Goal: Task Accomplishment & Management: Use online tool/utility

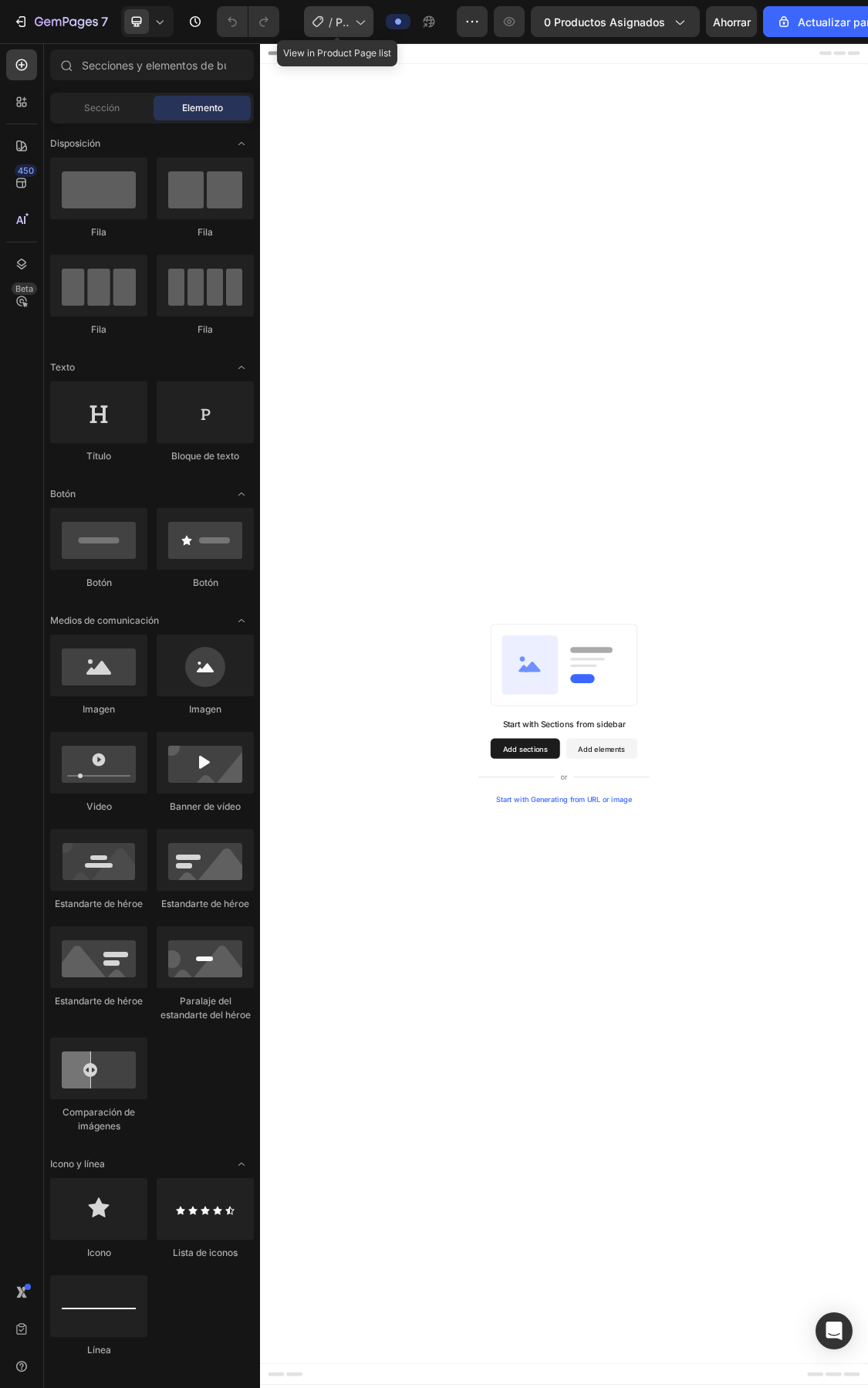
click at [360, 18] on icon at bounding box center [359, 21] width 15 height 15
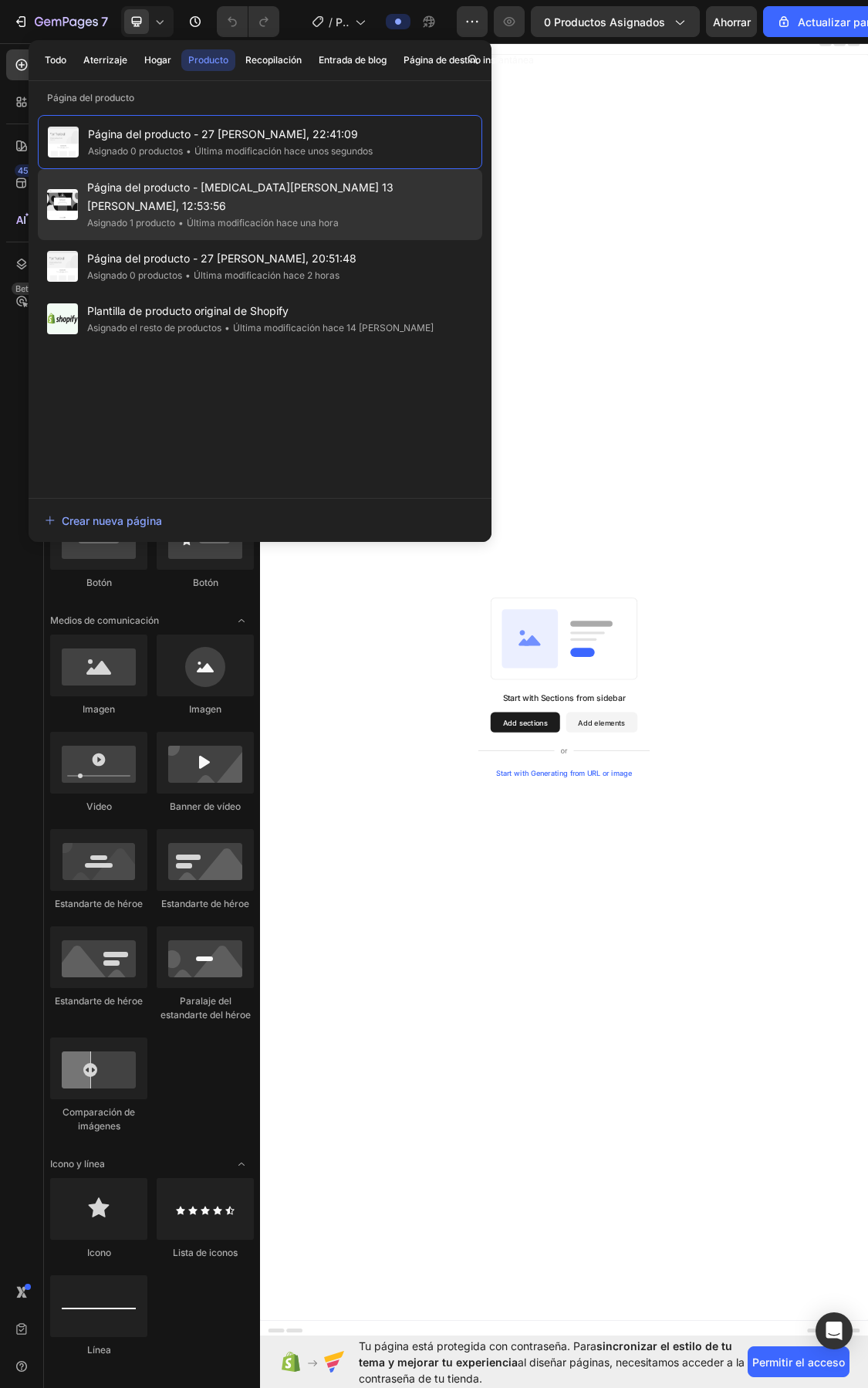
click at [164, 217] on font "Asignado 1 producto" at bounding box center [131, 223] width 88 height 12
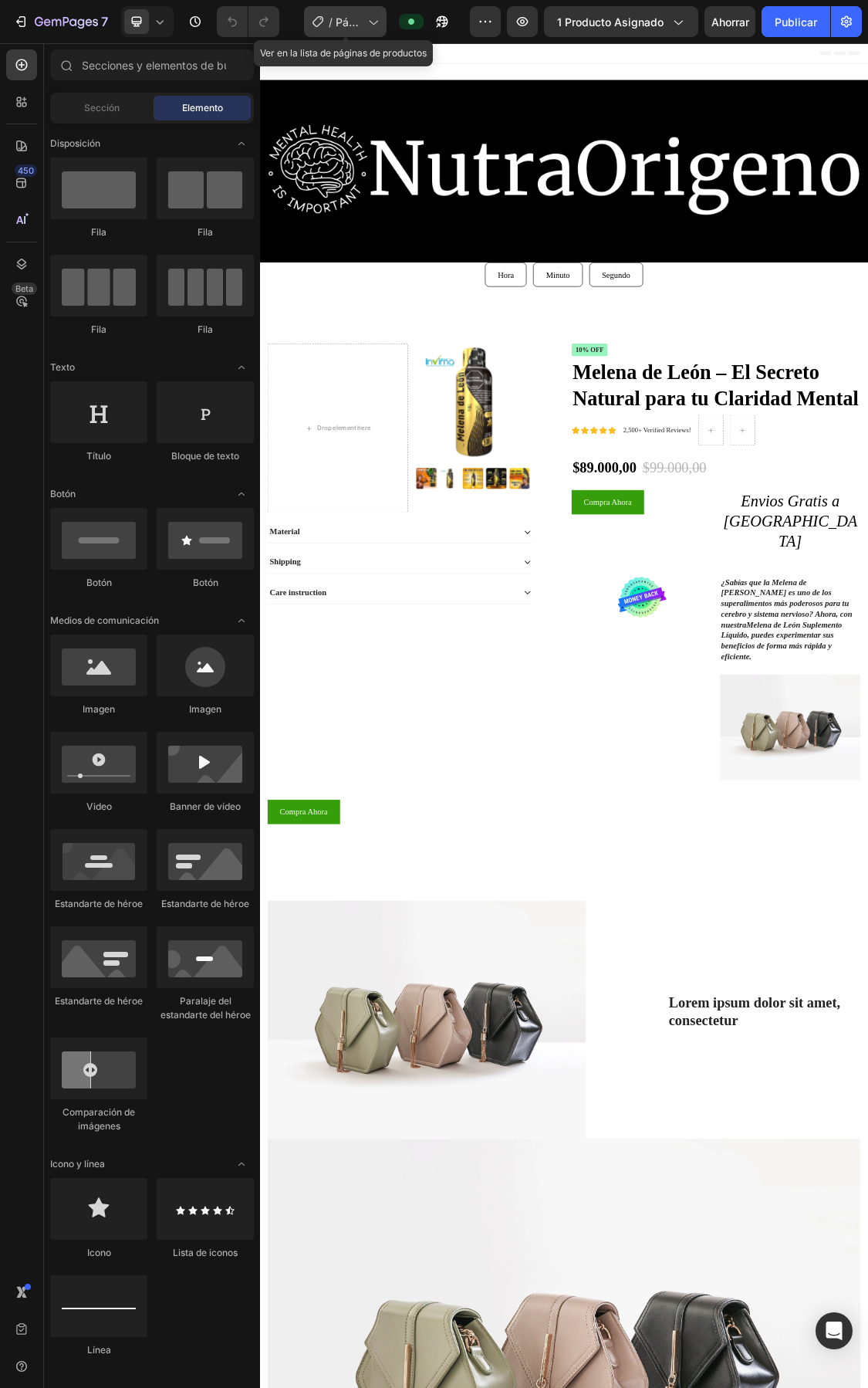
click at [371, 21] on icon at bounding box center [374, 23] width 8 height 4
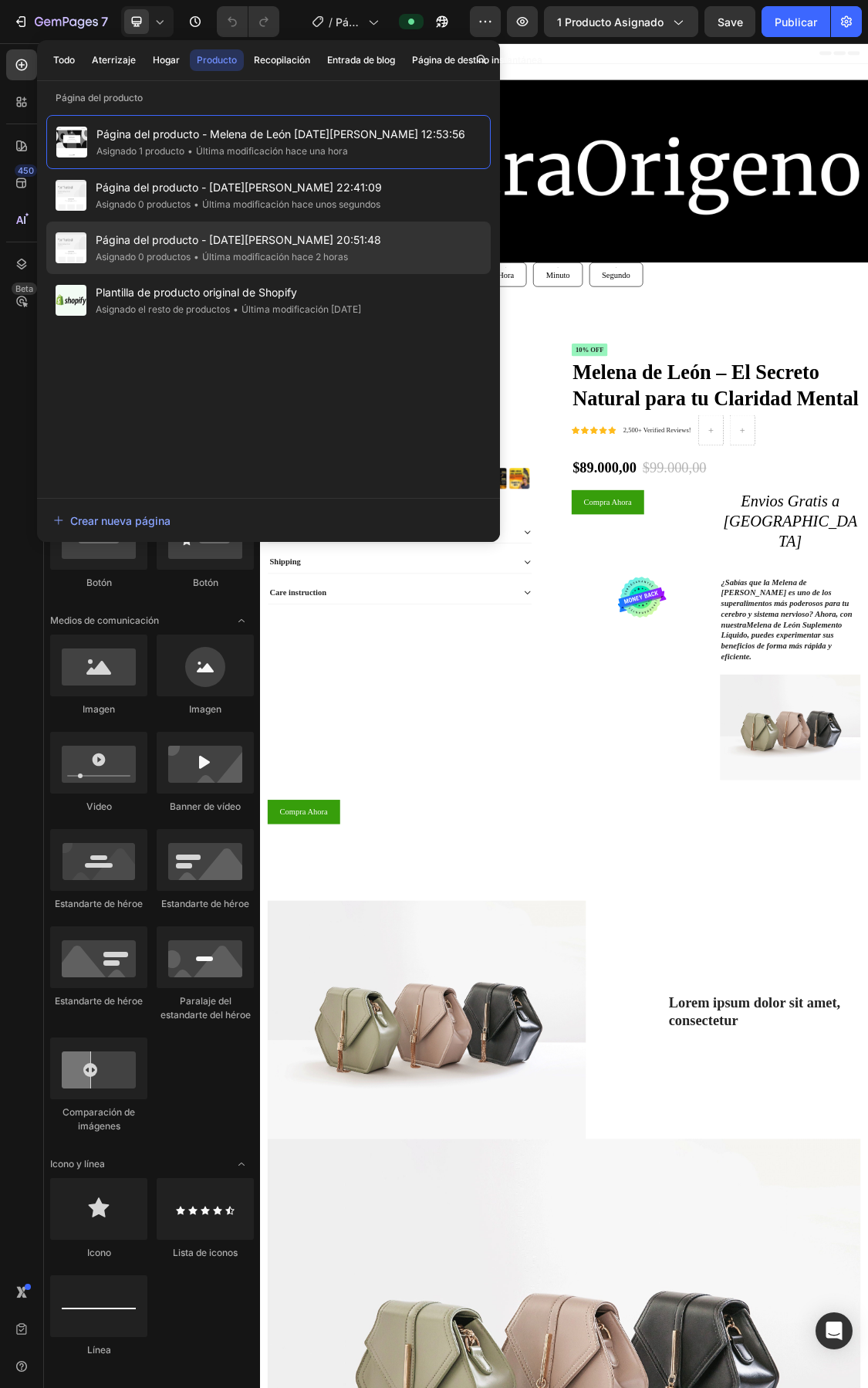
click at [192, 244] on font "Página del producto - 27 [PERSON_NAME], 20:51:48" at bounding box center [238, 239] width 286 height 13
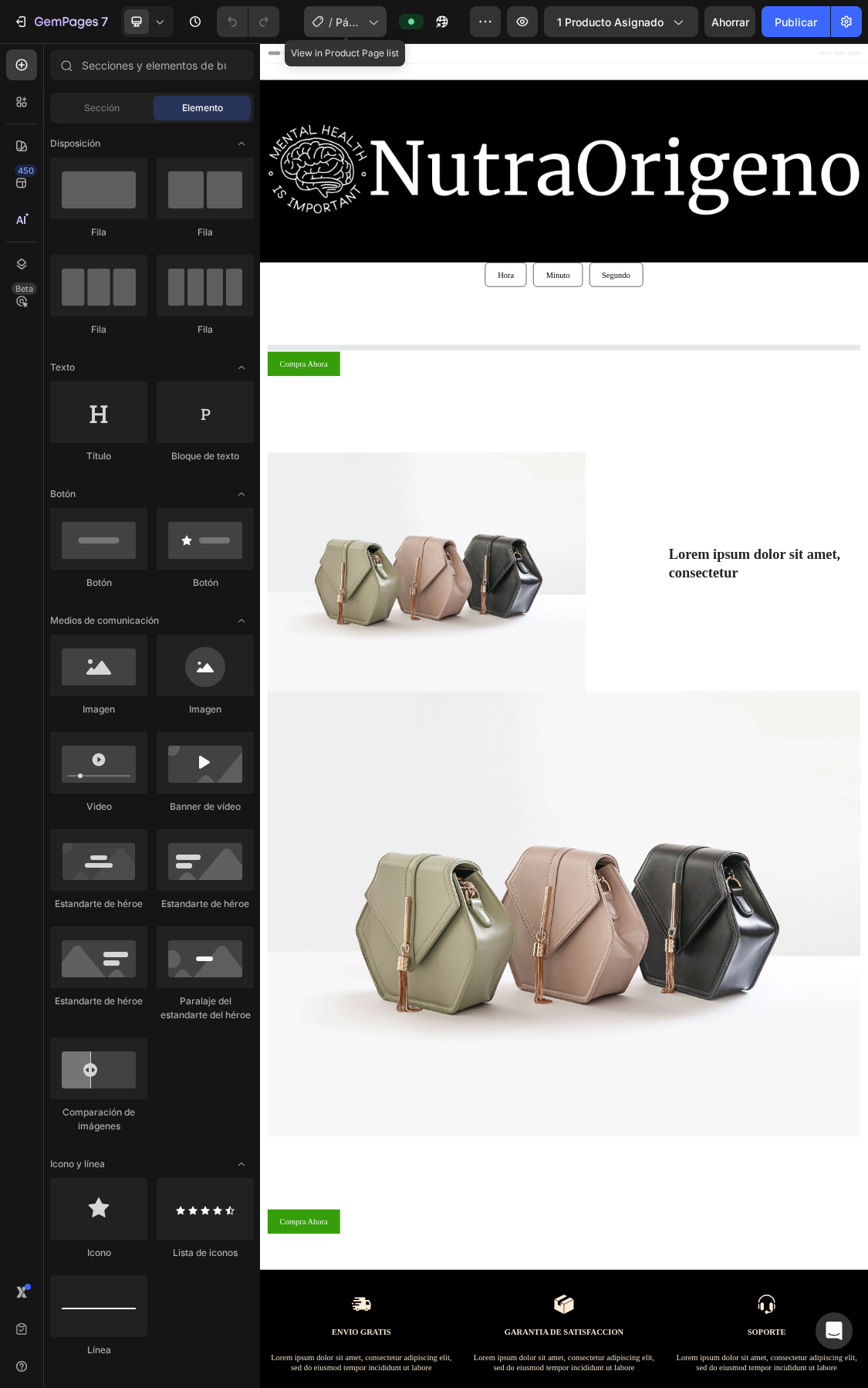
click at [372, 20] on icon at bounding box center [373, 21] width 15 height 15
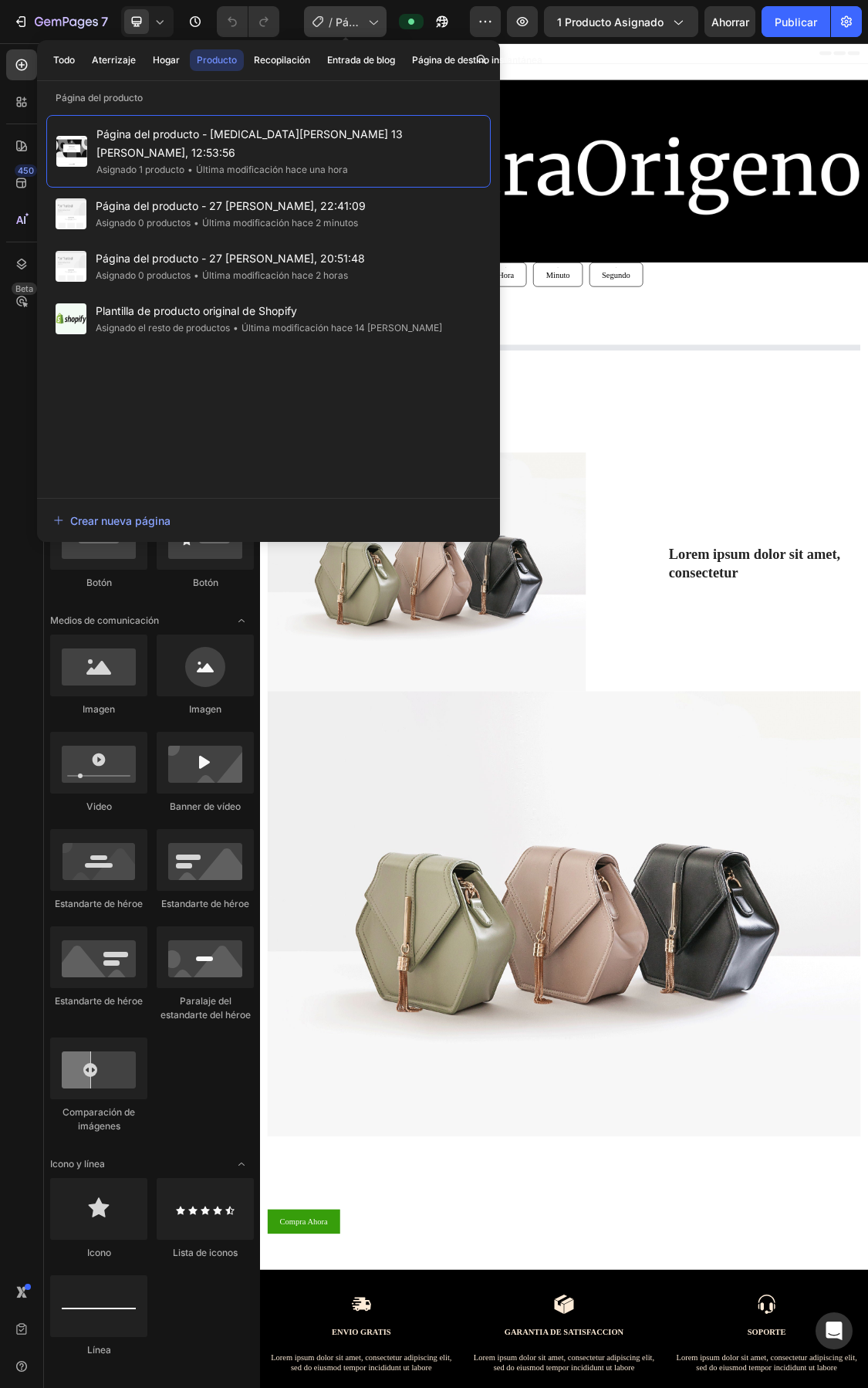
click at [367, 25] on icon at bounding box center [373, 21] width 15 height 15
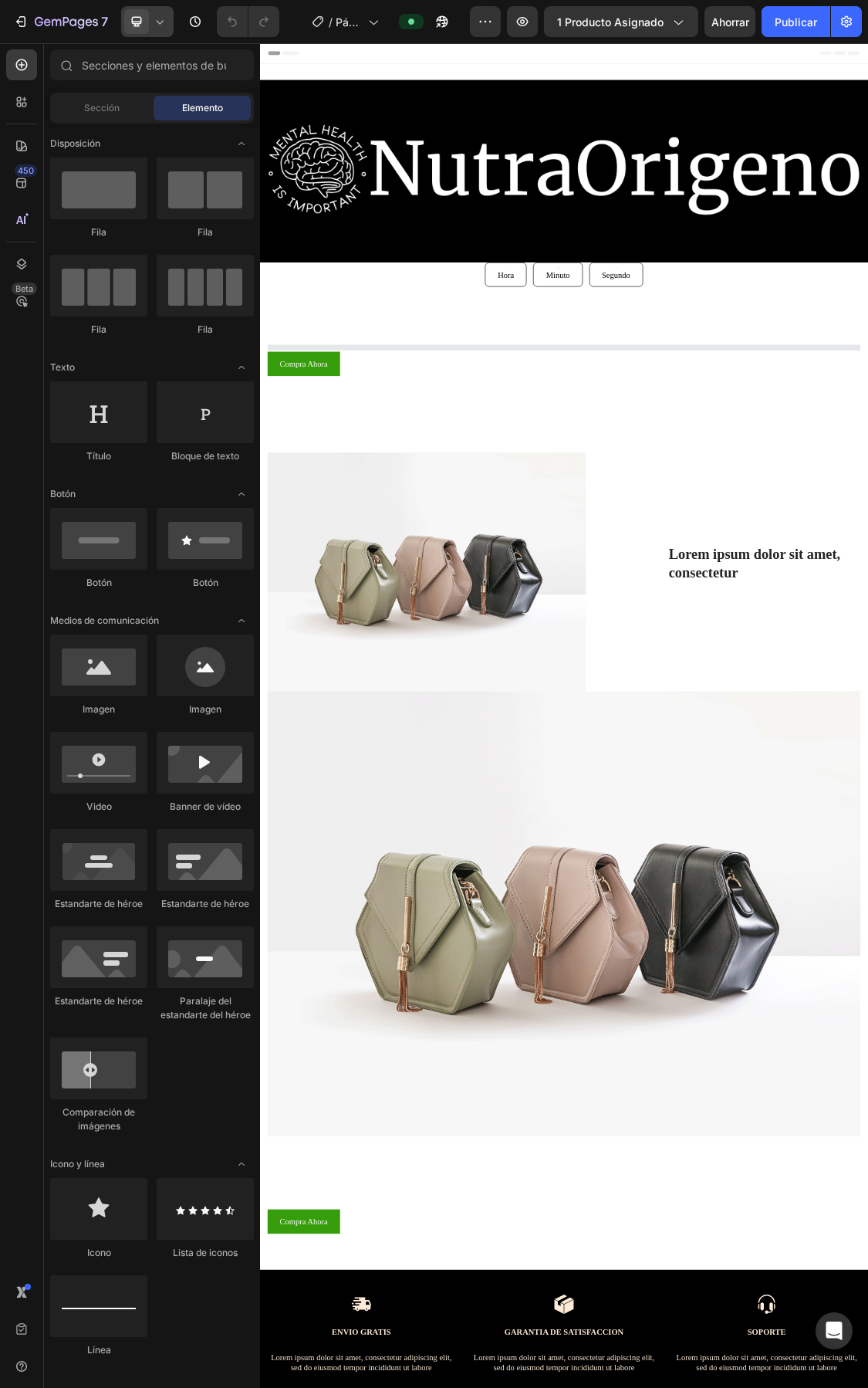
click at [166, 27] on icon at bounding box center [159, 21] width 15 height 15
click at [174, 117] on div "Mobile" at bounding box center [181, 129] width 114 height 25
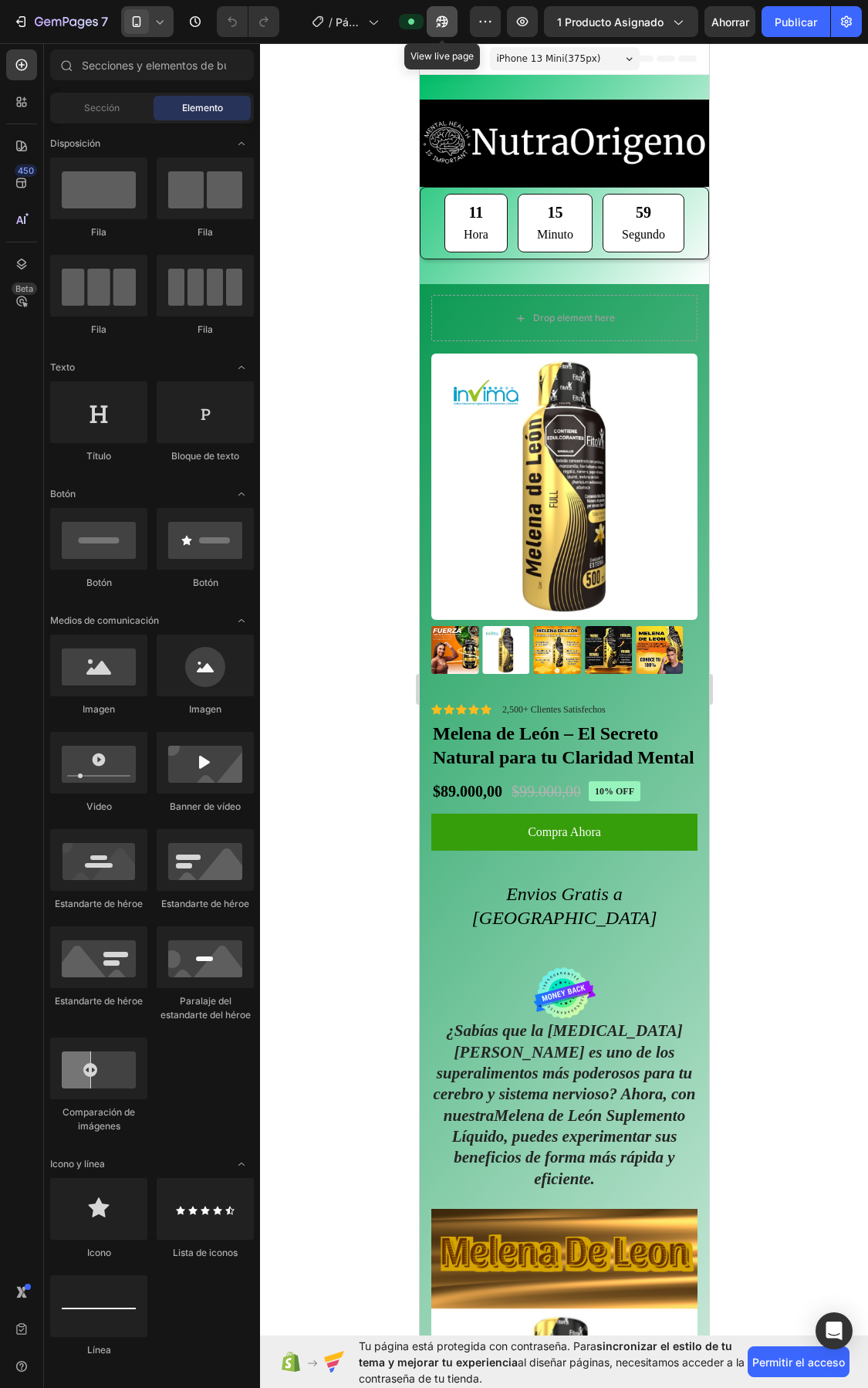
click at [440, 21] on icon "button" at bounding box center [442, 21] width 15 height 15
click at [442, 15] on icon "button" at bounding box center [442, 21] width 15 height 15
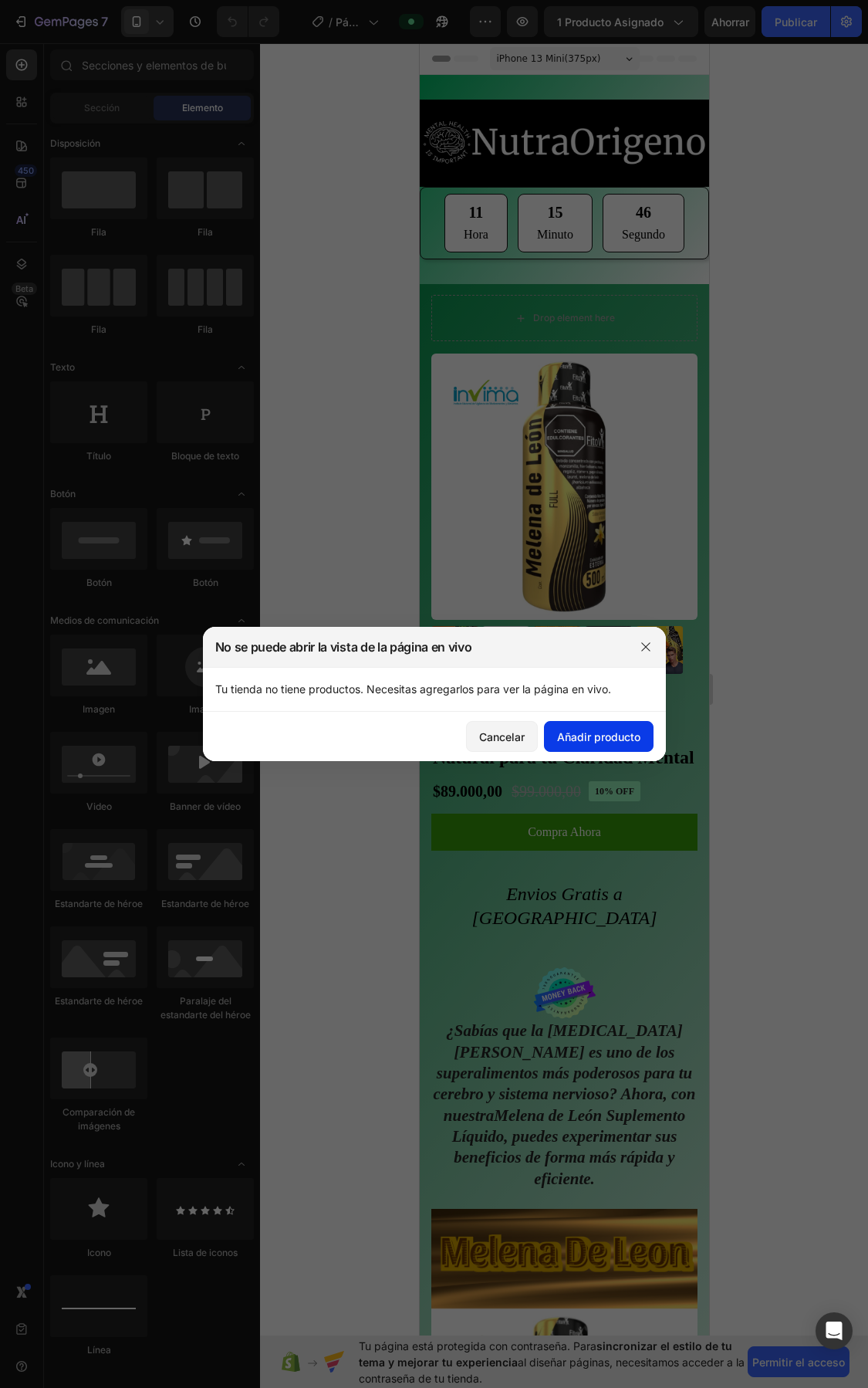
click at [631, 744] on font "Añadir producto" at bounding box center [598, 737] width 83 height 16
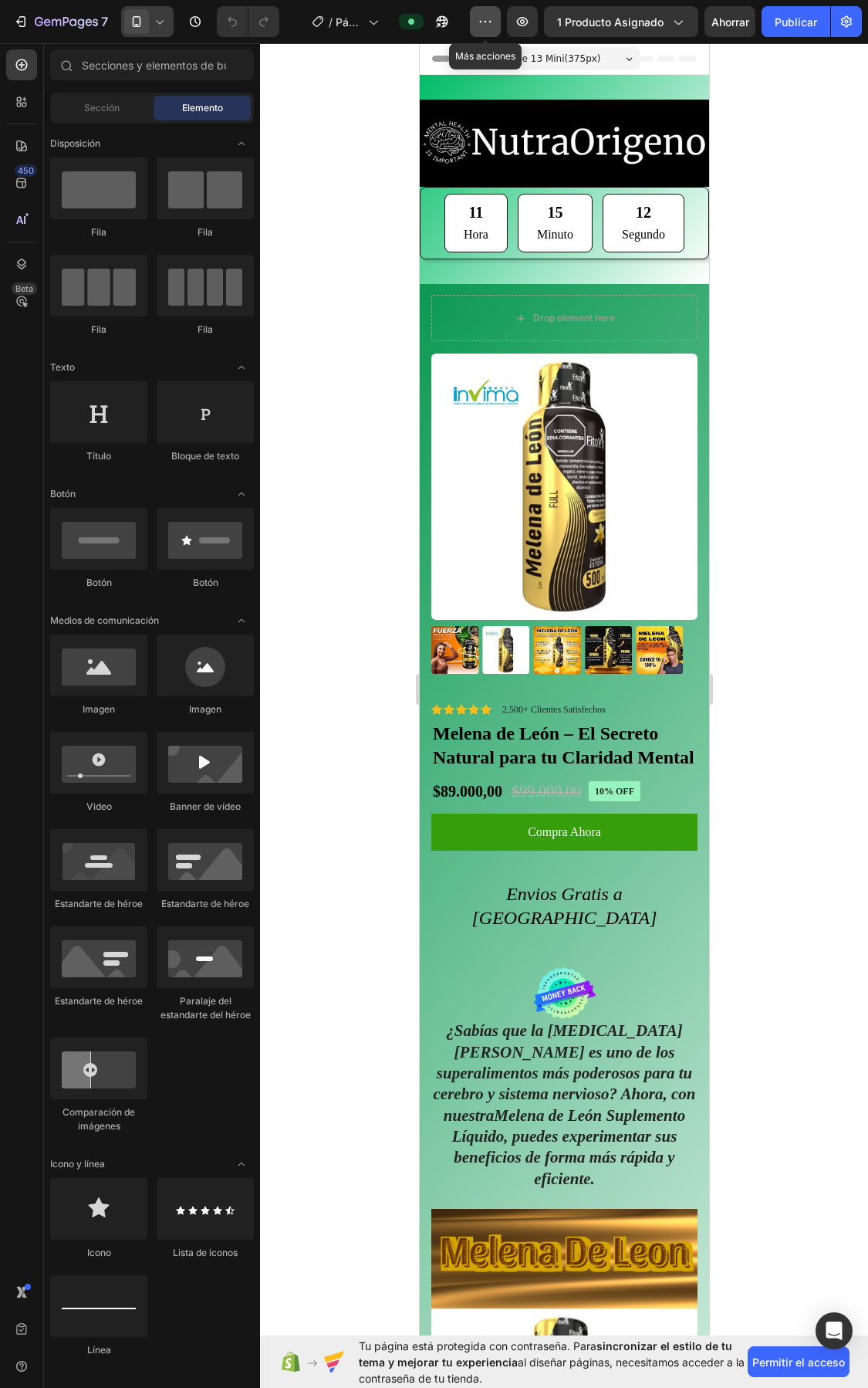
click at [495, 20] on button "button" at bounding box center [486, 21] width 31 height 31
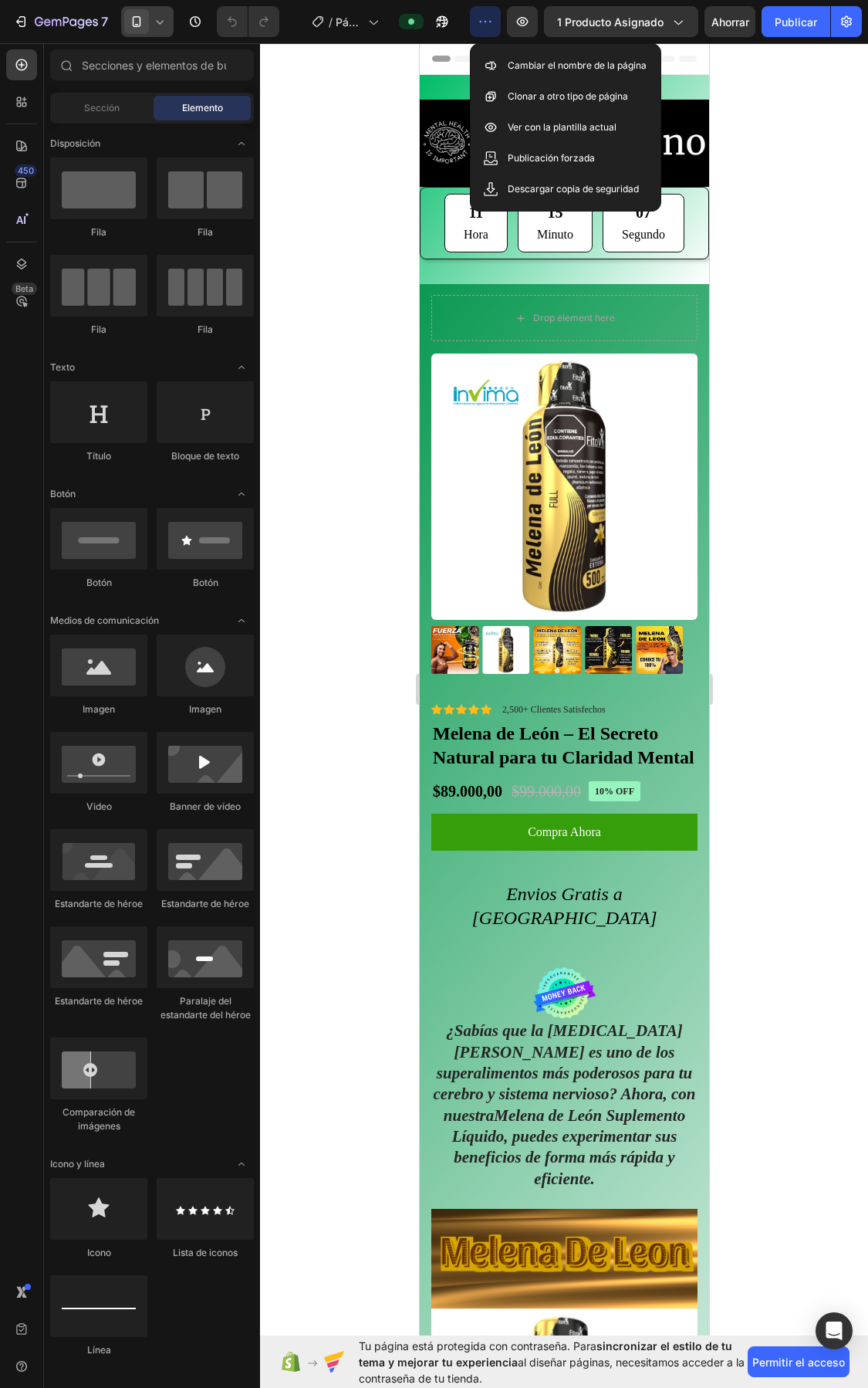
click at [495, 20] on button "button" at bounding box center [486, 21] width 31 height 31
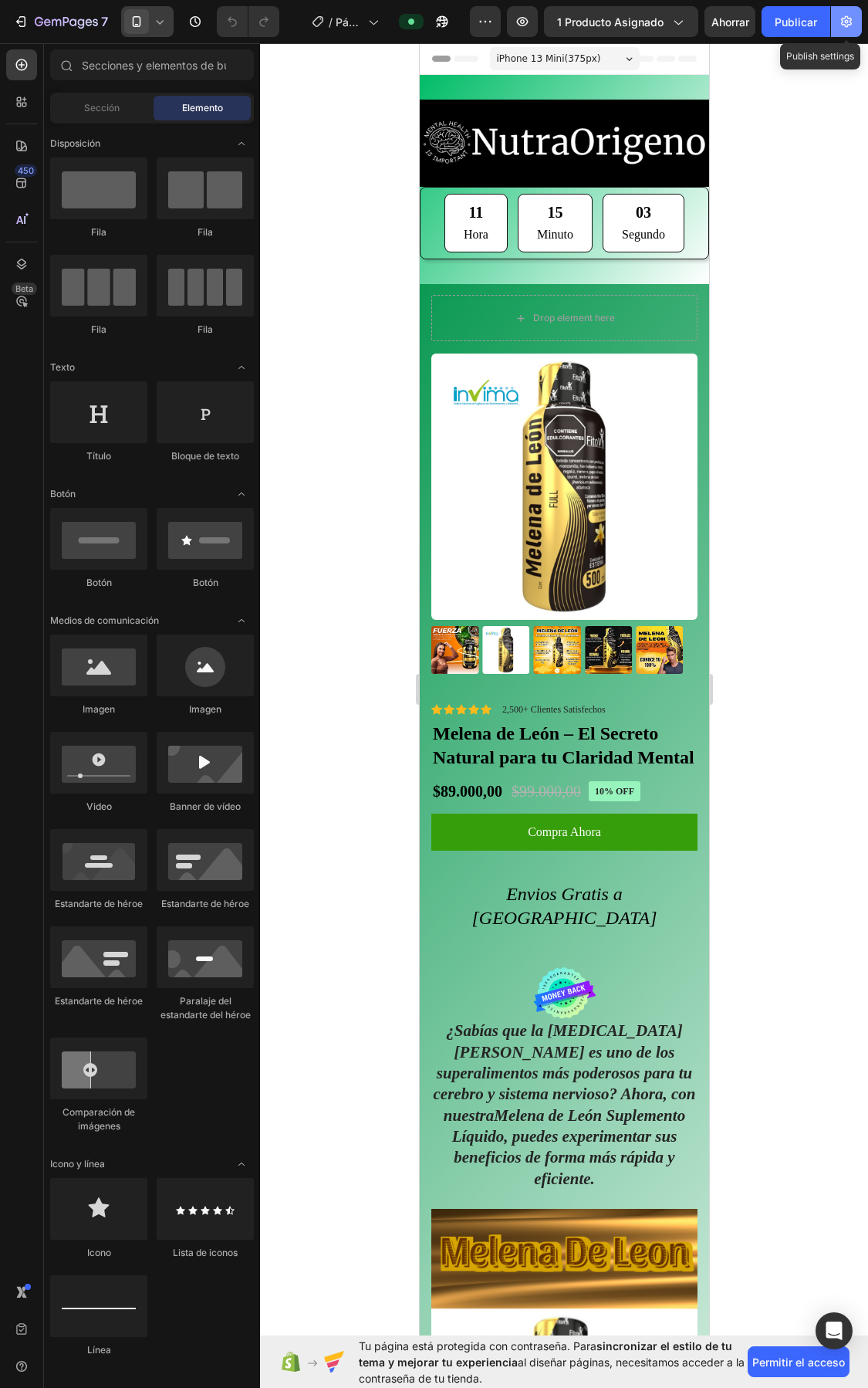
click at [847, 17] on icon "button" at bounding box center [847, 21] width 15 height 15
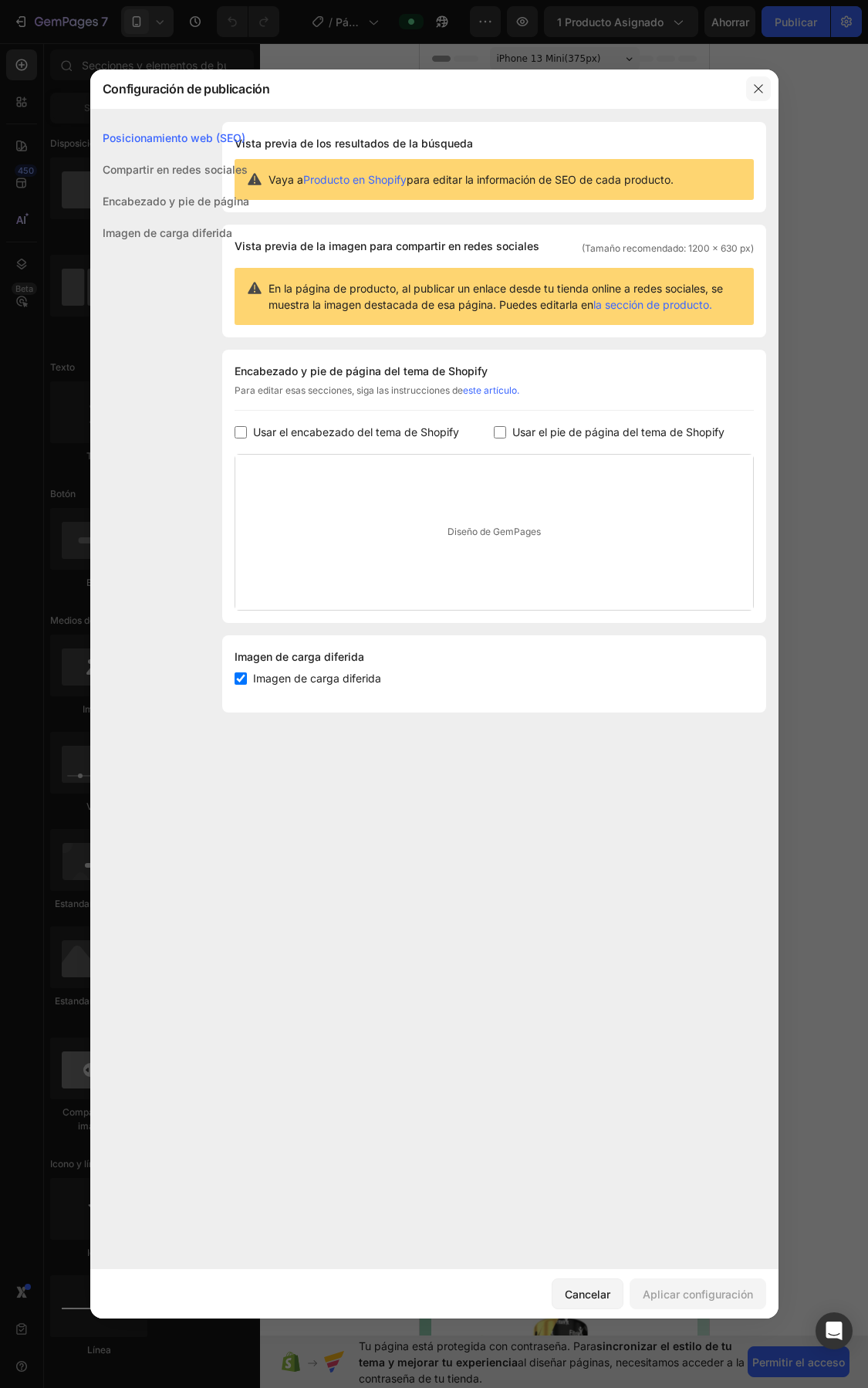
click at [758, 98] on button "button" at bounding box center [759, 88] width 25 height 25
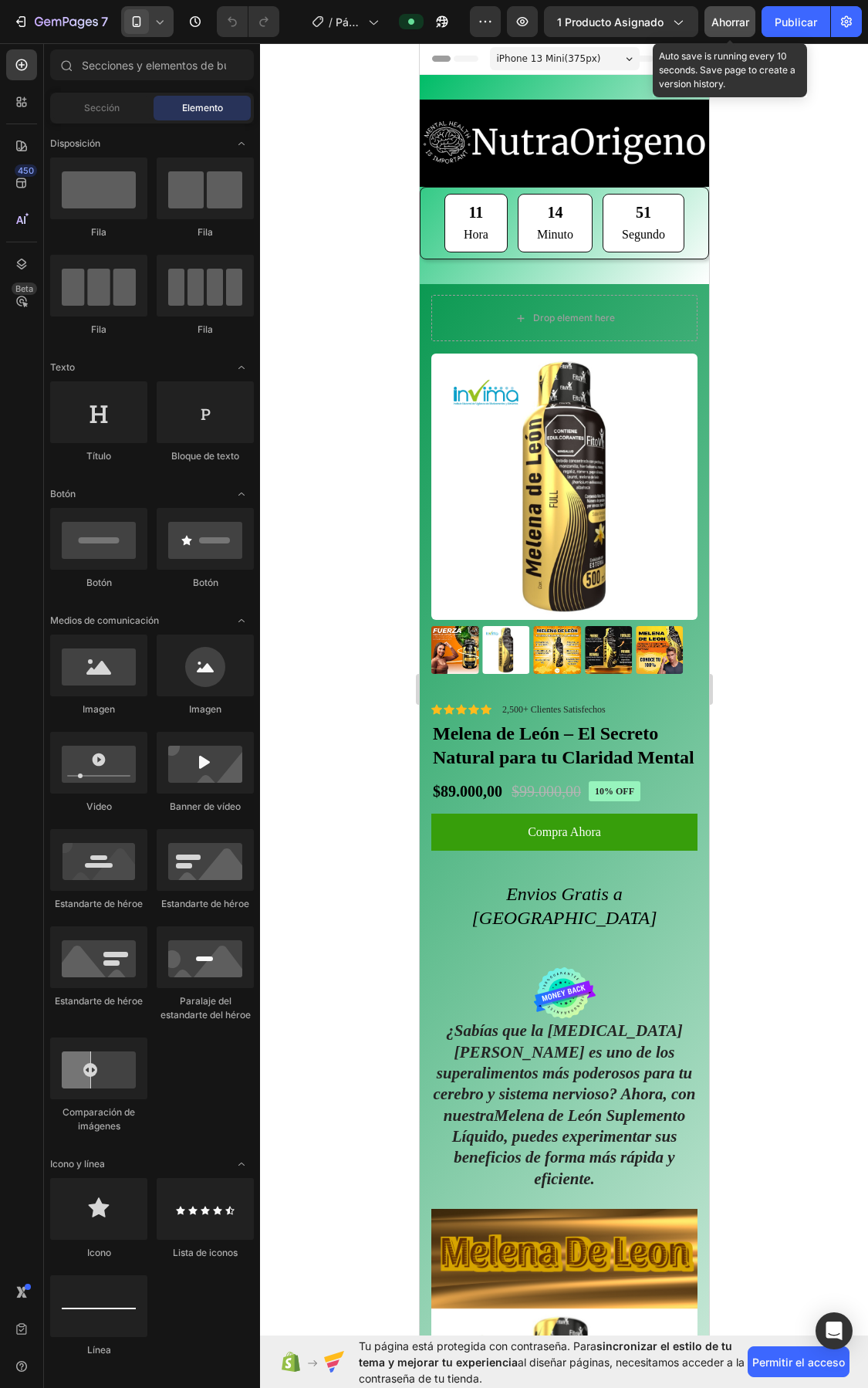
click at [743, 20] on font "Ahorrar" at bounding box center [731, 21] width 38 height 13
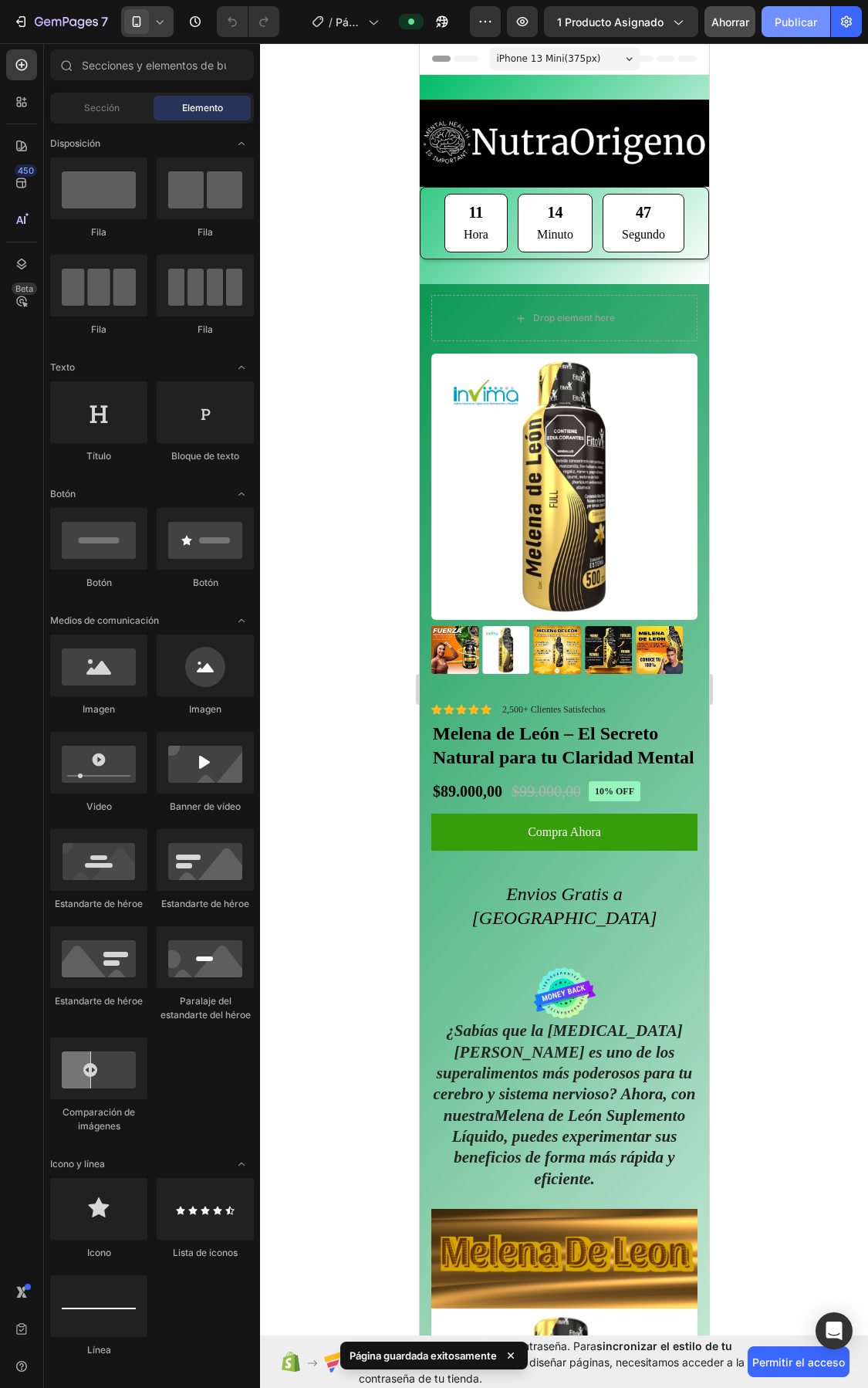
click at [787, 20] on font "Publicar" at bounding box center [796, 21] width 42 height 13
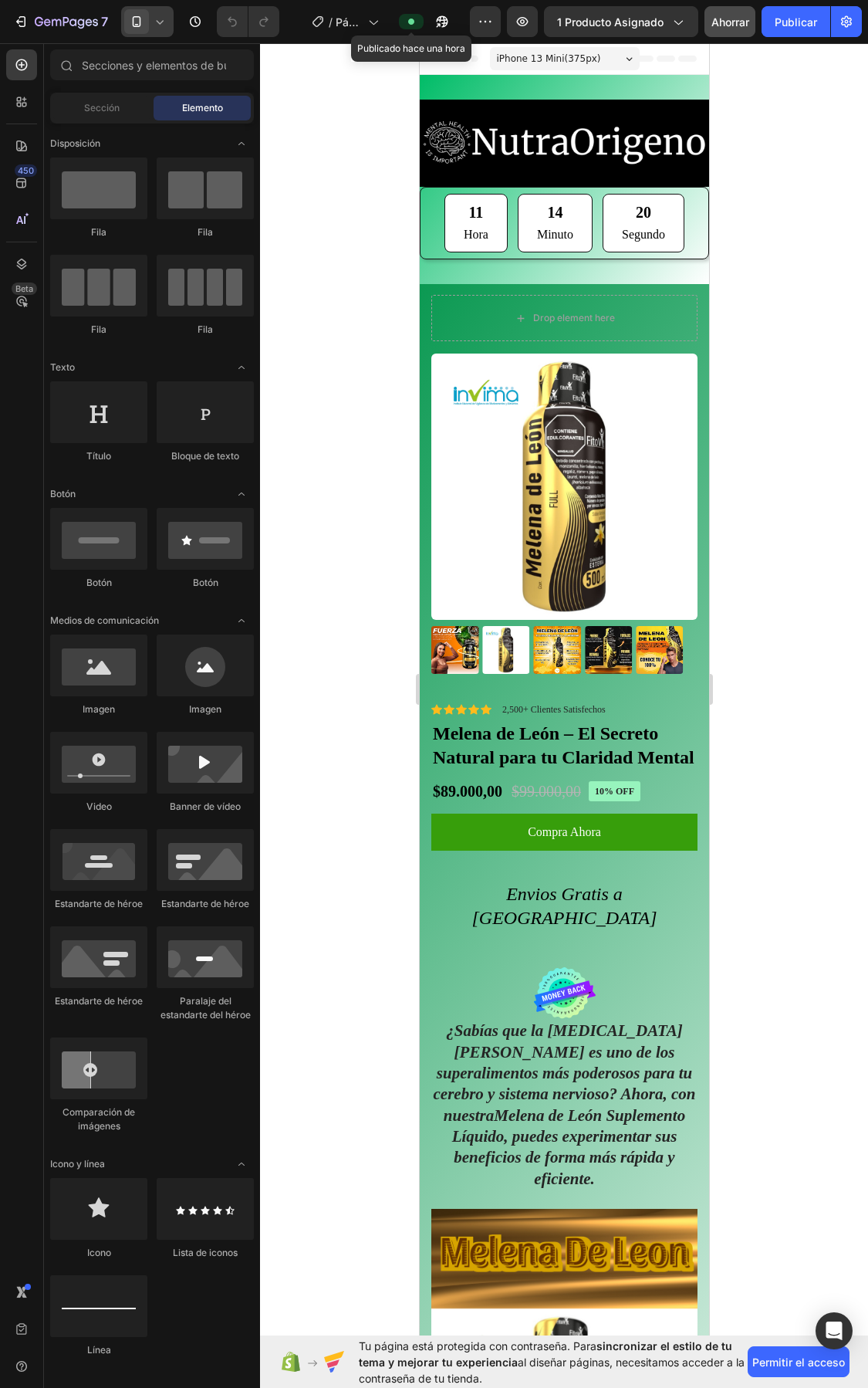
click at [413, 17] on span at bounding box center [411, 21] width 13 height 13
click at [441, 25] on icon "button" at bounding box center [438, 25] width 4 height 4
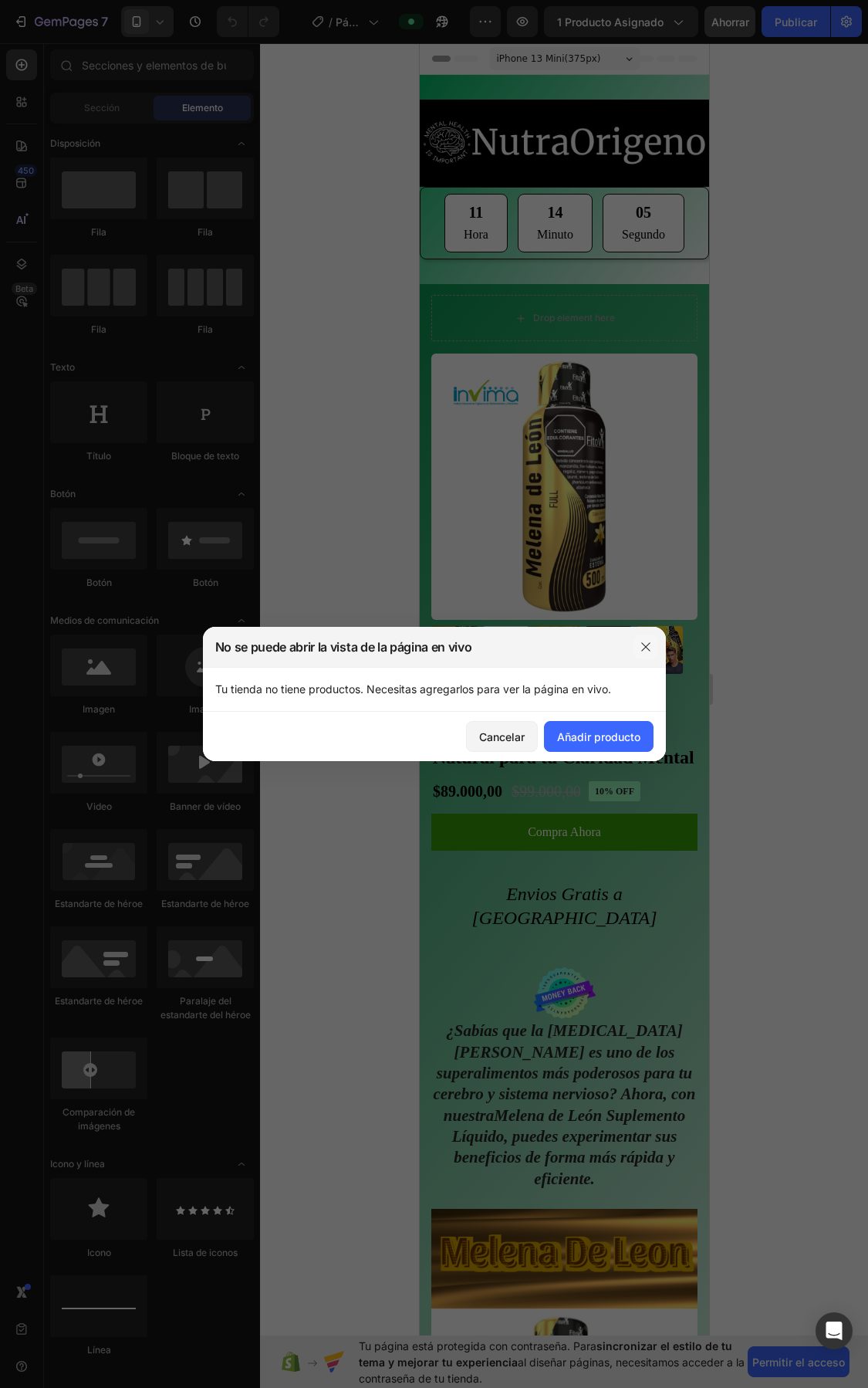
click at [646, 649] on icon "button" at bounding box center [646, 647] width 13 height 13
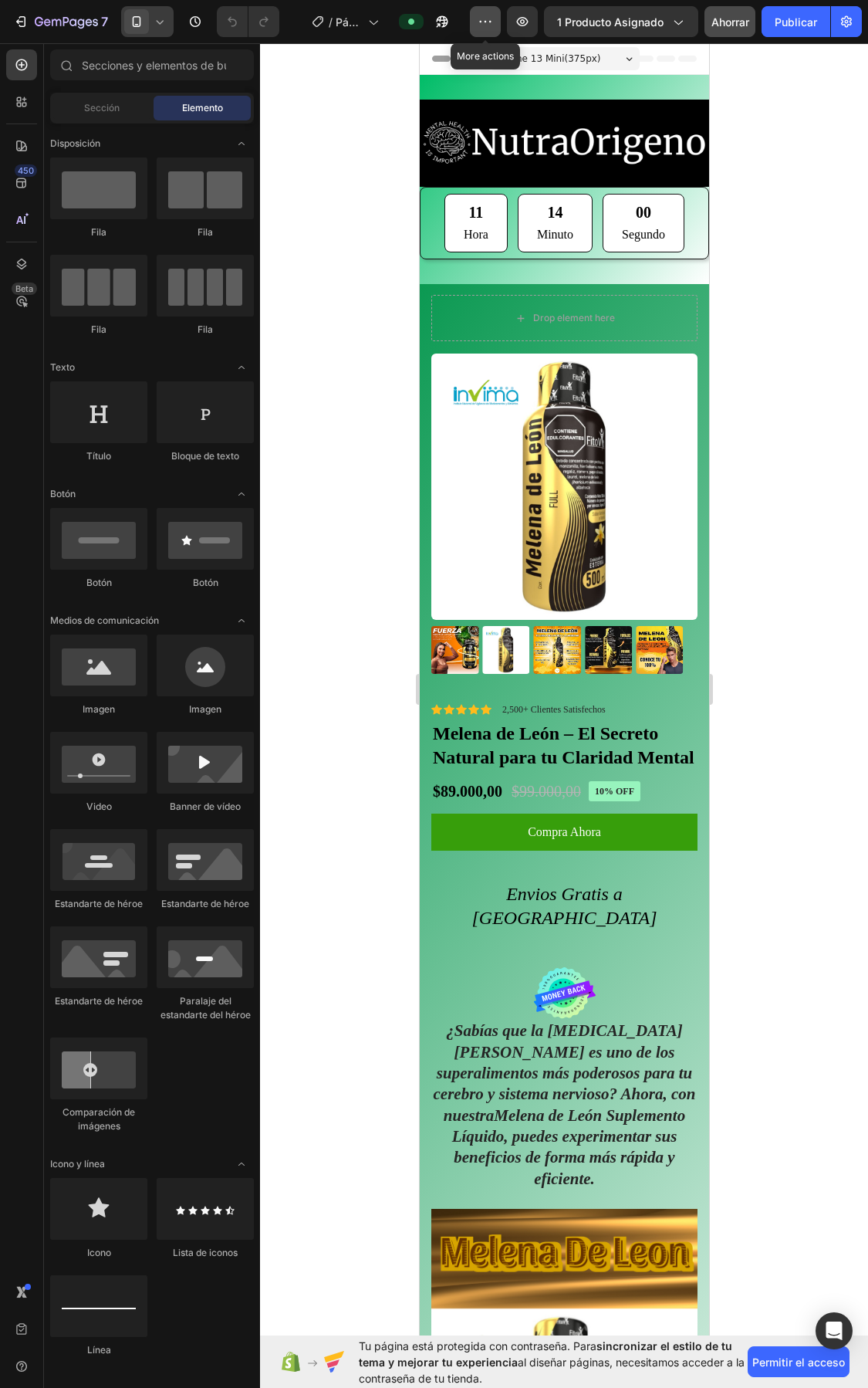
click at [479, 20] on icon "button" at bounding box center [486, 21] width 15 height 15
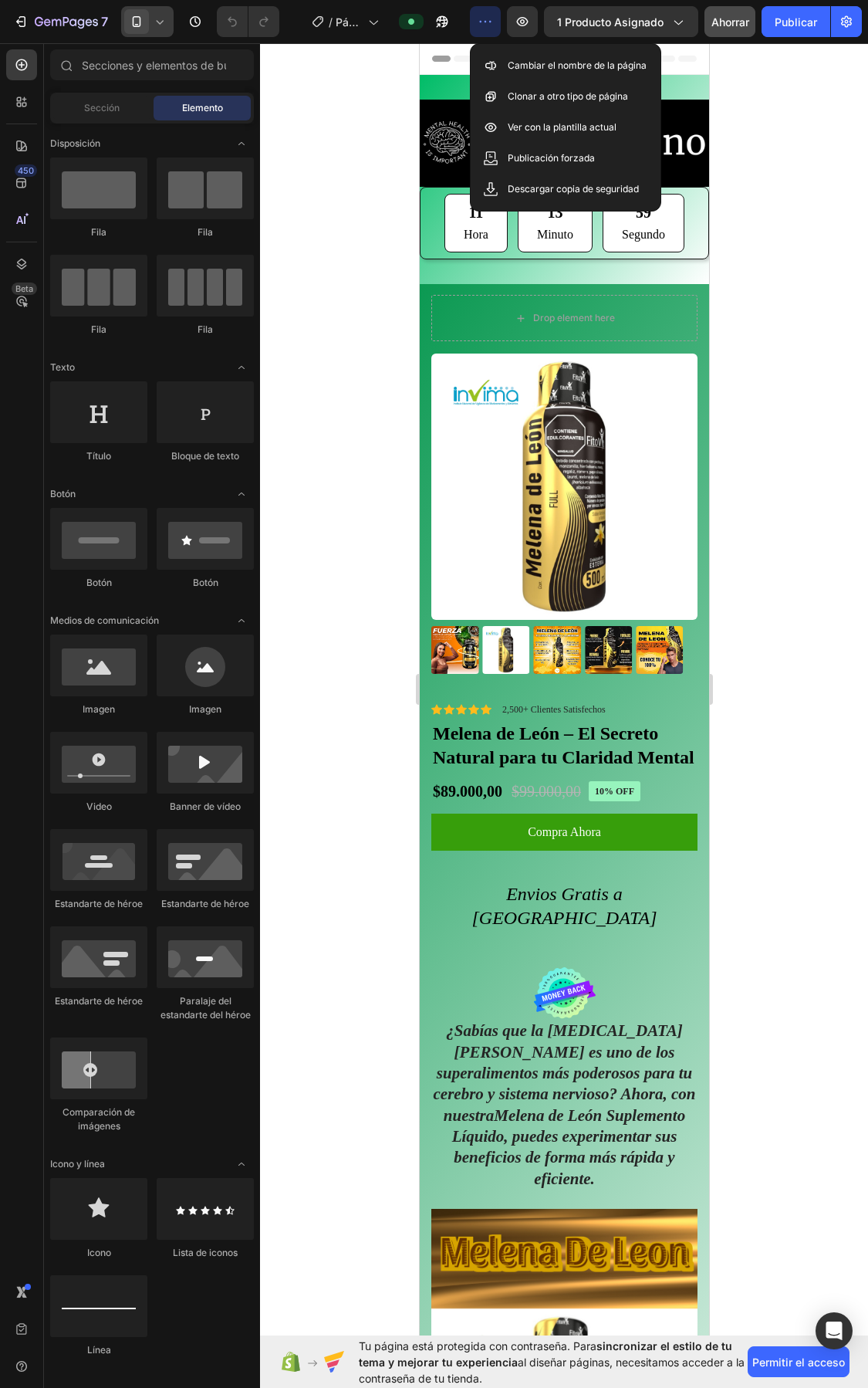
click at [479, 20] on icon "button" at bounding box center [486, 21] width 15 height 15
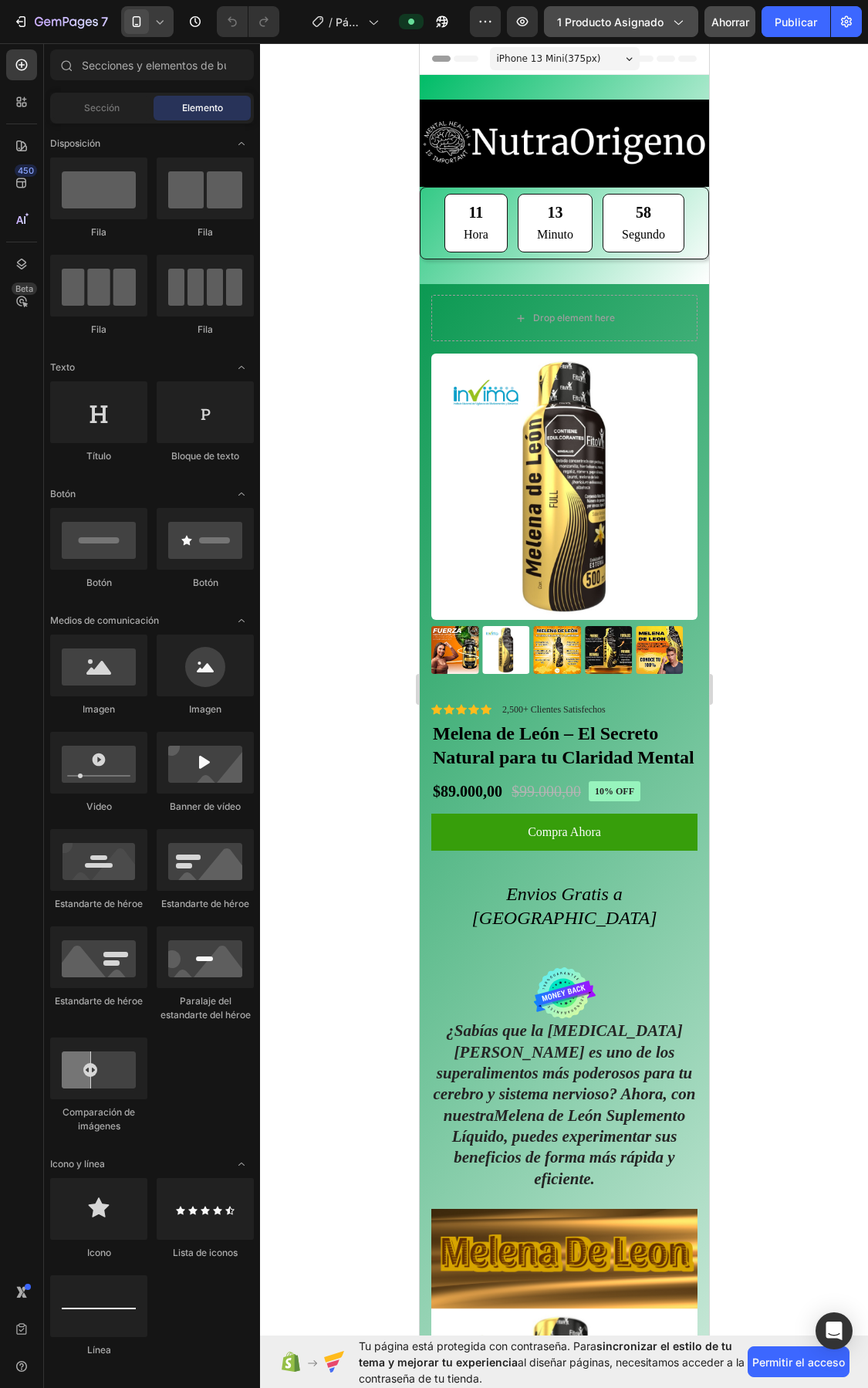
click at [672, 15] on icon "button" at bounding box center [677, 21] width 15 height 15
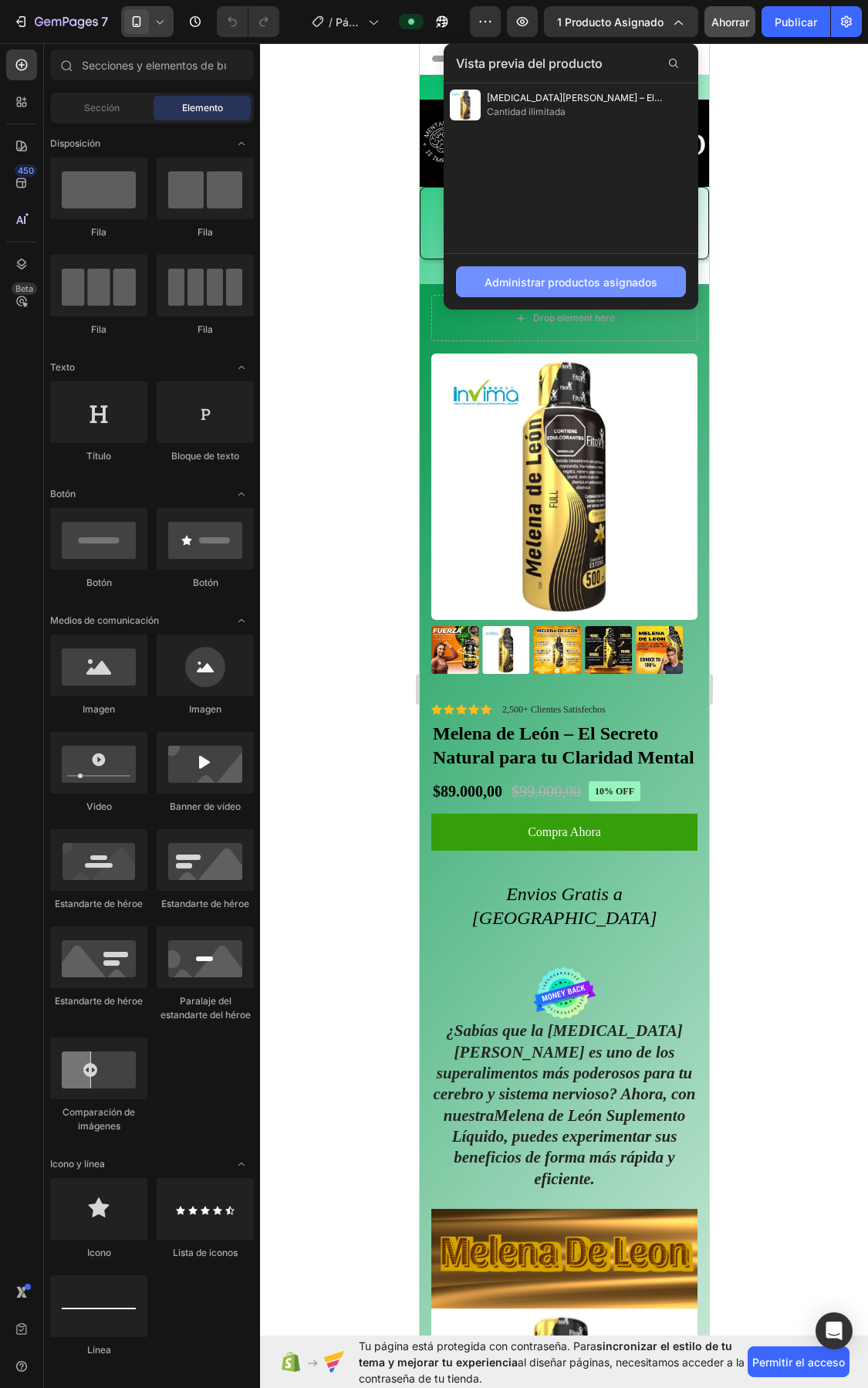
click at [597, 287] on font "Administrar productos asignados" at bounding box center [571, 282] width 173 height 13
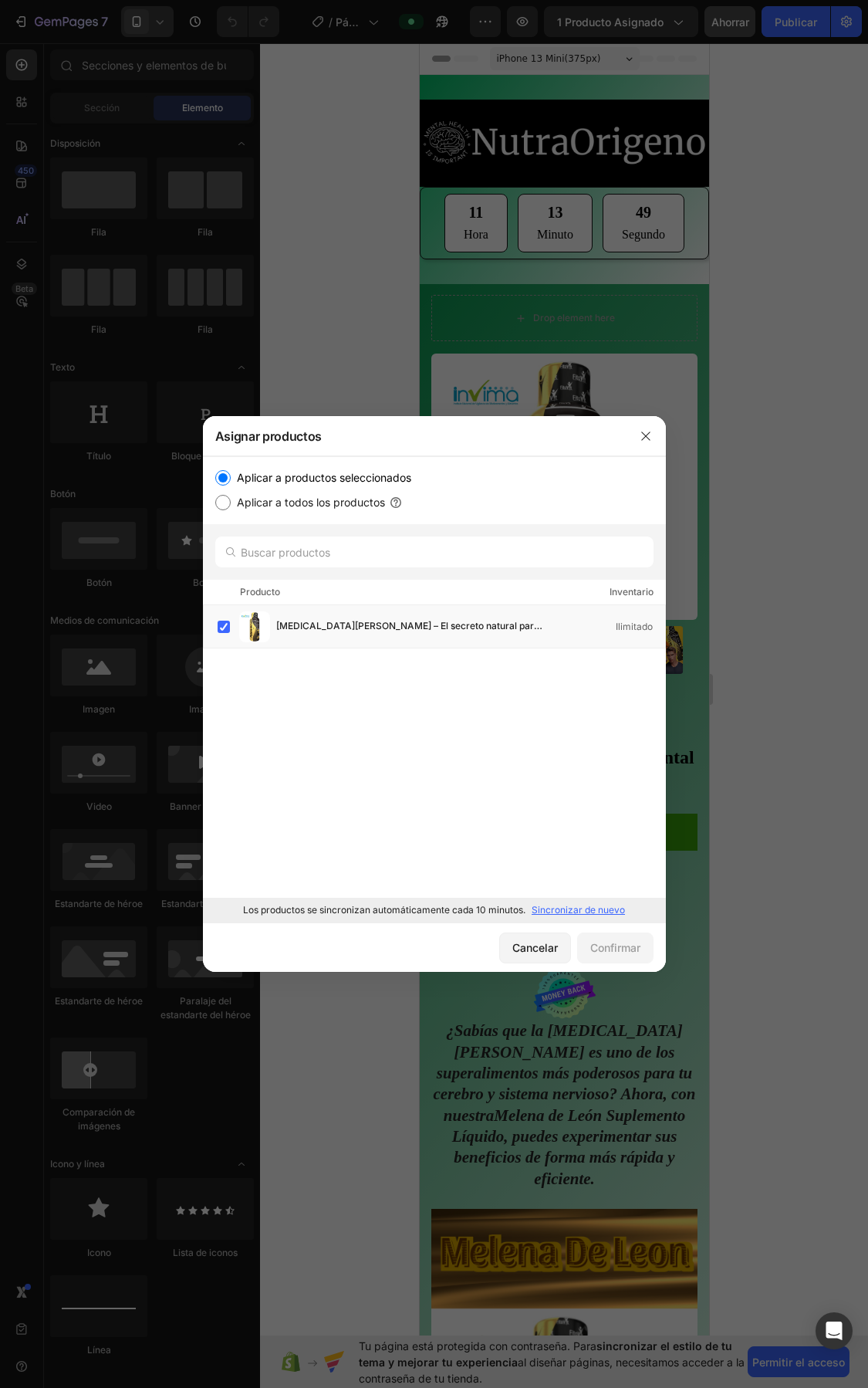
click at [222, 503] on input "Aplicar a todos los productos" at bounding box center [223, 503] width 15 height 15
radio input "true"
click at [610, 946] on font "Confirmar" at bounding box center [615, 947] width 50 height 13
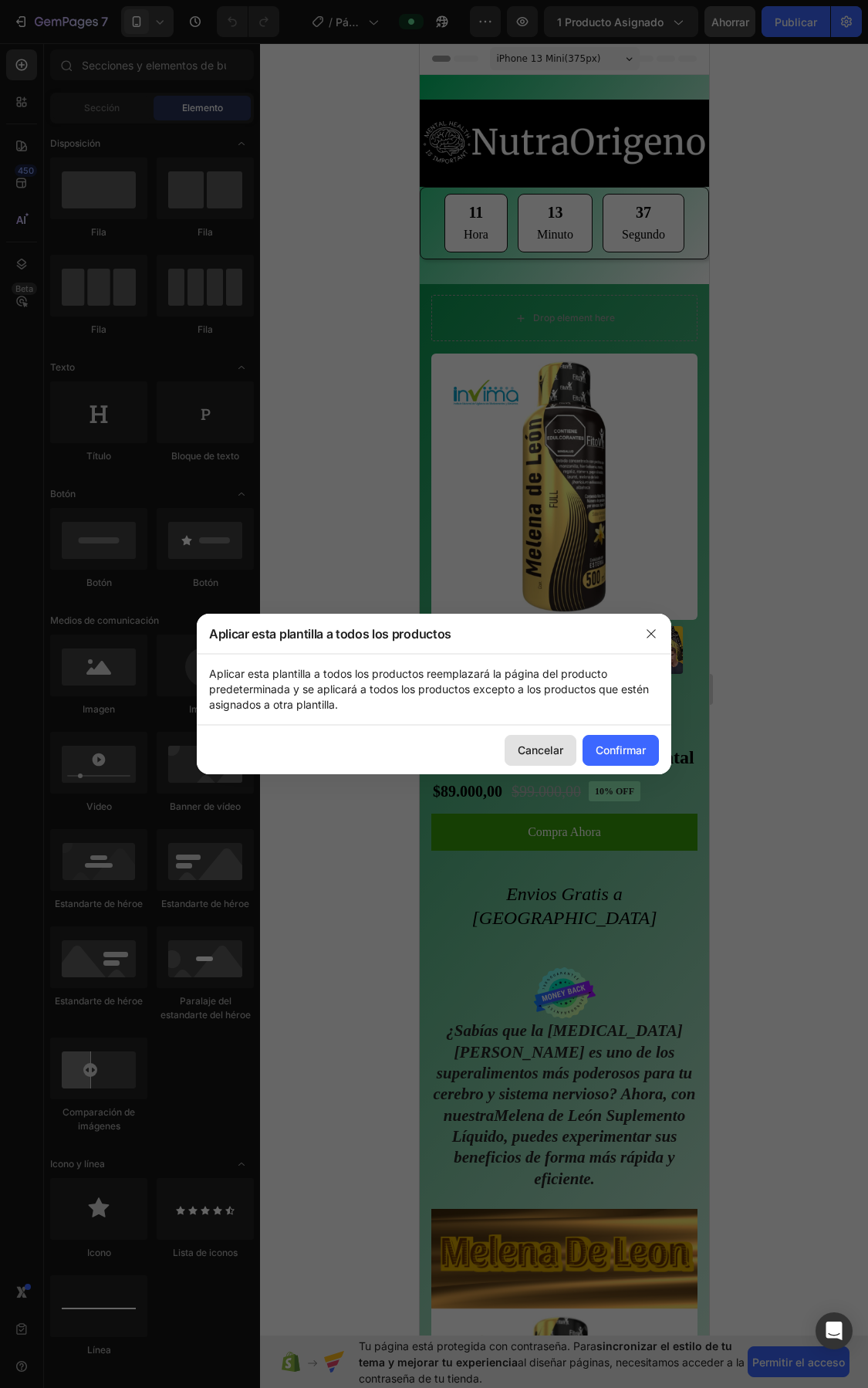
click at [548, 739] on button "Cancelar" at bounding box center [541, 750] width 72 height 31
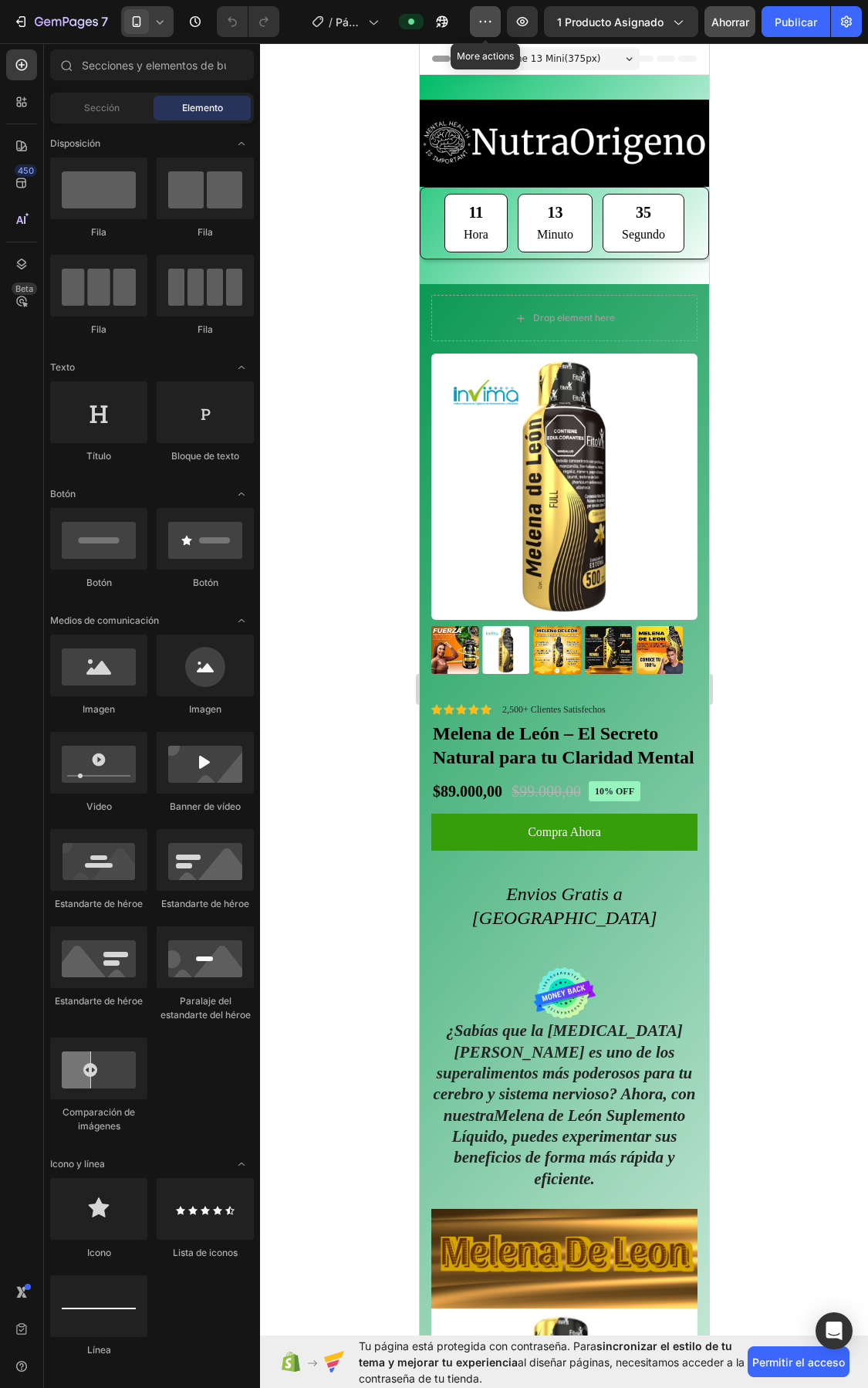
click at [488, 17] on icon "button" at bounding box center [486, 21] width 15 height 15
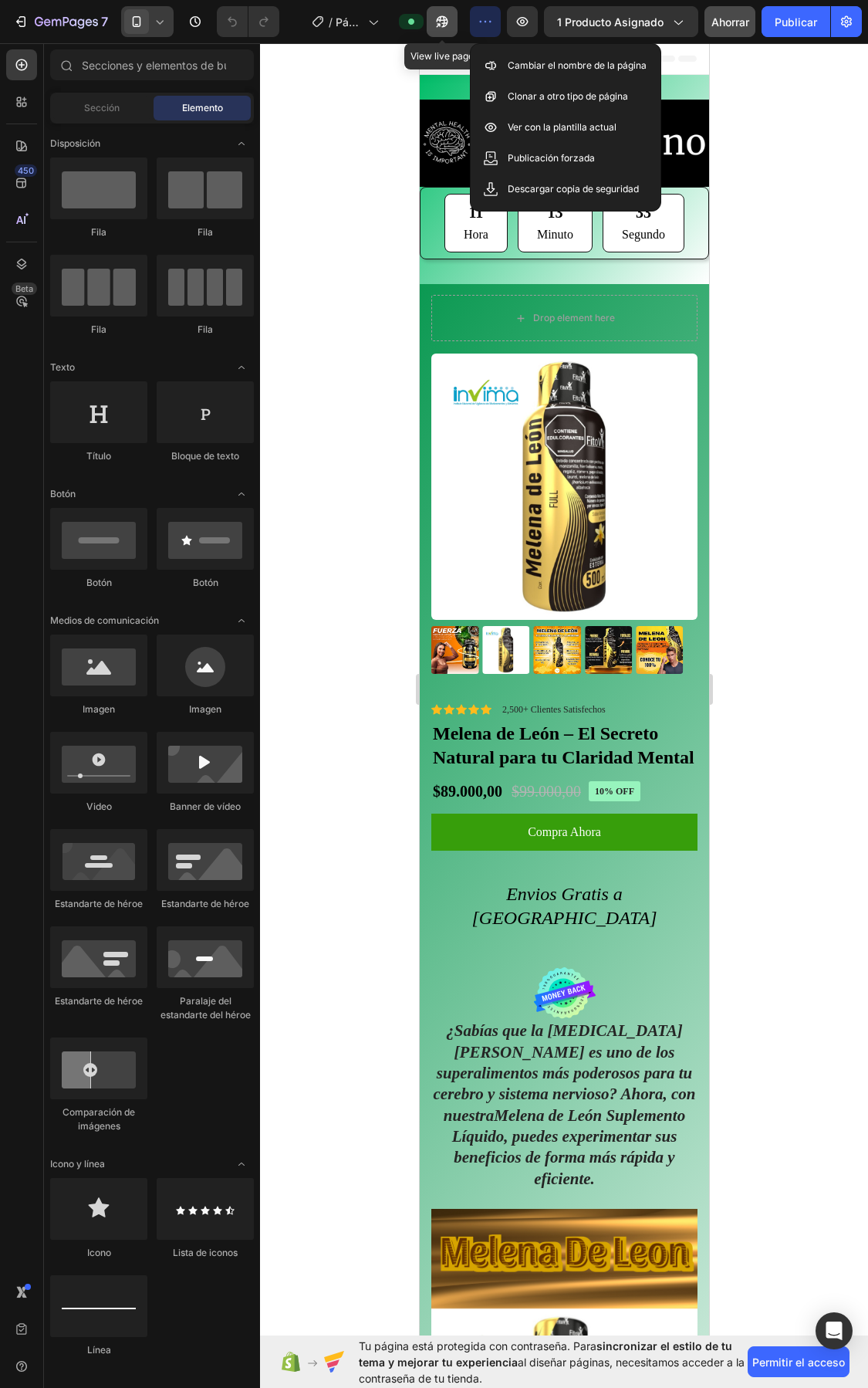
click at [441, 21] on icon "button" at bounding box center [442, 21] width 15 height 15
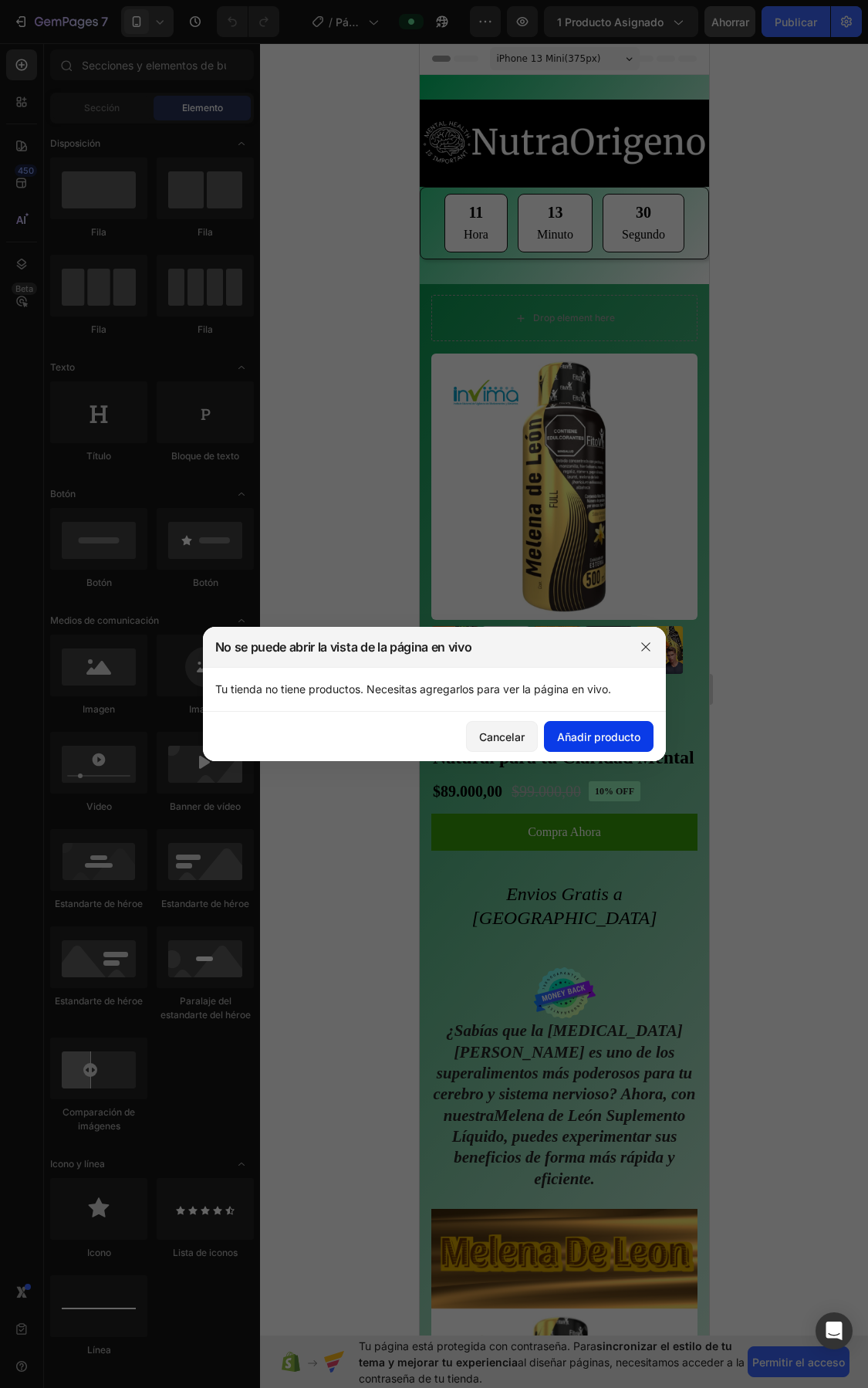
click at [572, 741] on font "Añadir producto" at bounding box center [598, 736] width 83 height 13
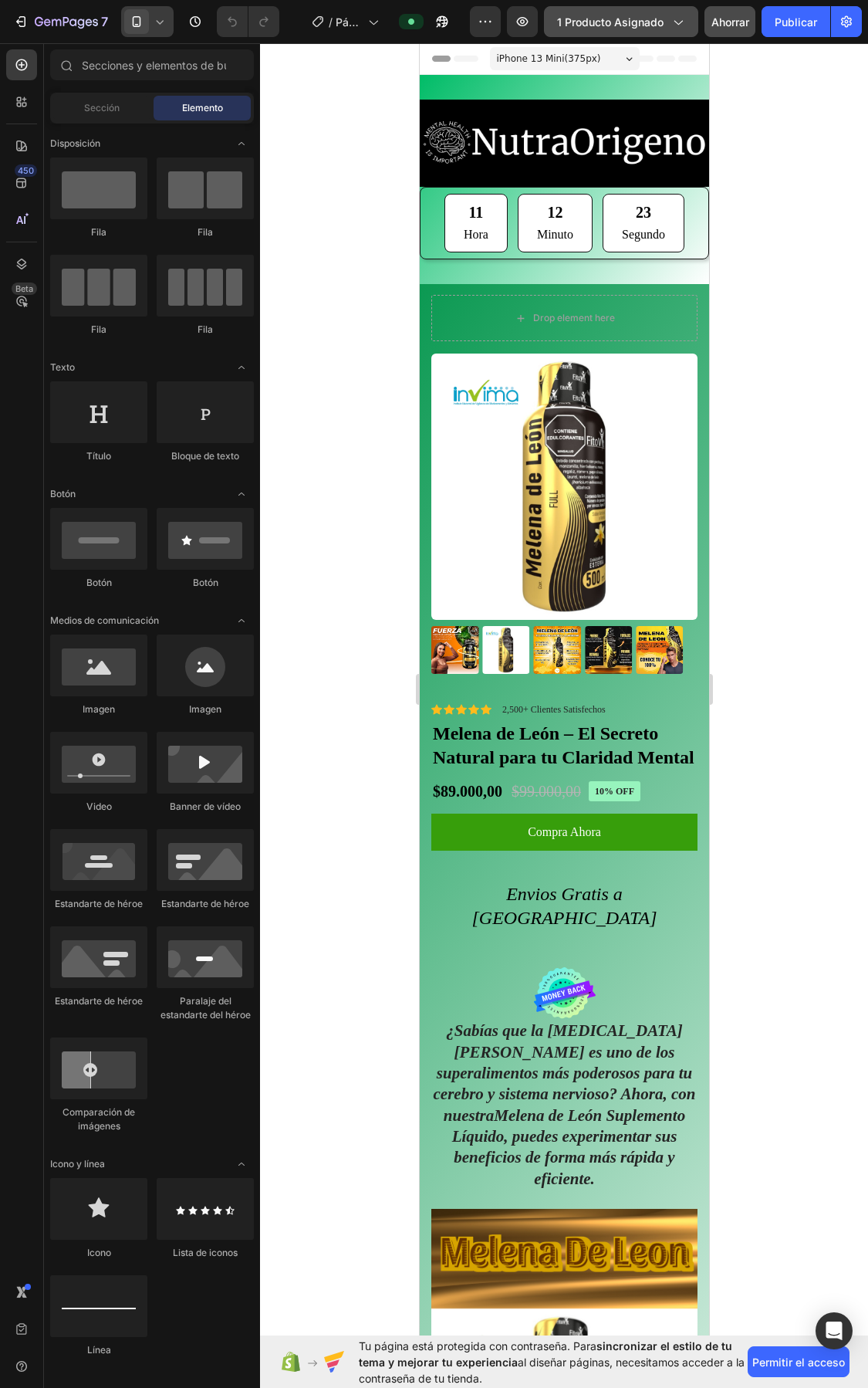
click at [682, 25] on icon "button" at bounding box center [677, 21] width 15 height 15
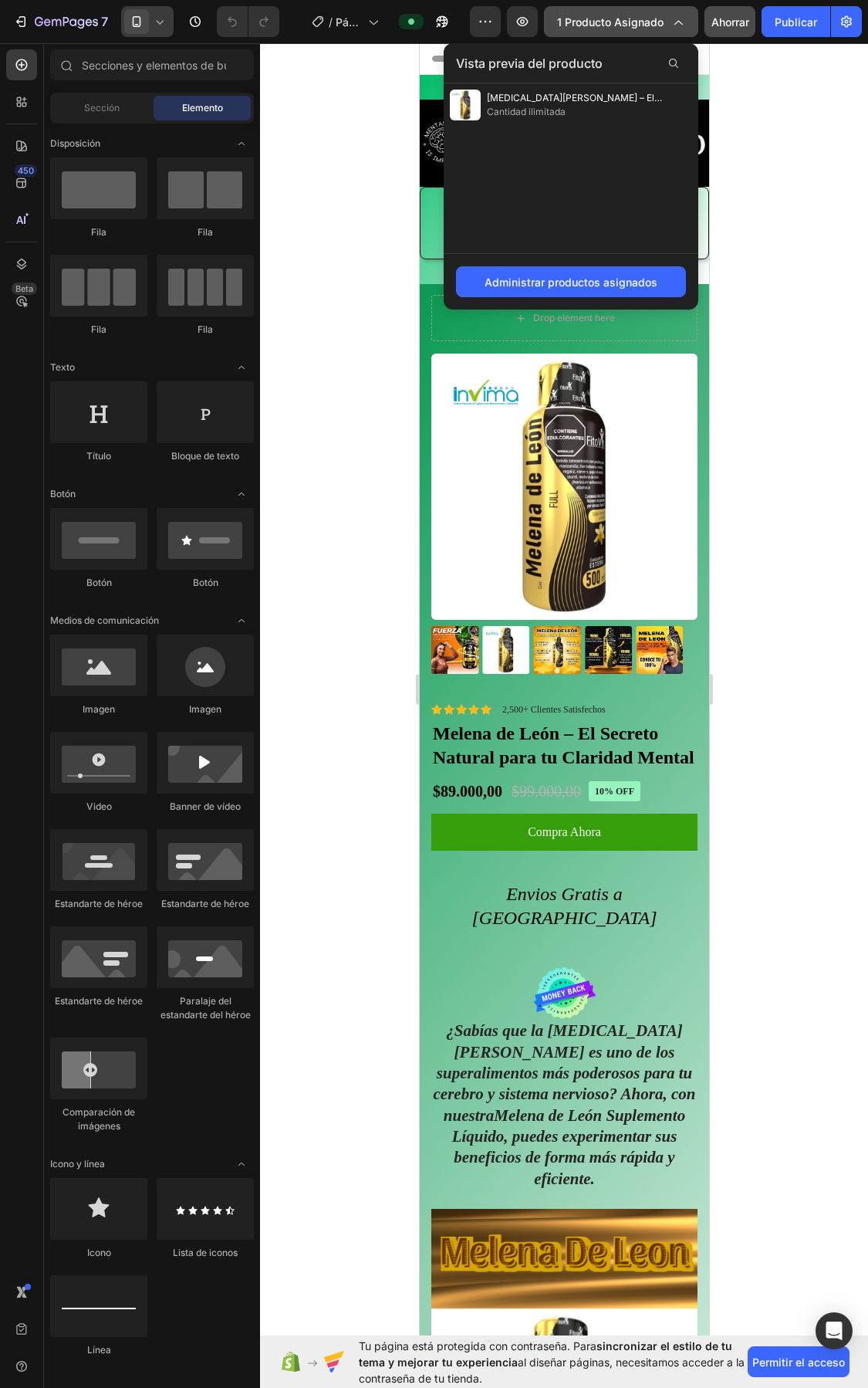
click at [682, 25] on icon "button" at bounding box center [677, 21] width 15 height 15
click at [677, 25] on icon "button" at bounding box center [677, 21] width 15 height 15
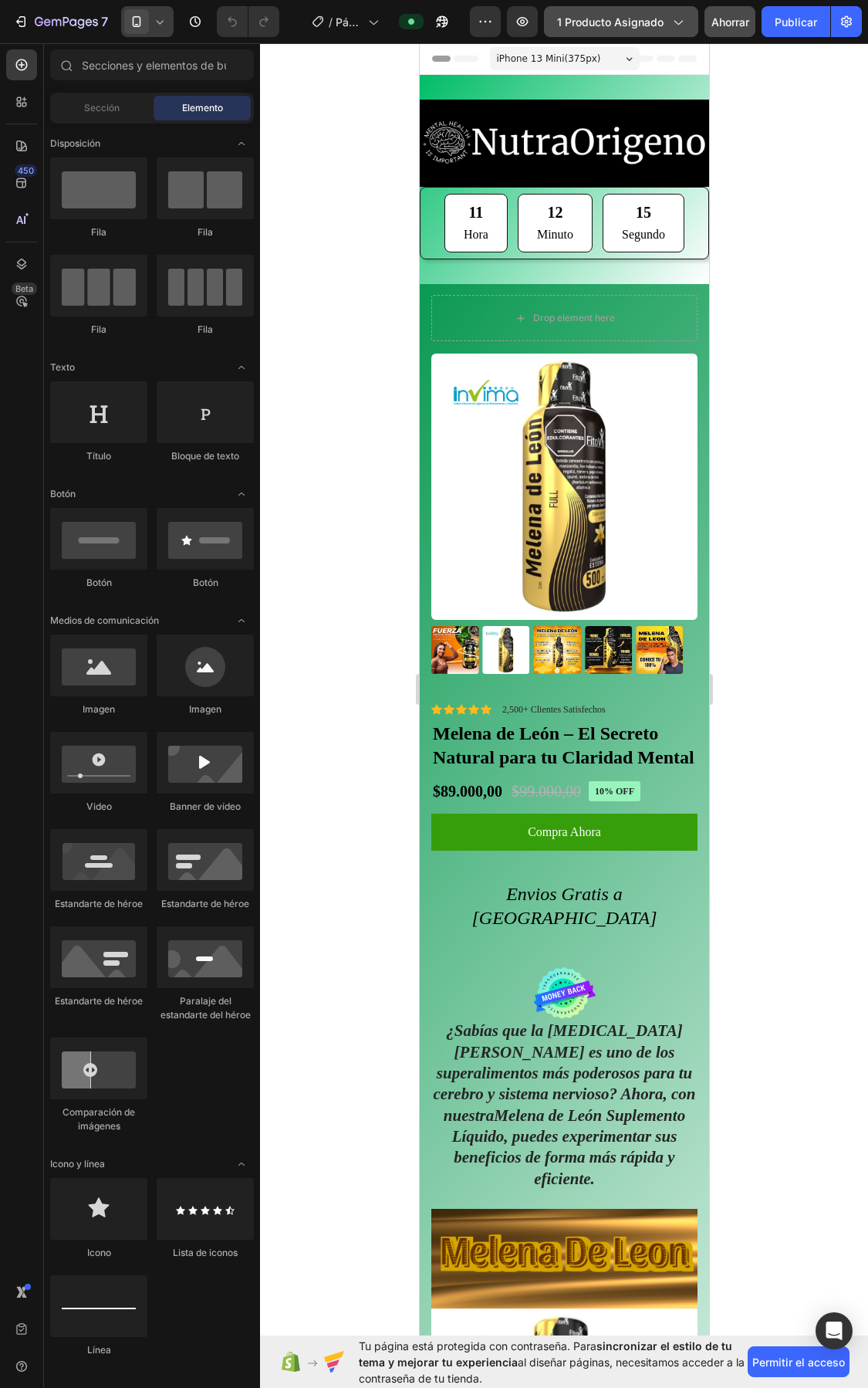
click at [674, 25] on icon "button" at bounding box center [677, 21] width 15 height 15
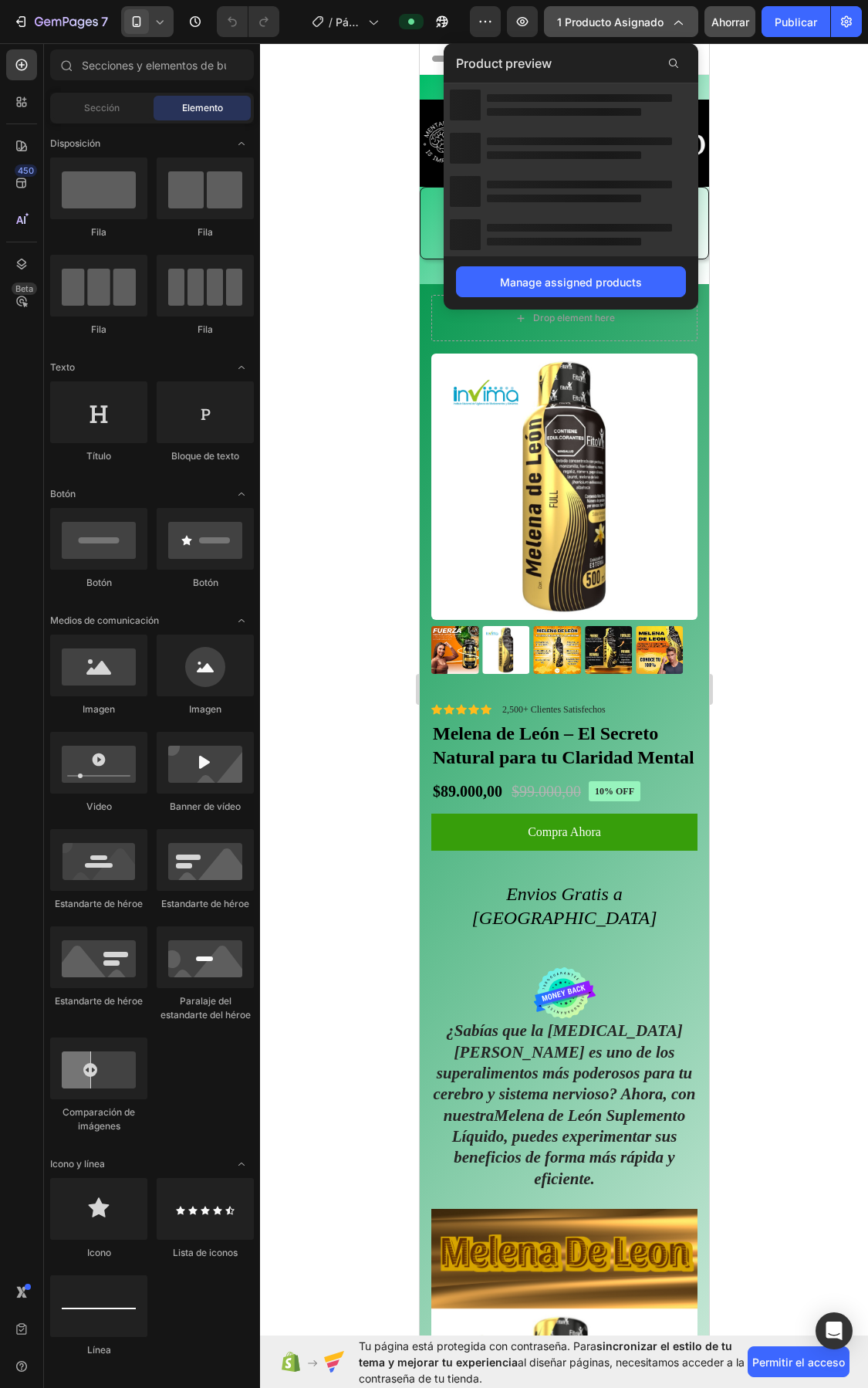
click at [674, 25] on icon "button" at bounding box center [677, 21] width 15 height 15
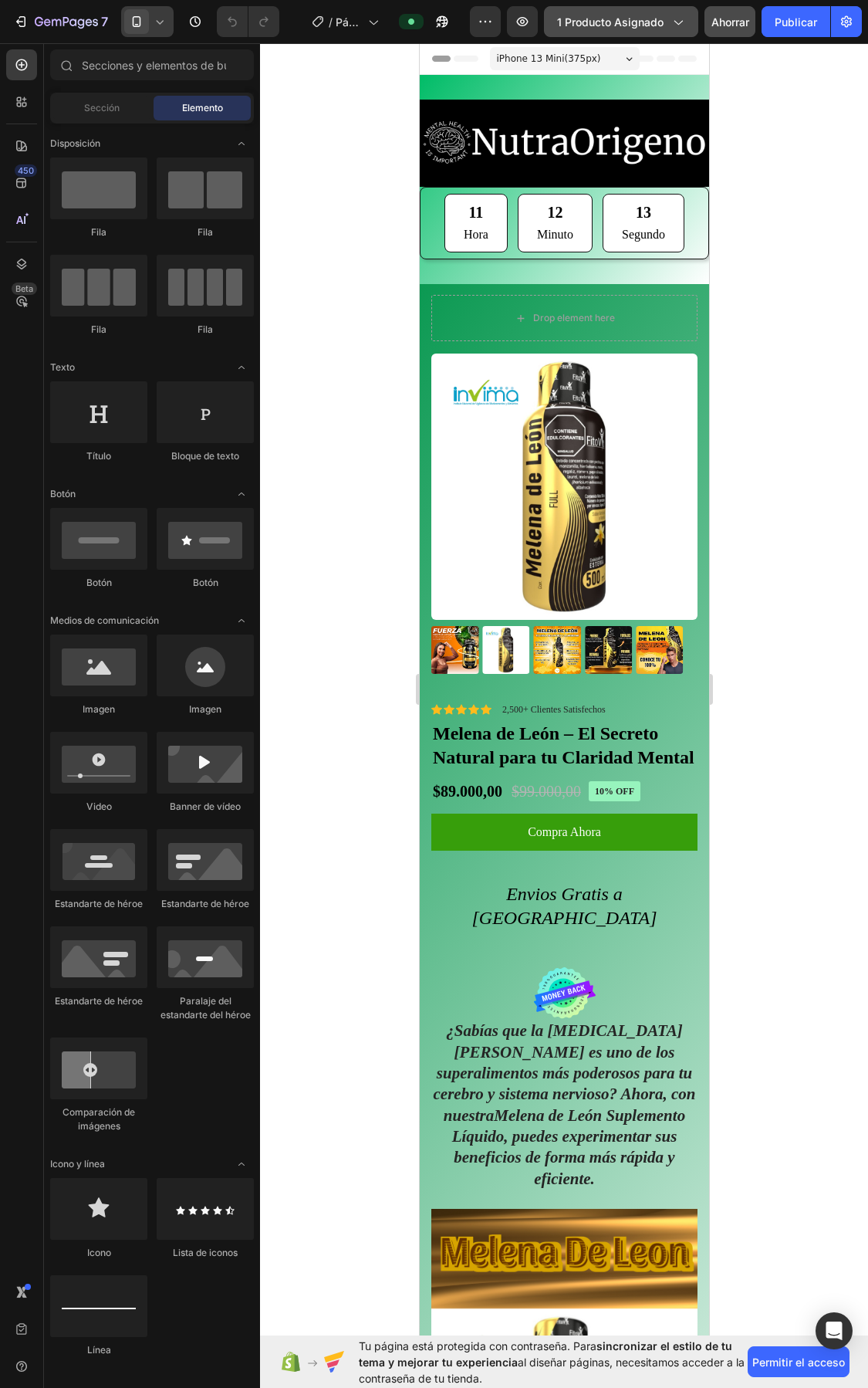
click at [674, 25] on icon "button" at bounding box center [677, 21] width 15 height 15
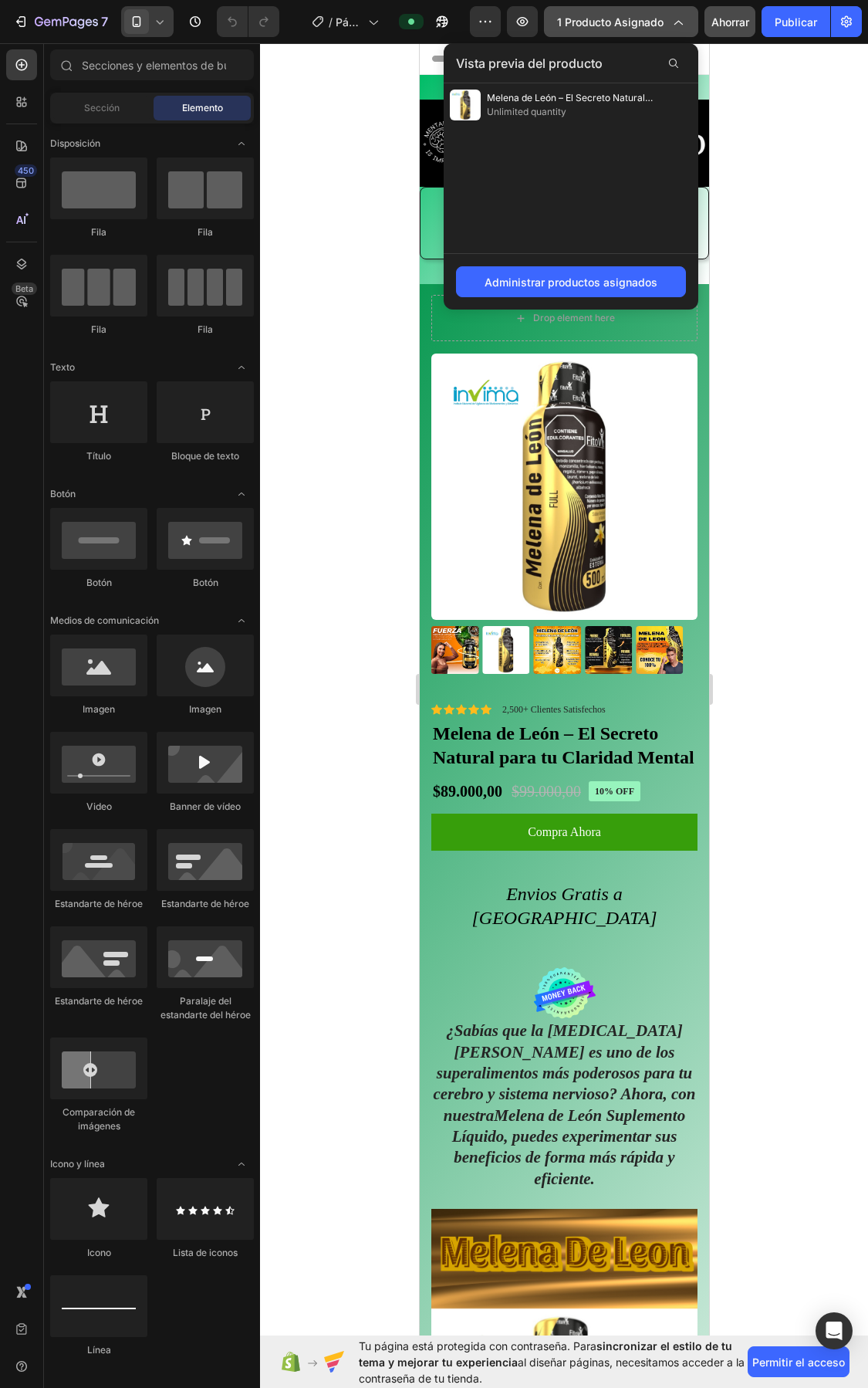
click at [674, 25] on icon "button" at bounding box center [677, 21] width 15 height 15
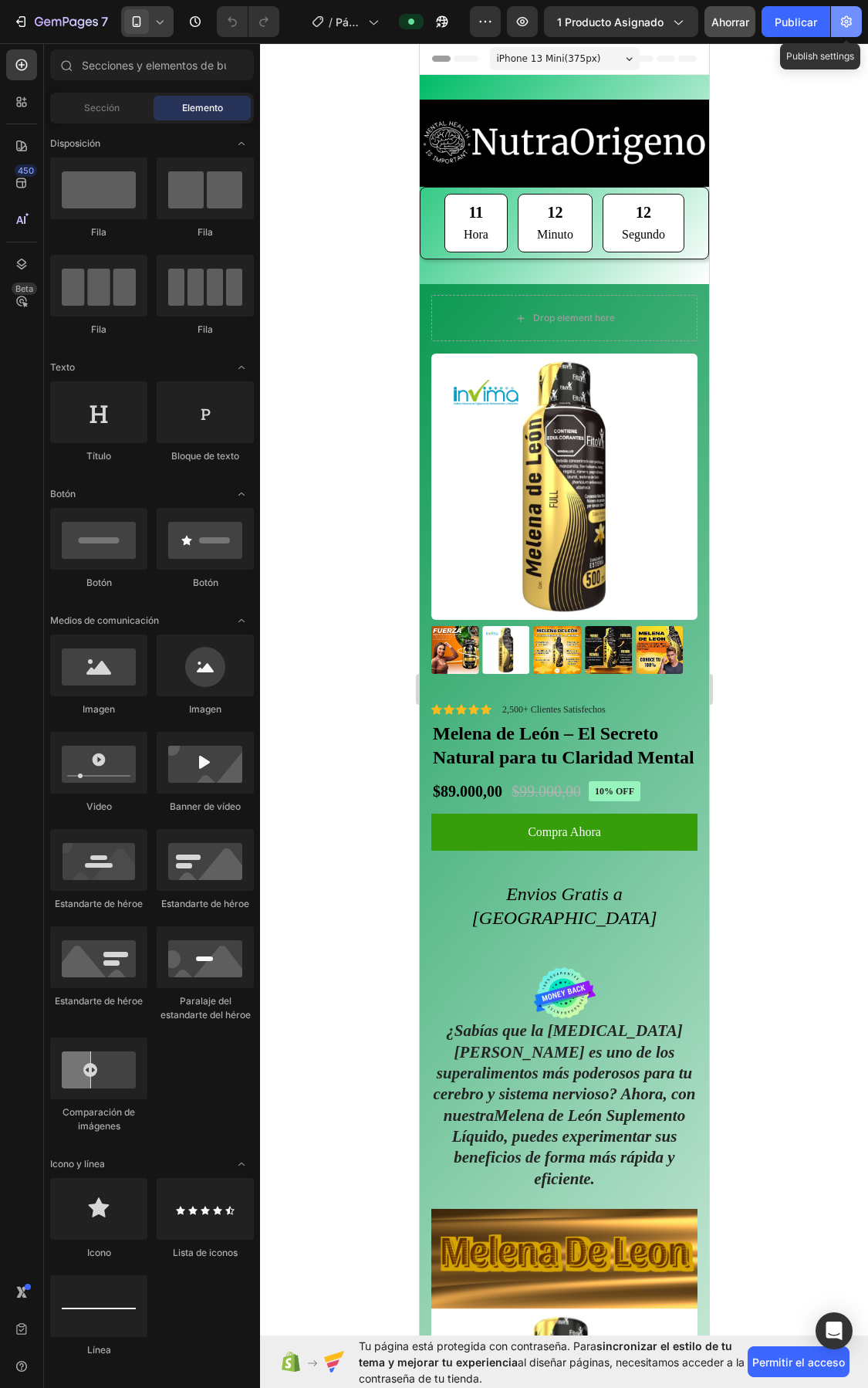
click at [848, 20] on icon "button" at bounding box center [847, 22] width 11 height 12
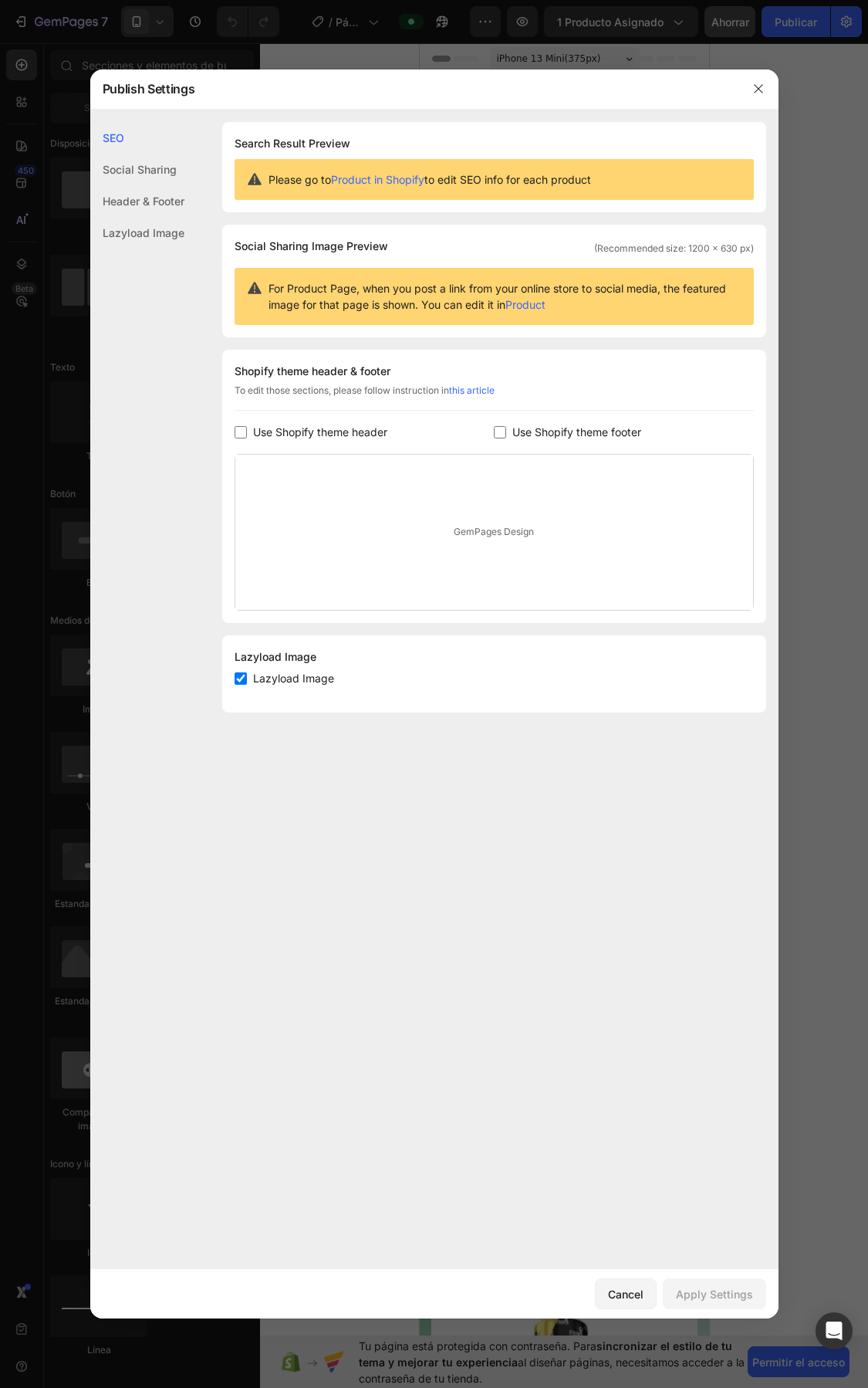
click at [152, 186] on div "Social Sharing" at bounding box center [137, 201] width 94 height 31
click at [136, 217] on div "Header & Footer" at bounding box center [137, 232] width 94 height 31
click at [136, 197] on div "Header & Footer" at bounding box center [137, 201] width 94 height 31
click at [137, 226] on div "Lazyload Image" at bounding box center [137, 232] width 94 height 31
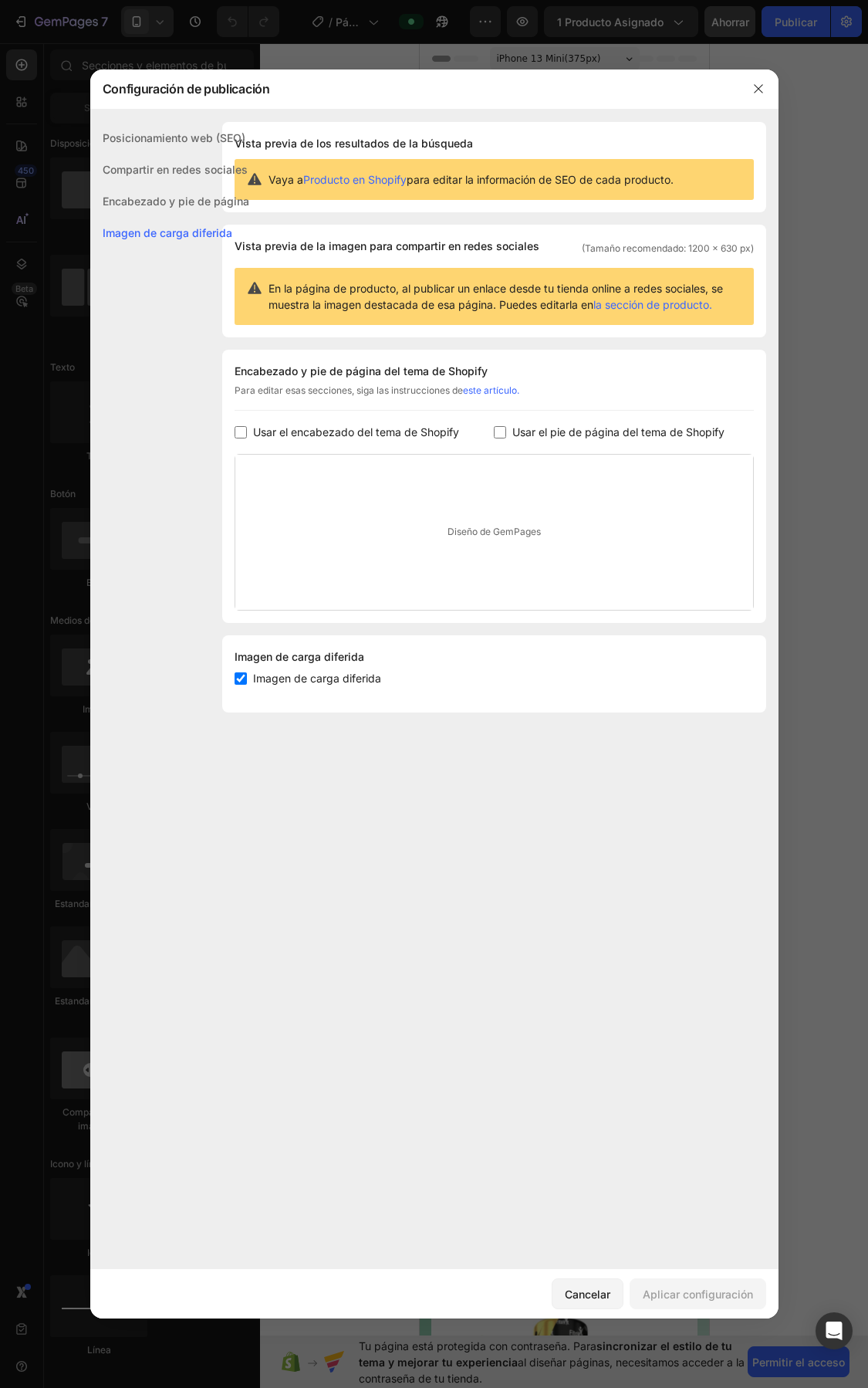
click at [137, 194] on font "Encabezado y pie de página" at bounding box center [175, 200] width 147 height 13
click at [142, 170] on font "Compartir en redes sociales" at bounding box center [175, 169] width 145 height 13
click at [768, 94] on button "button" at bounding box center [759, 88] width 25 height 25
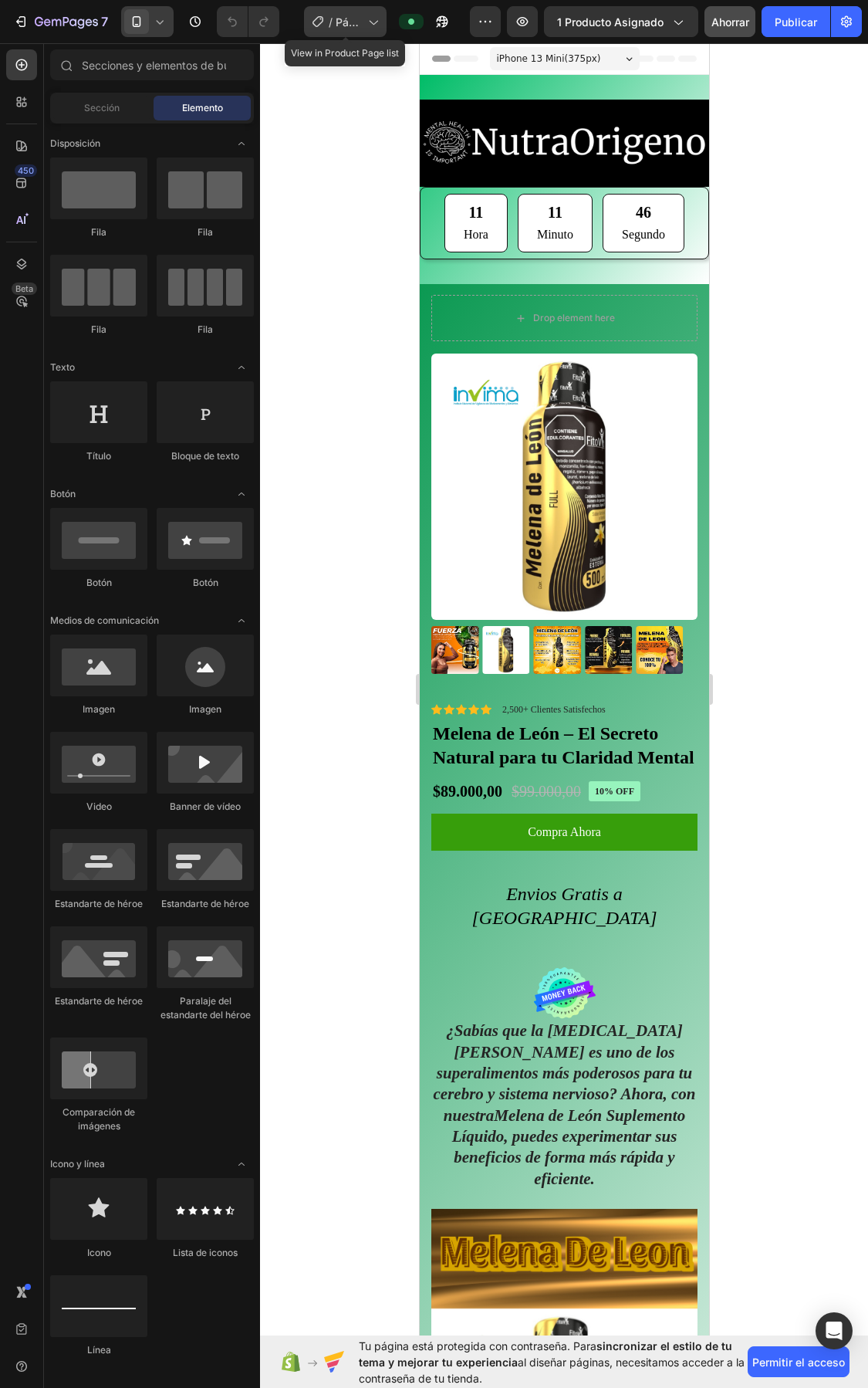
click at [353, 15] on font "Página del producto - Melena de León 13 de agosto, 12:53:56" at bounding box center [348, 176] width 26 height 321
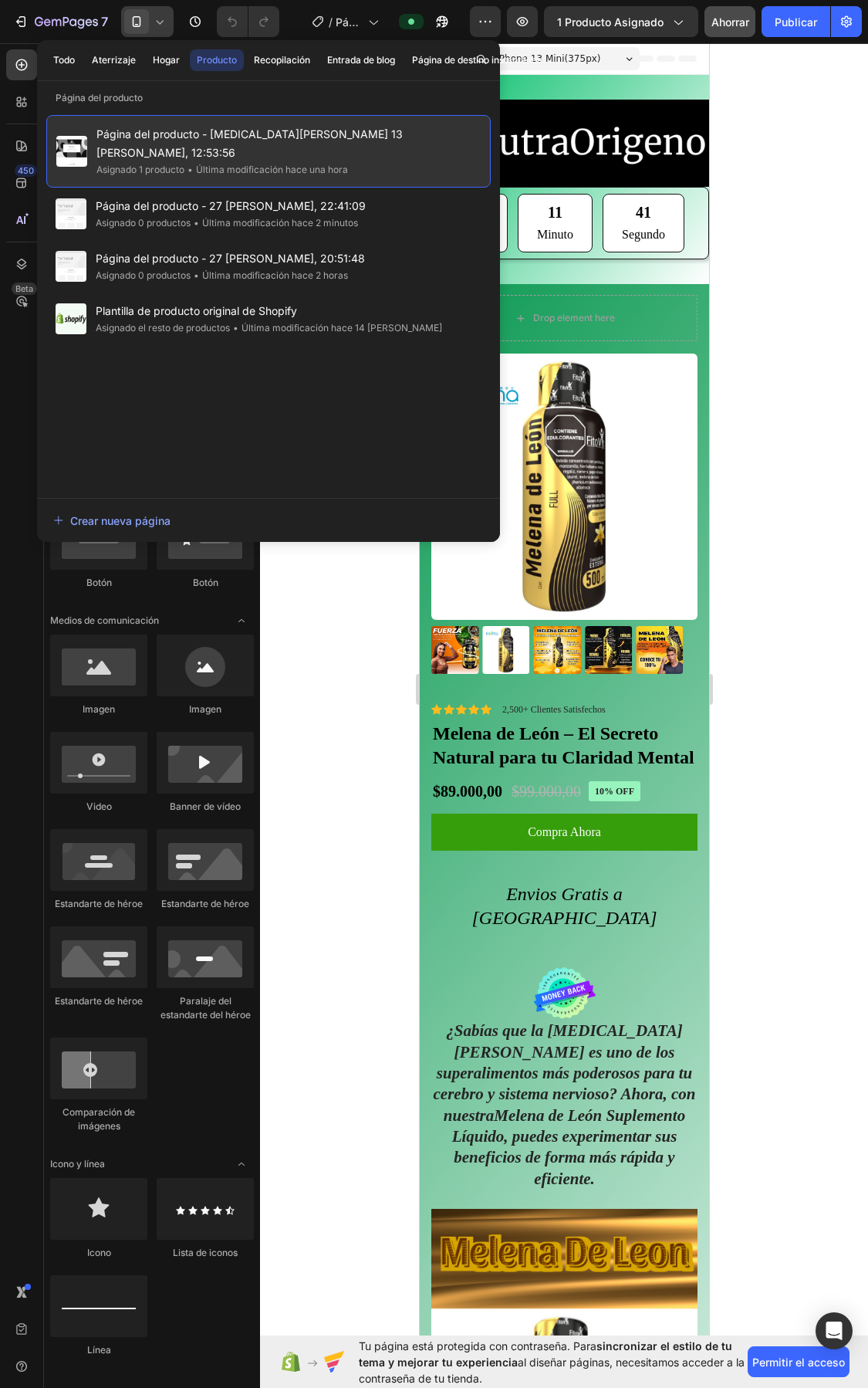
click at [167, 164] on font "Asignado 1 producto" at bounding box center [141, 170] width 88 height 12
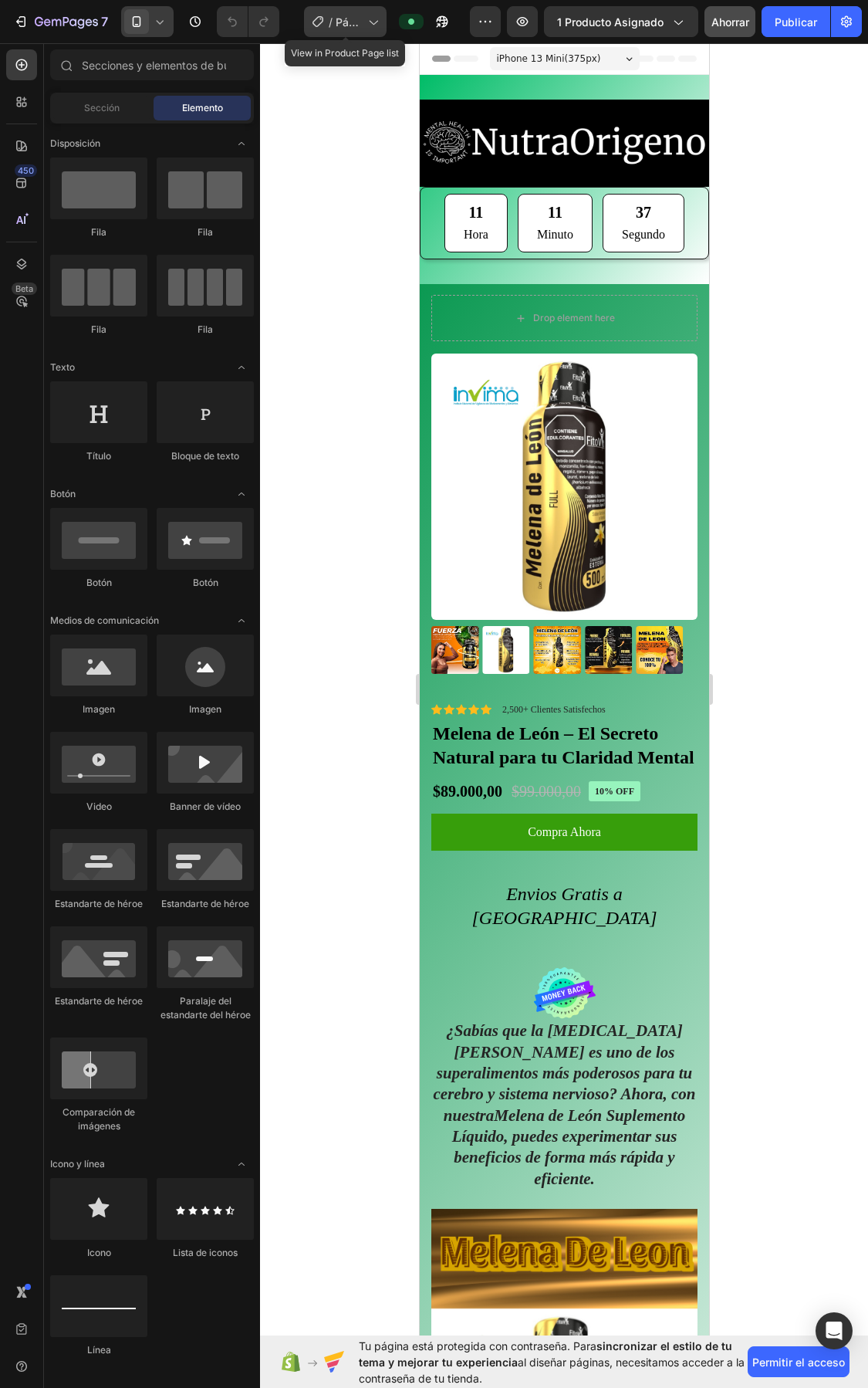
click at [367, 21] on icon at bounding box center [373, 21] width 15 height 15
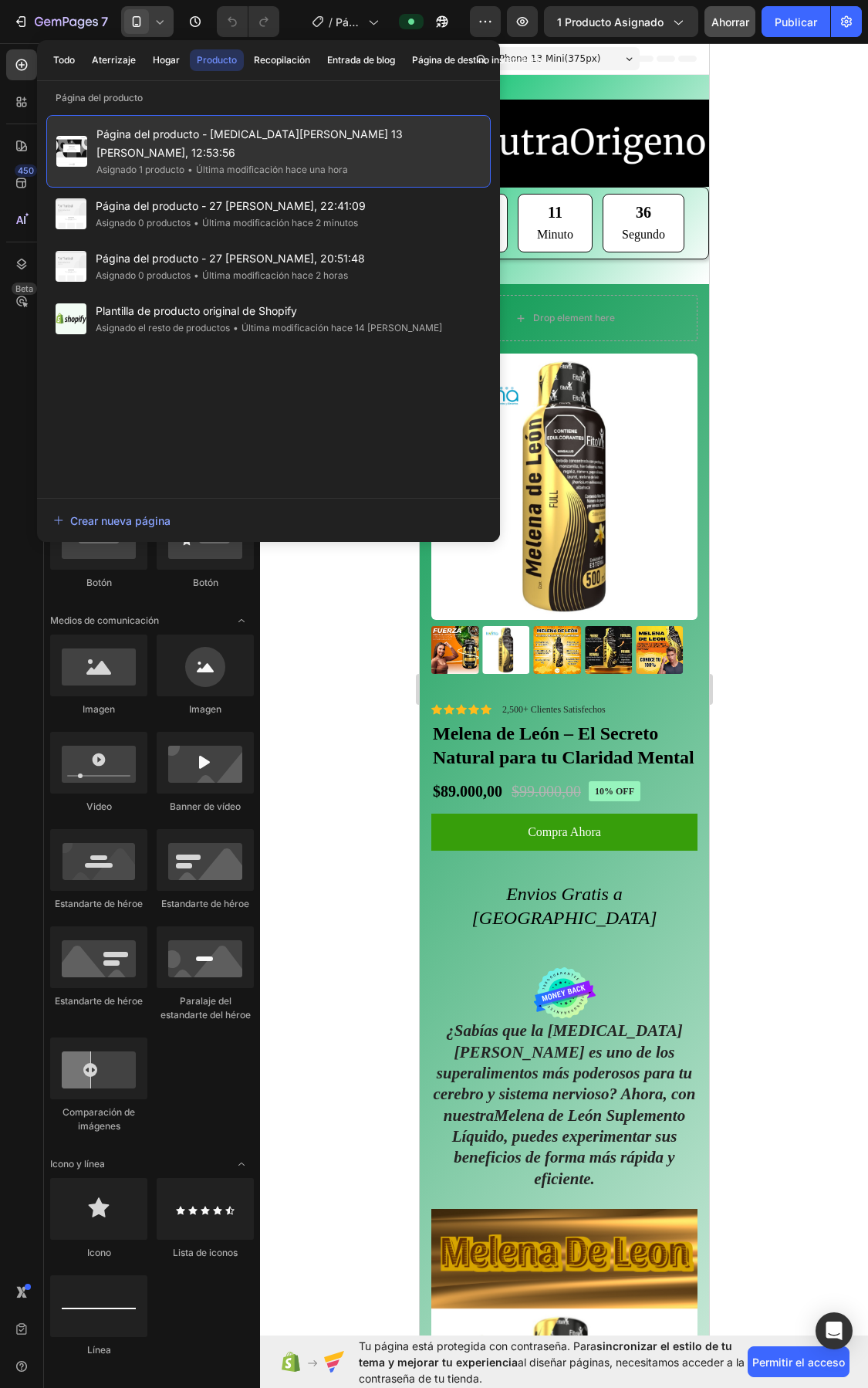
click at [154, 164] on font "Asignado 1 producto" at bounding box center [141, 170] width 88 height 12
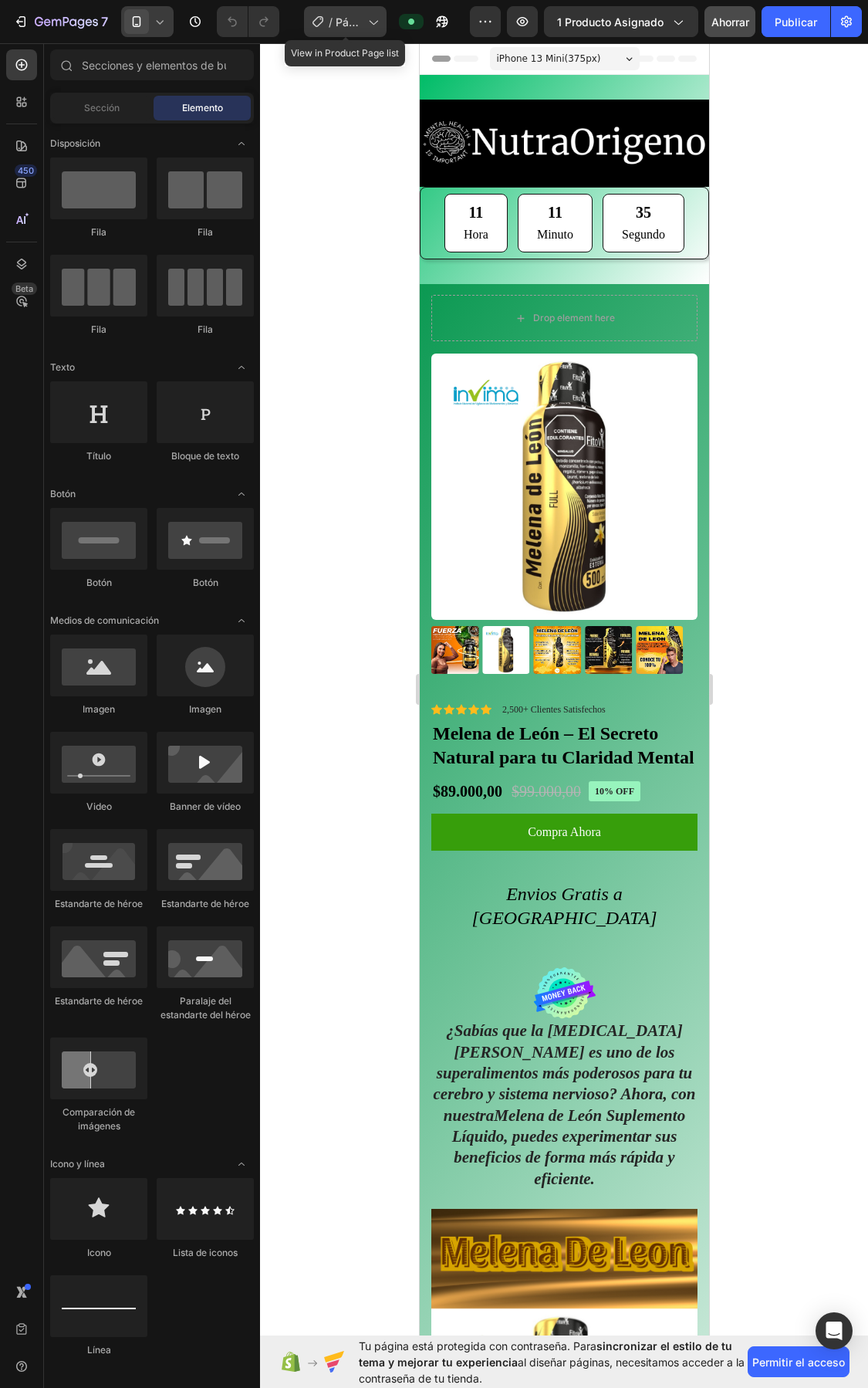
click at [386, 28] on div "/ Página del producto - Melena de León 13 de agosto, 12:53:56" at bounding box center [345, 21] width 82 height 31
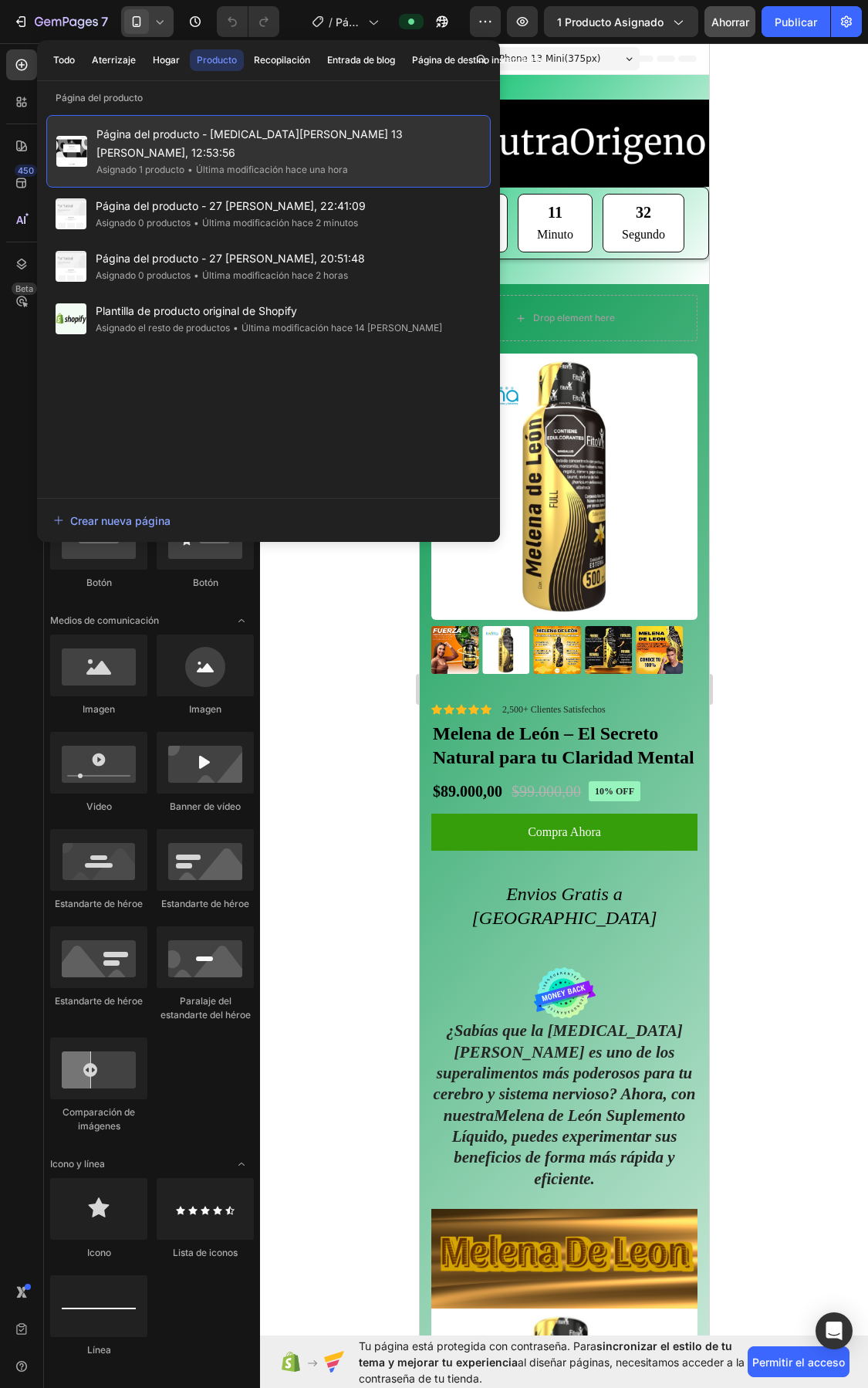
click at [206, 162] on div "• Última modificación hace una hora" at bounding box center [266, 170] width 164 height 15
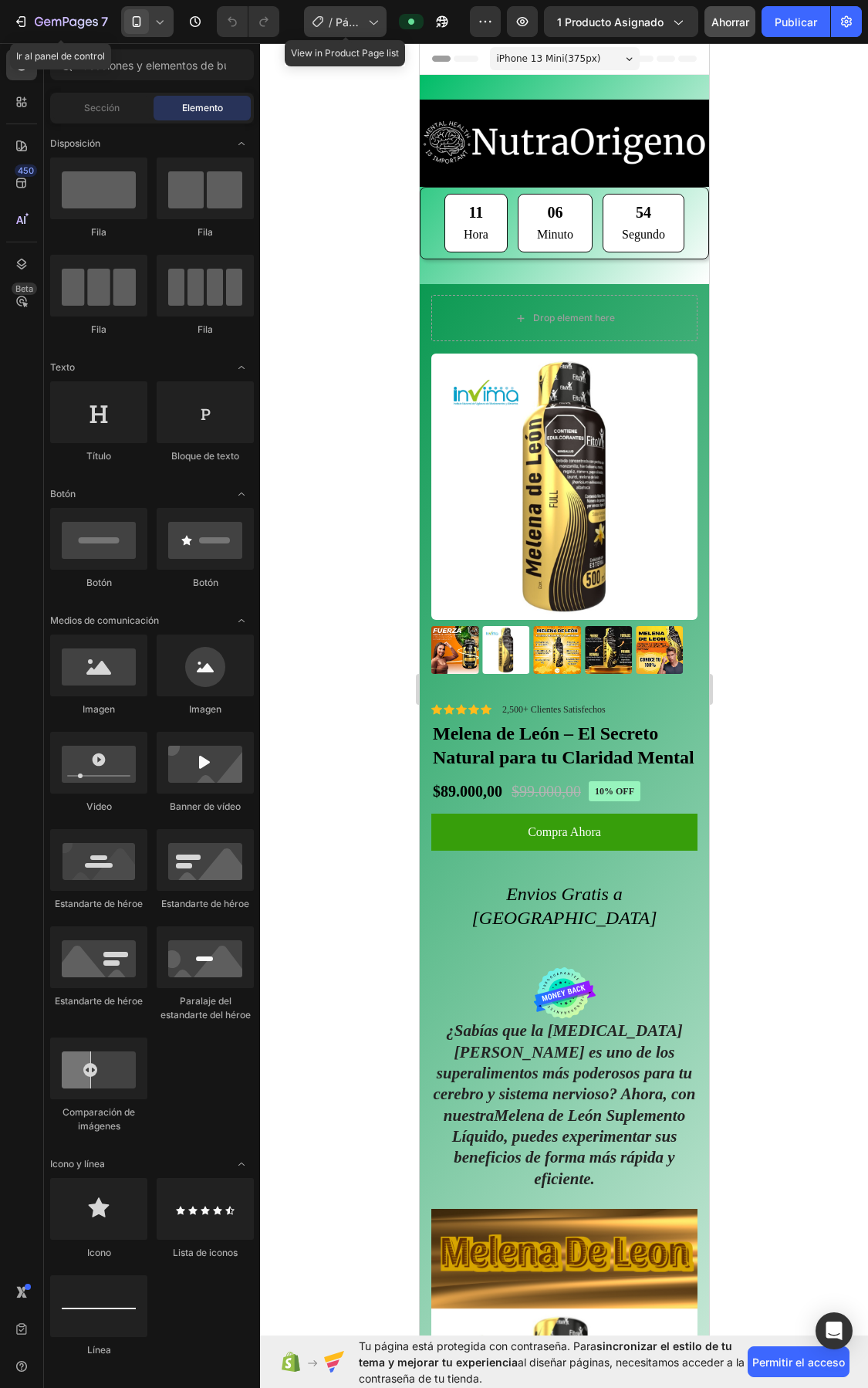
click at [373, 21] on icon at bounding box center [373, 21] width 15 height 15
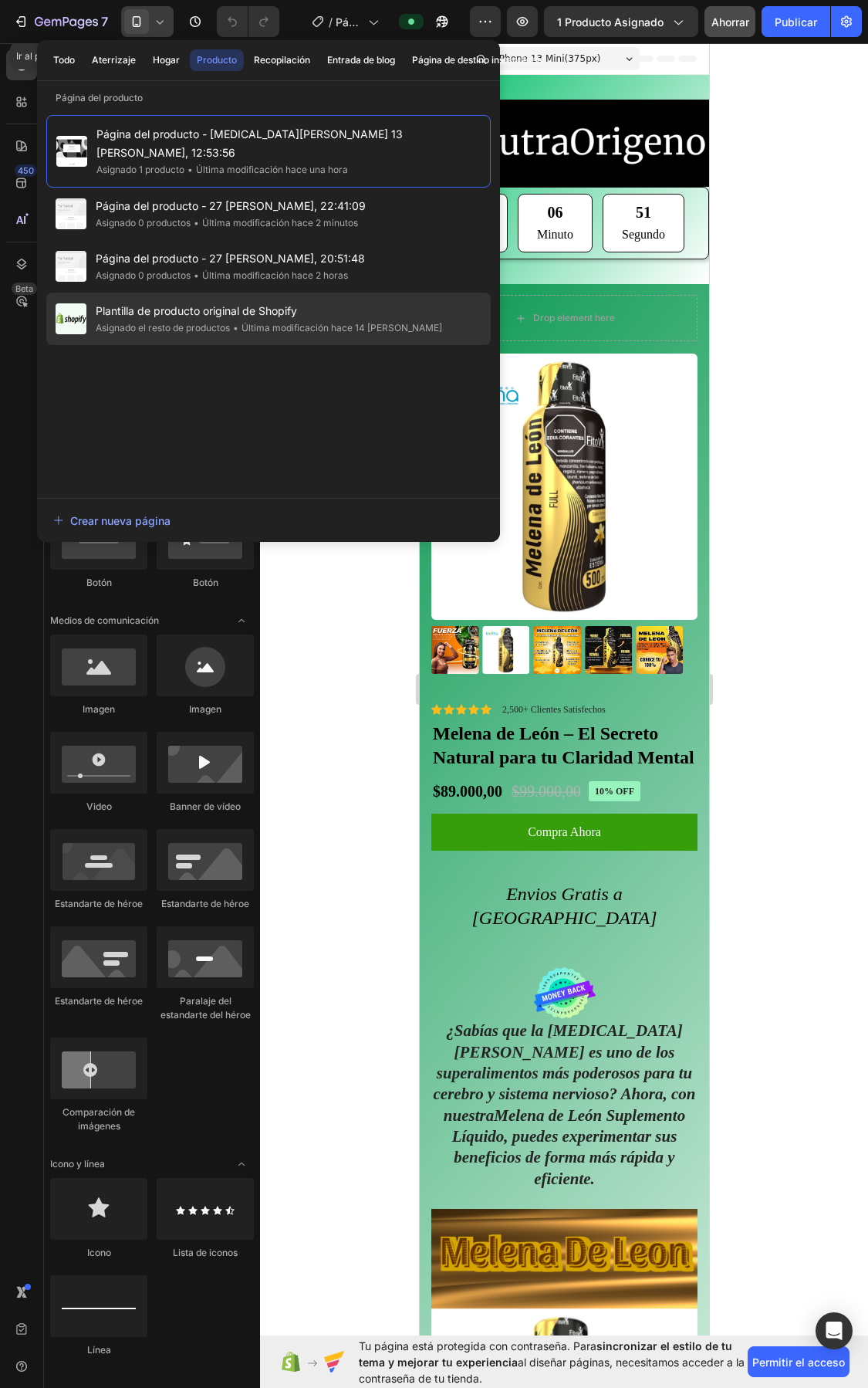
click at [225, 304] on font "Plantilla de producto original de Shopify" at bounding box center [197, 310] width 202 height 13
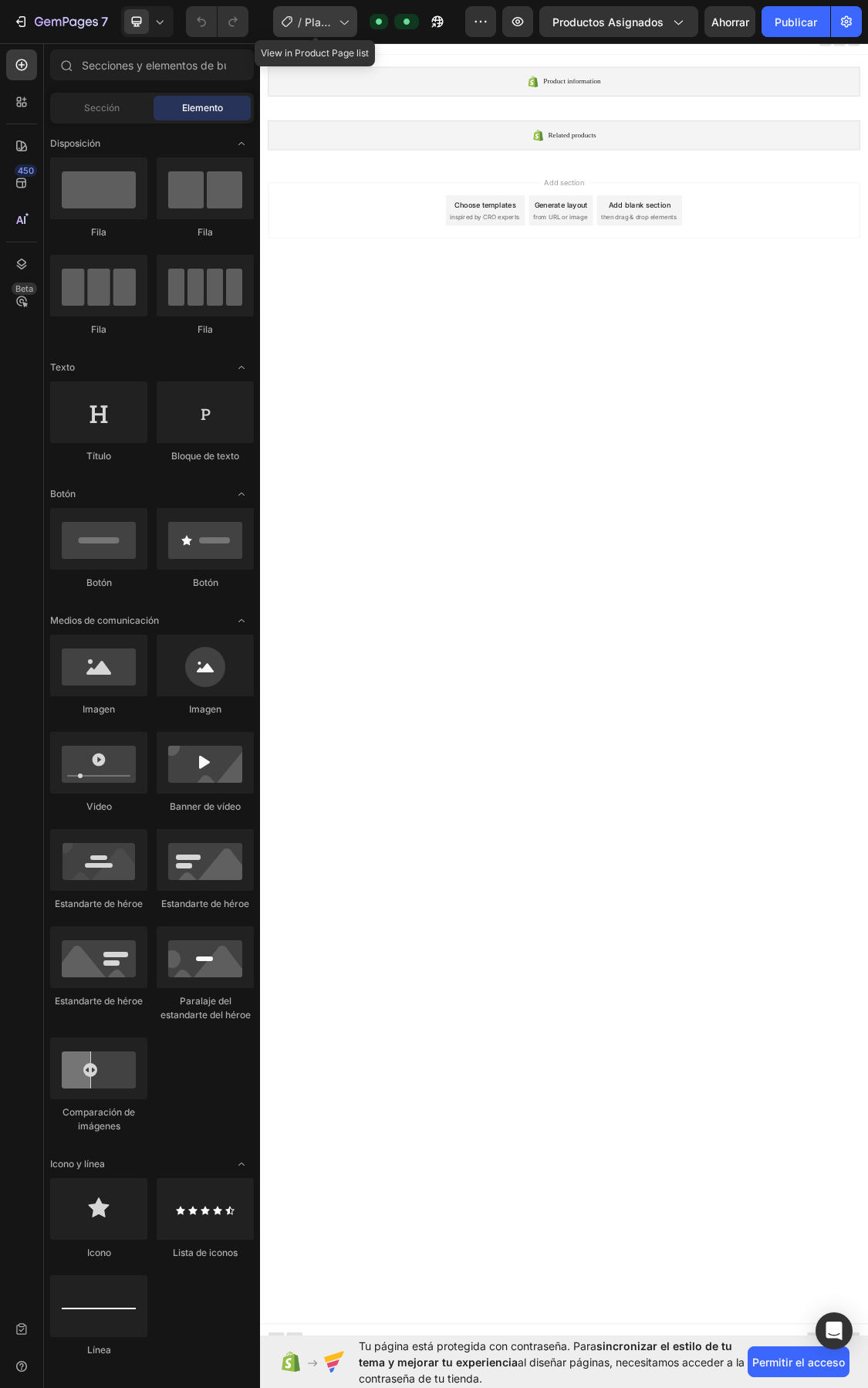
click at [355, 20] on div "/ Plantilla de producto original de Shopify" at bounding box center [314, 21] width 84 height 31
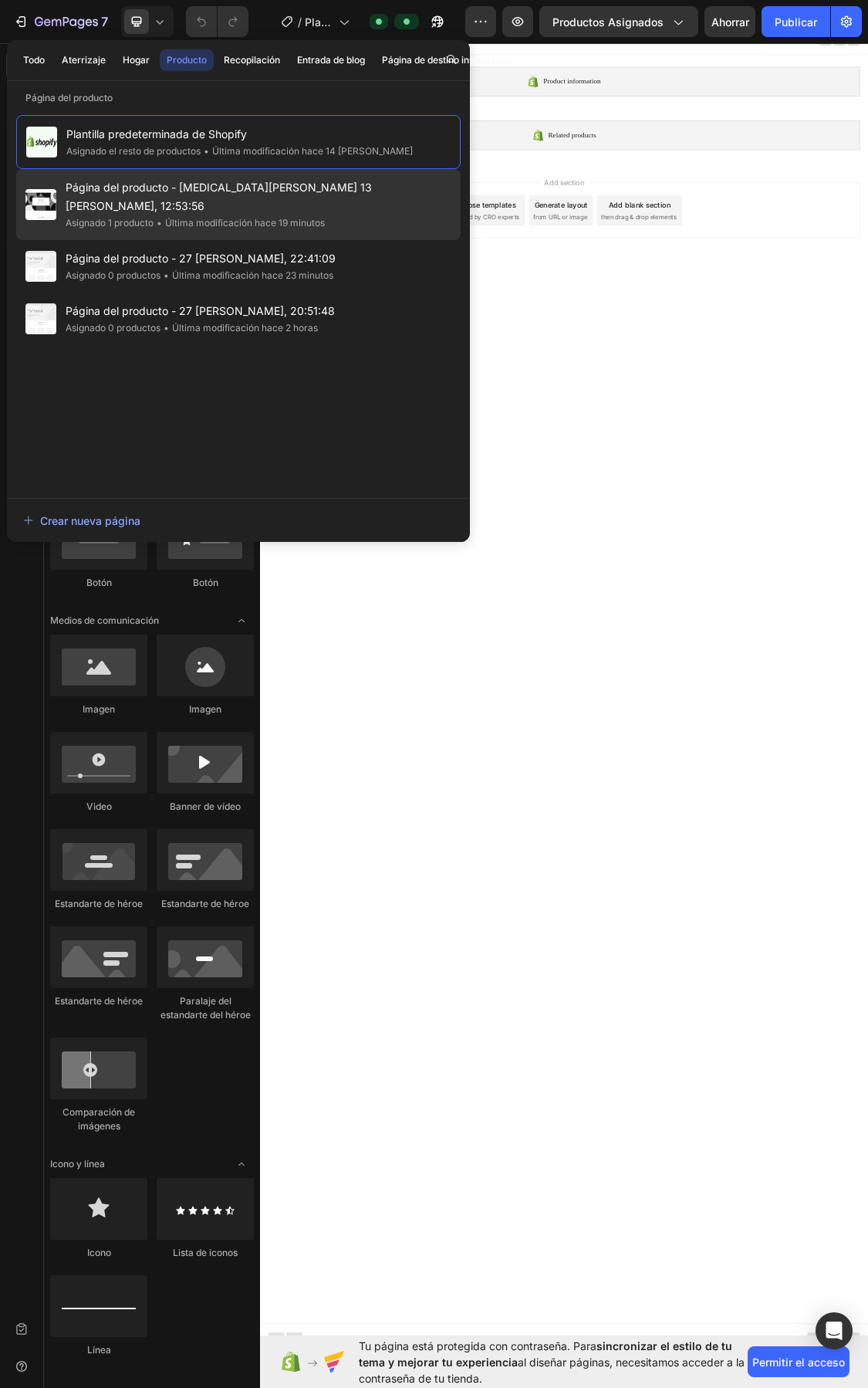
click at [278, 217] on font "Última modificación hace 19 minutos" at bounding box center [245, 223] width 159 height 12
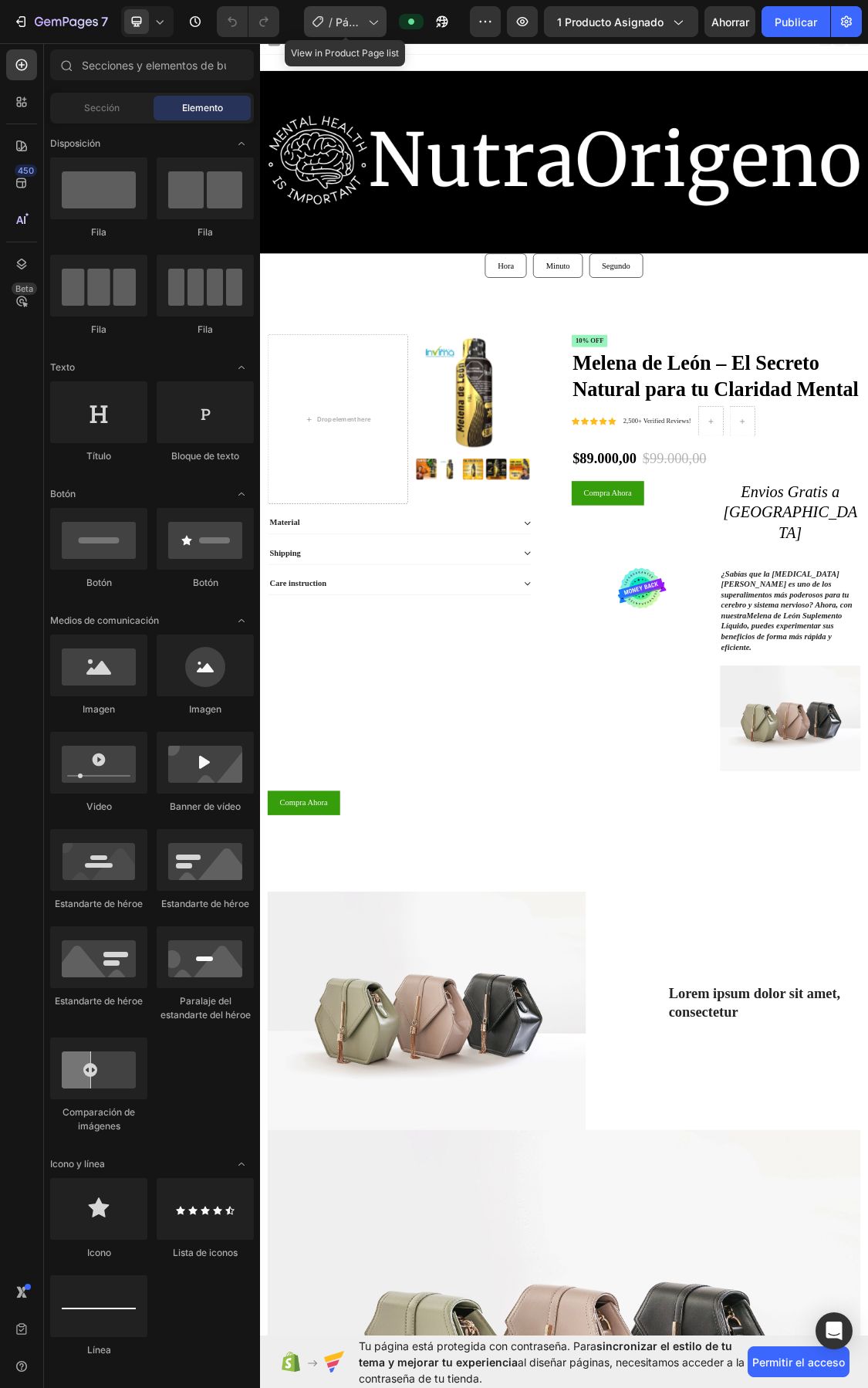
click at [369, 21] on icon at bounding box center [373, 21] width 15 height 15
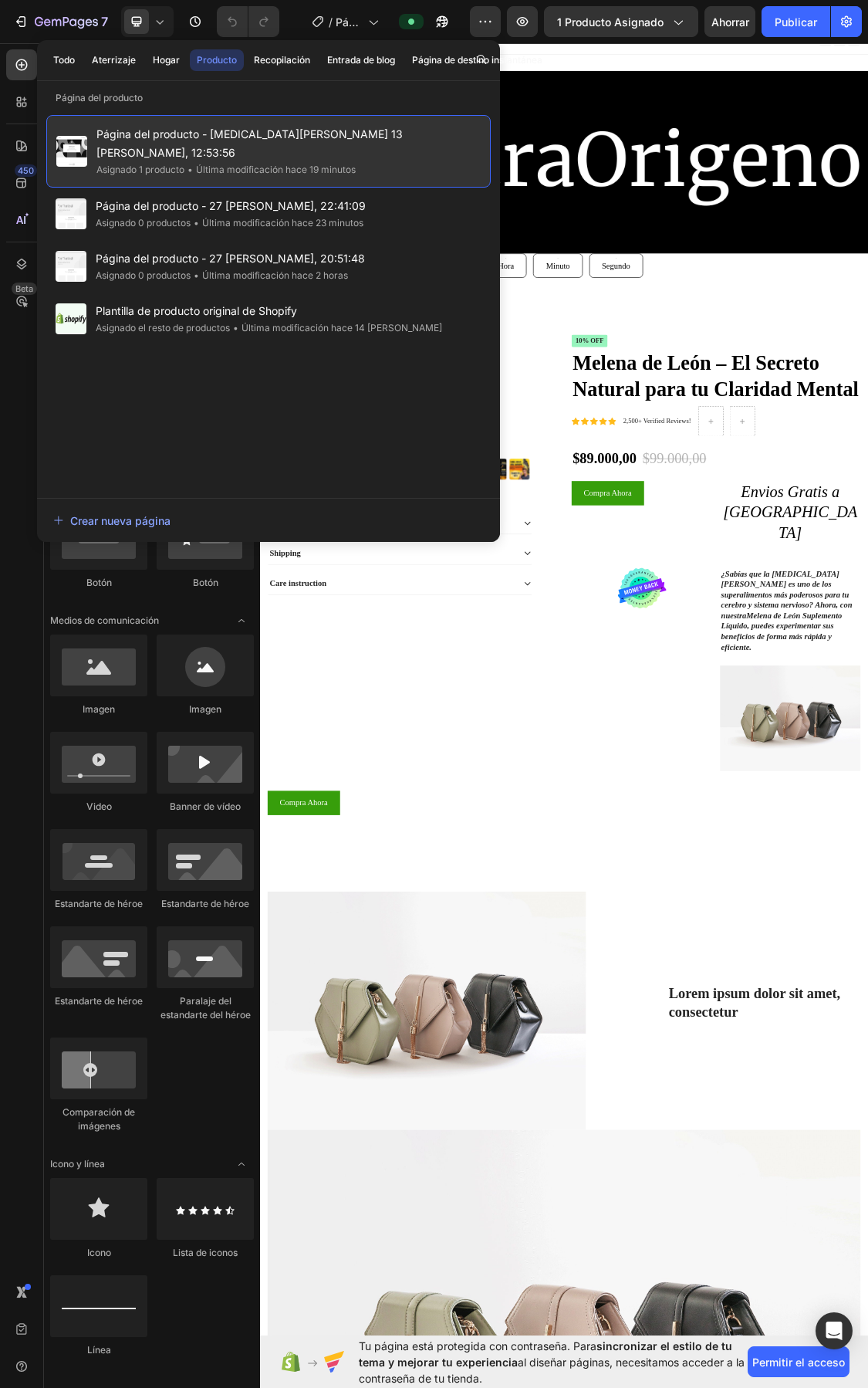
click at [191, 159] on div "Página del producto - Melena de León 13 de agosto, 12:53:56 Asignado 1 producto…" at bounding box center [269, 152] width 445 height 73
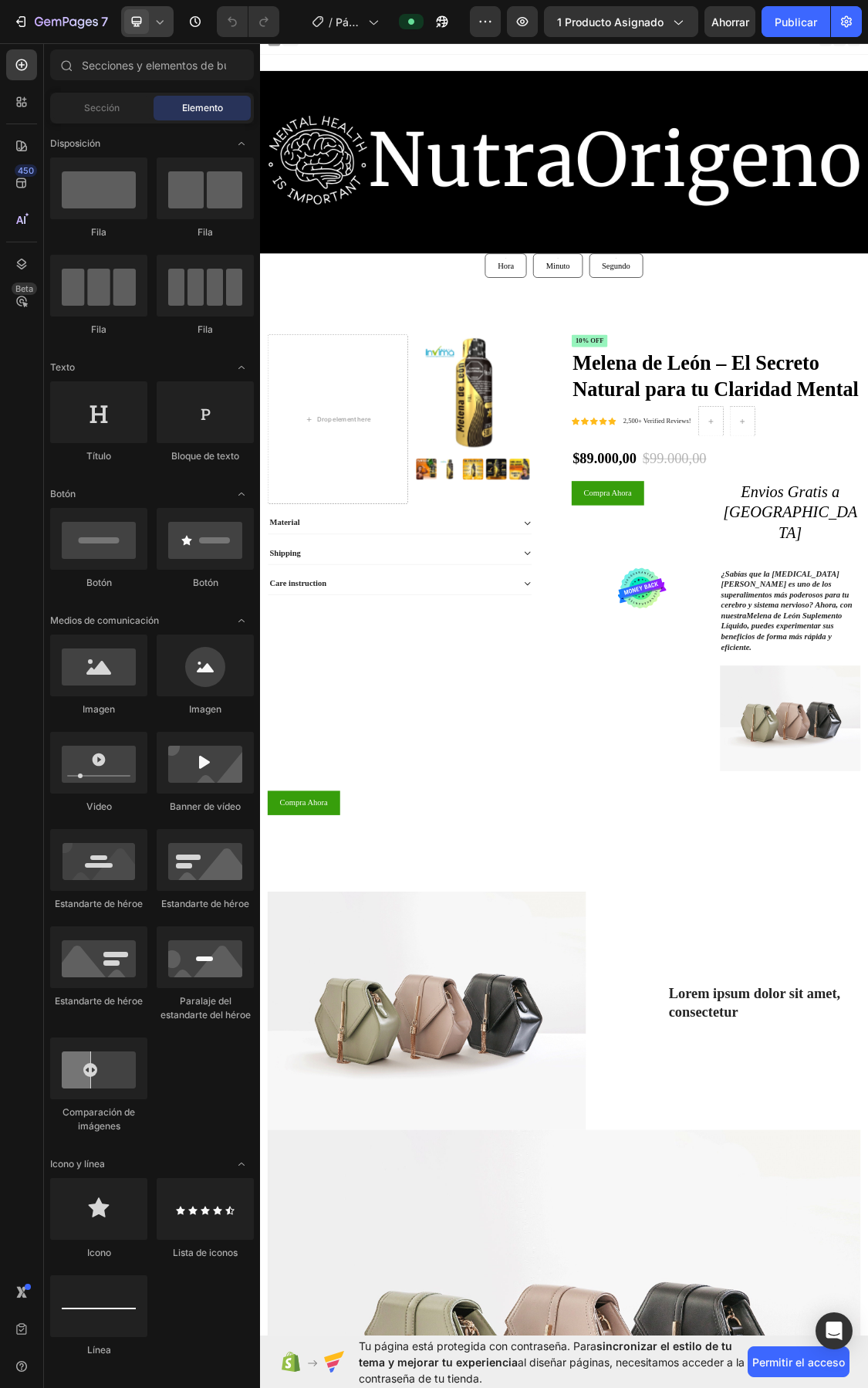
click at [164, 12] on div at bounding box center [147, 21] width 53 height 31
click at [170, 98] on span "Móvil" at bounding box center [164, 105] width 24 height 15
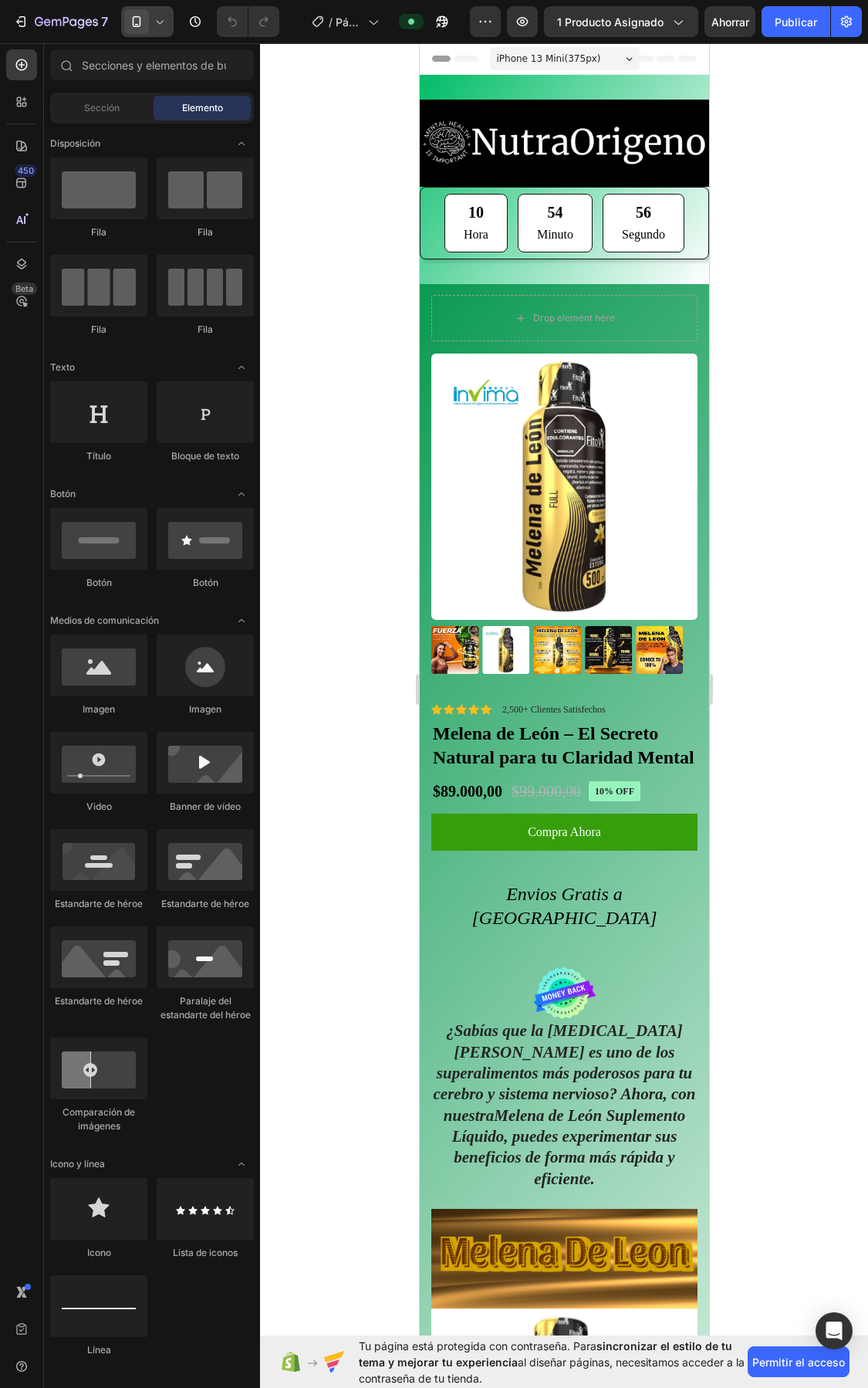
click at [159, 10] on div at bounding box center [147, 21] width 53 height 31
click at [179, 122] on span "Pantalla completa" at bounding box center [192, 130] width 79 height 15
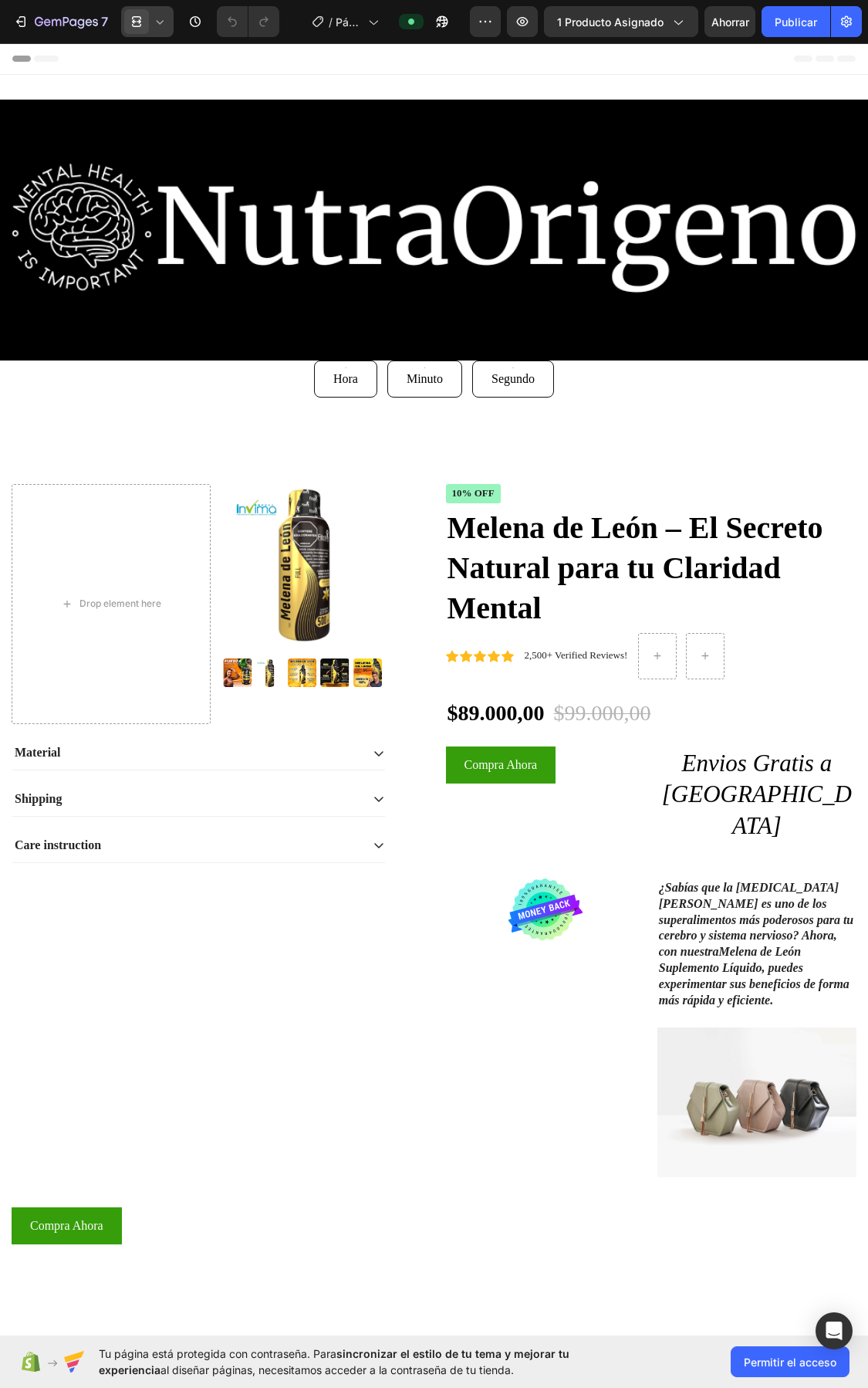
click at [156, 18] on icon at bounding box center [159, 21] width 15 height 15
click at [170, 117] on div "Móvil" at bounding box center [181, 129] width 114 height 25
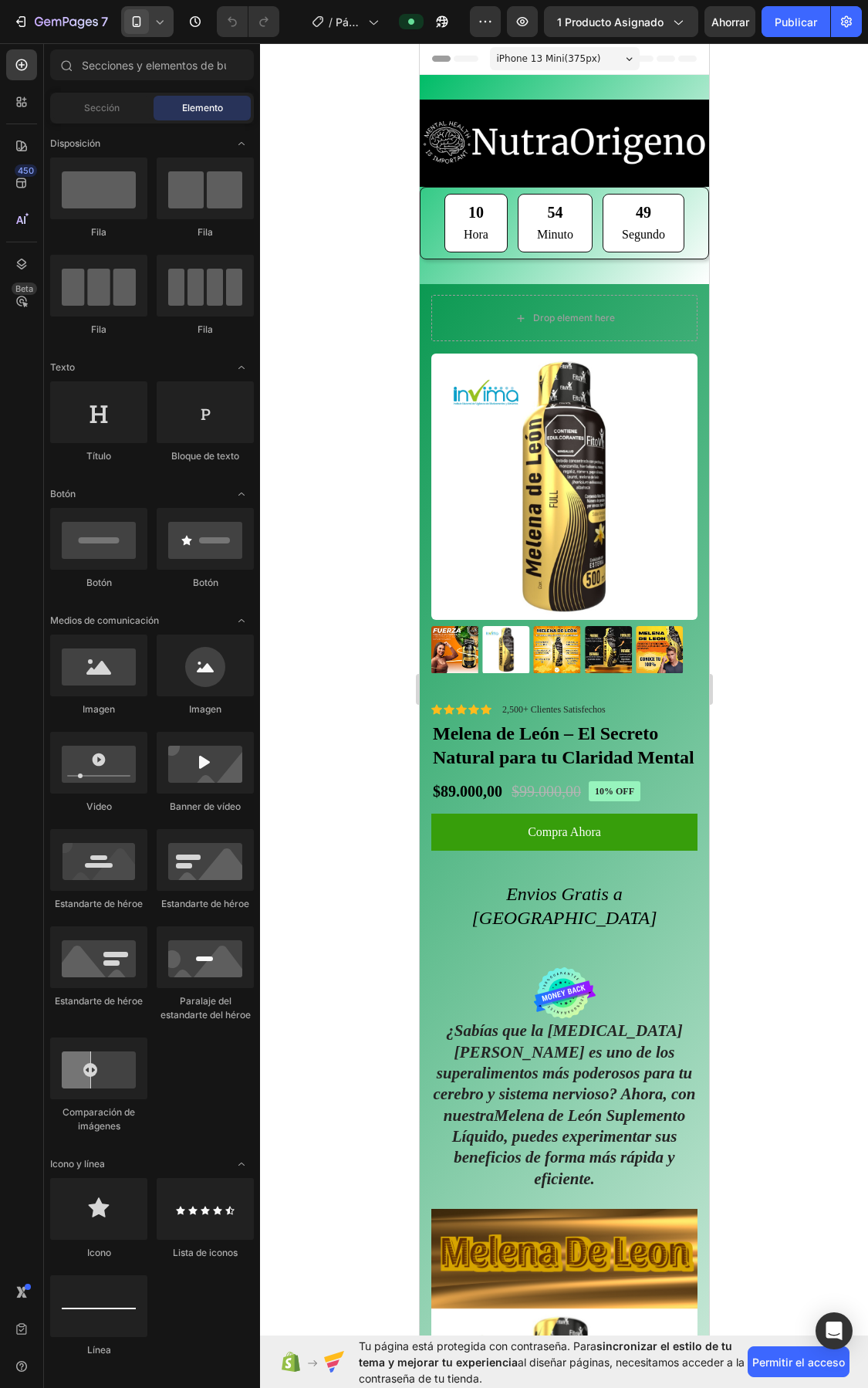
click at [159, 20] on icon at bounding box center [159, 21] width 15 height 15
click at [175, 130] on font "Pantalla completa" at bounding box center [192, 130] width 79 height 12
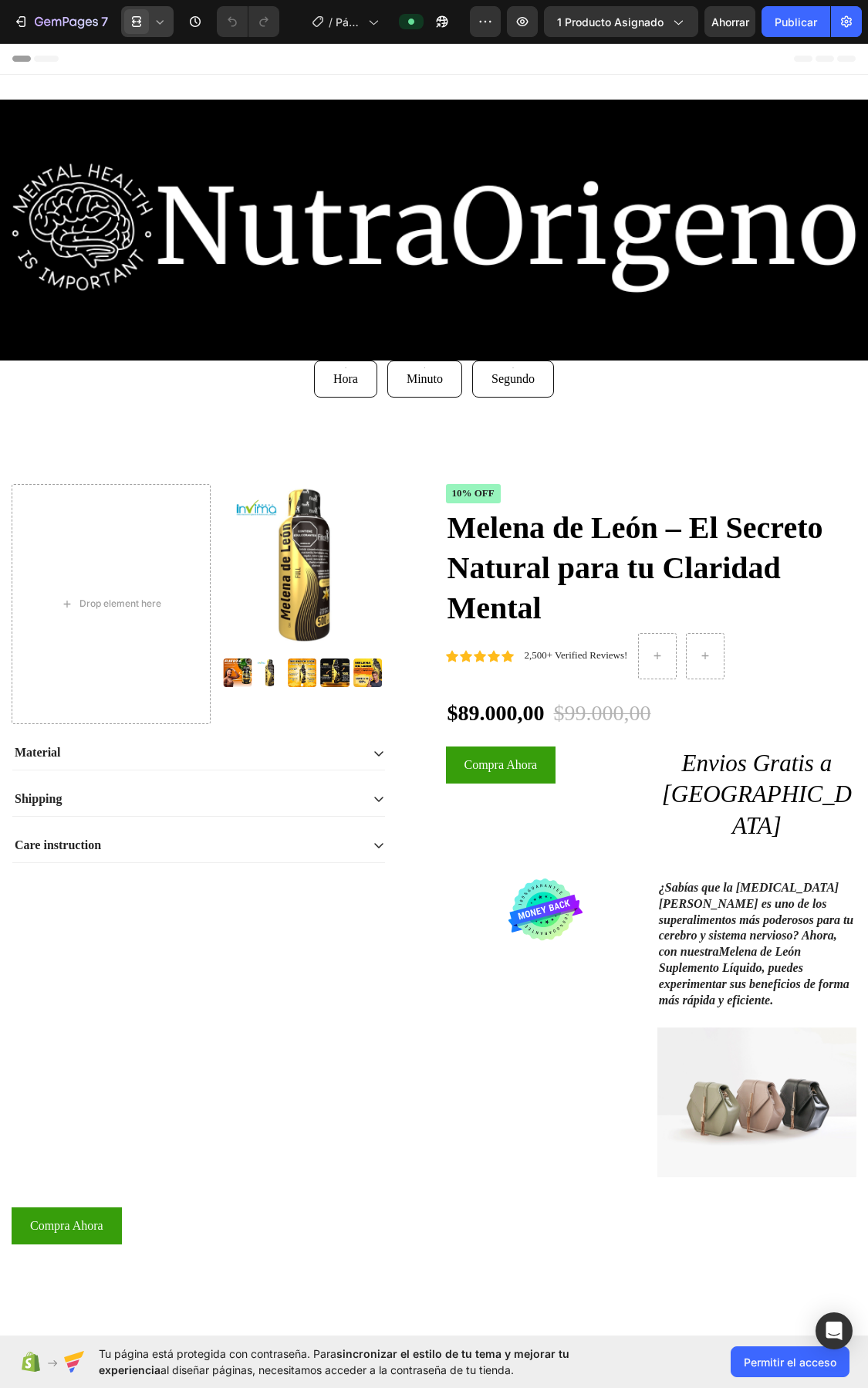
click at [160, 15] on icon at bounding box center [159, 21] width 15 height 15
click at [160, 16] on icon at bounding box center [159, 21] width 15 height 15
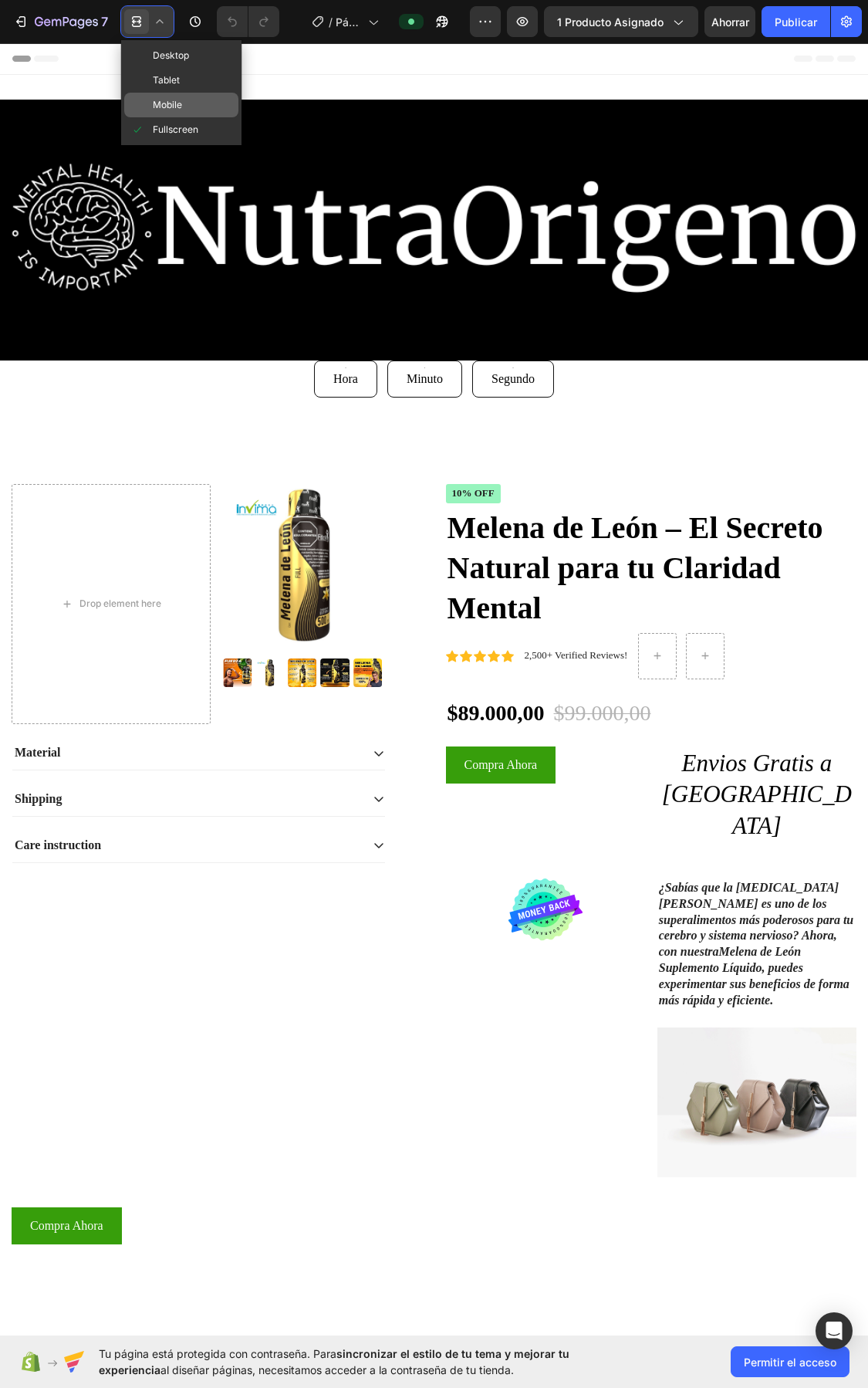
click at [169, 100] on span "Mobile" at bounding box center [167, 105] width 30 height 15
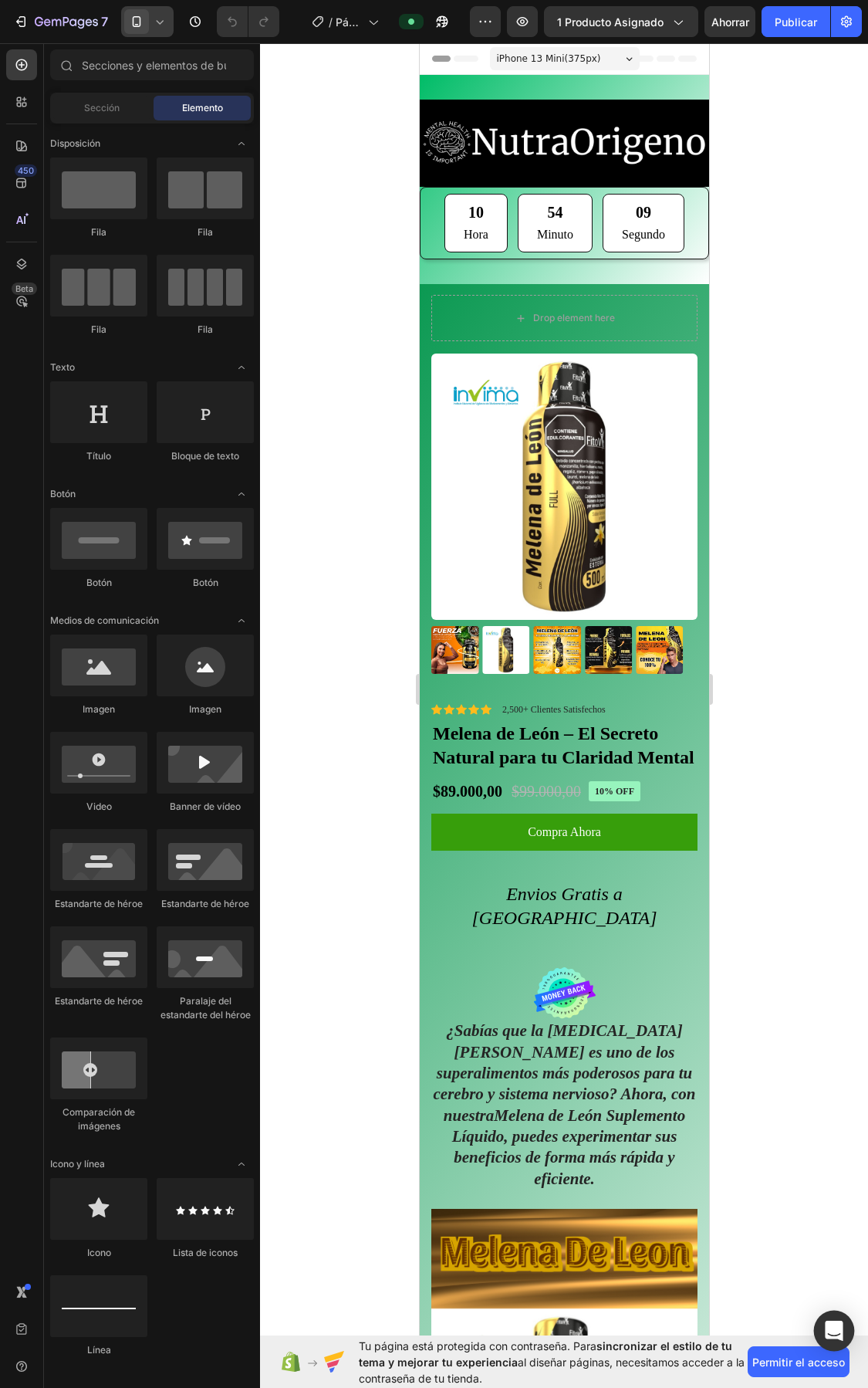
click at [828, 1334] on icon "Abrir Intercom Messenger" at bounding box center [833, 1331] width 18 height 20
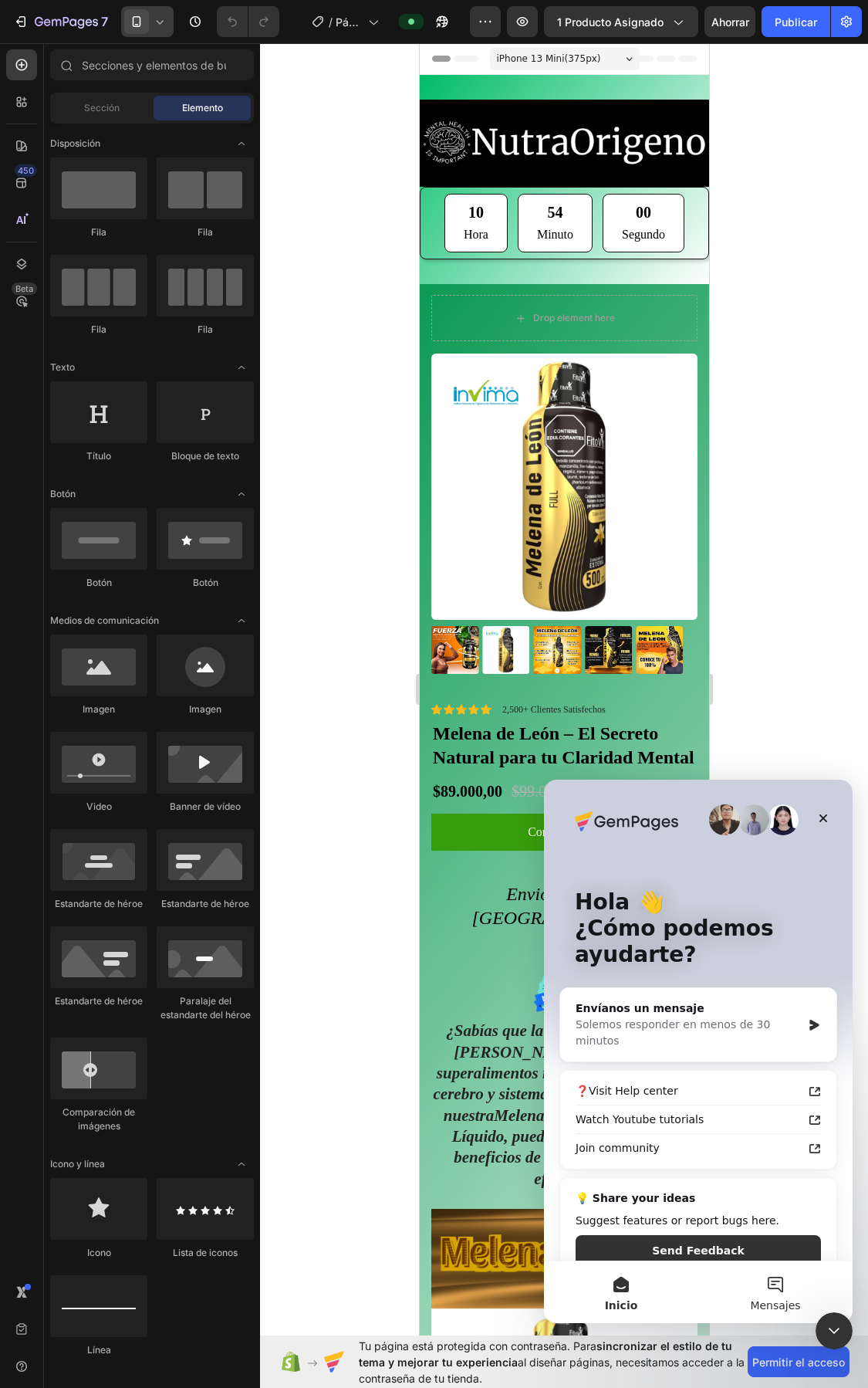
click at [788, 1292] on button "Mensajes" at bounding box center [776, 1292] width 154 height 62
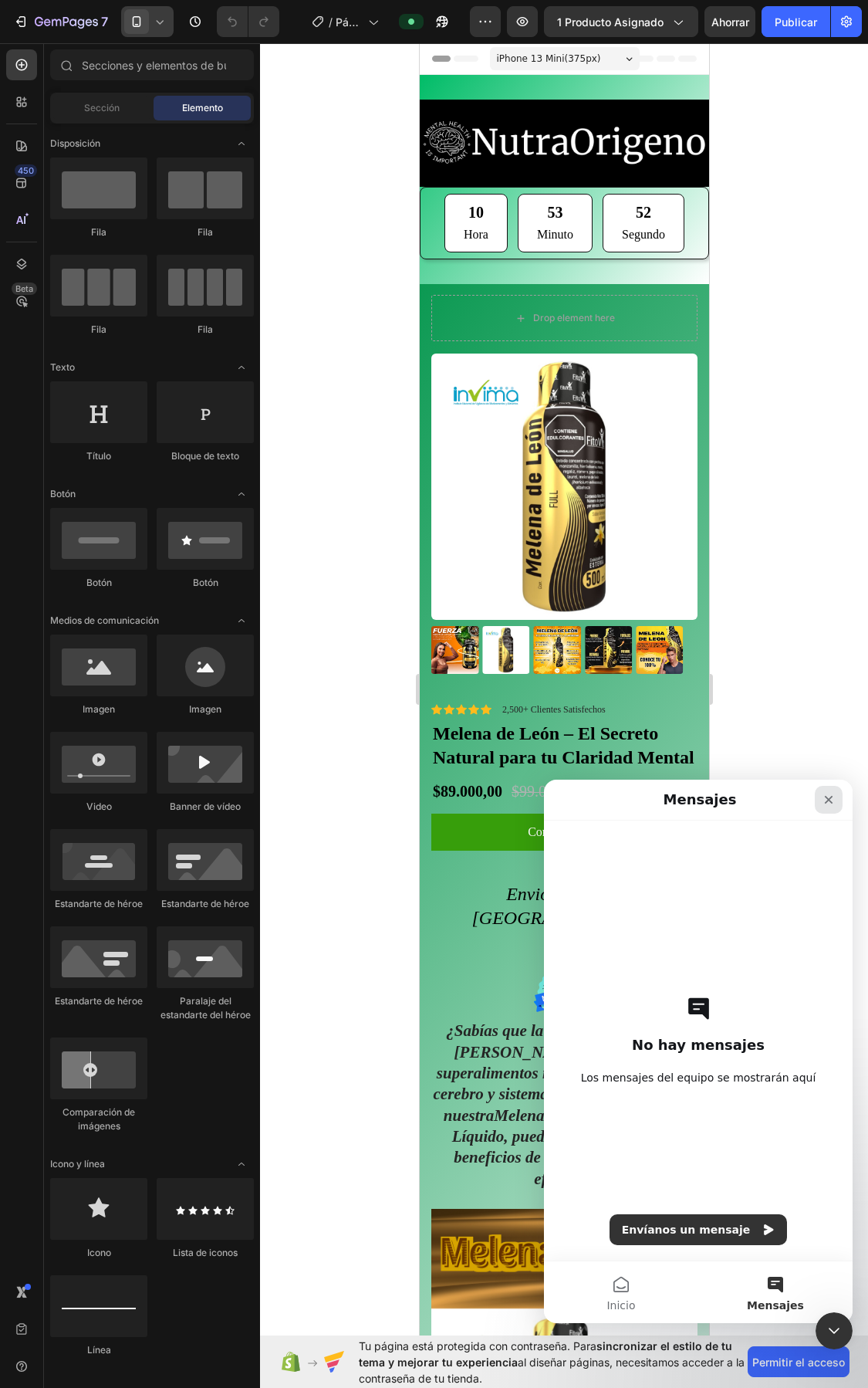
click at [828, 795] on icon "Cerrar" at bounding box center [829, 800] width 13 height 13
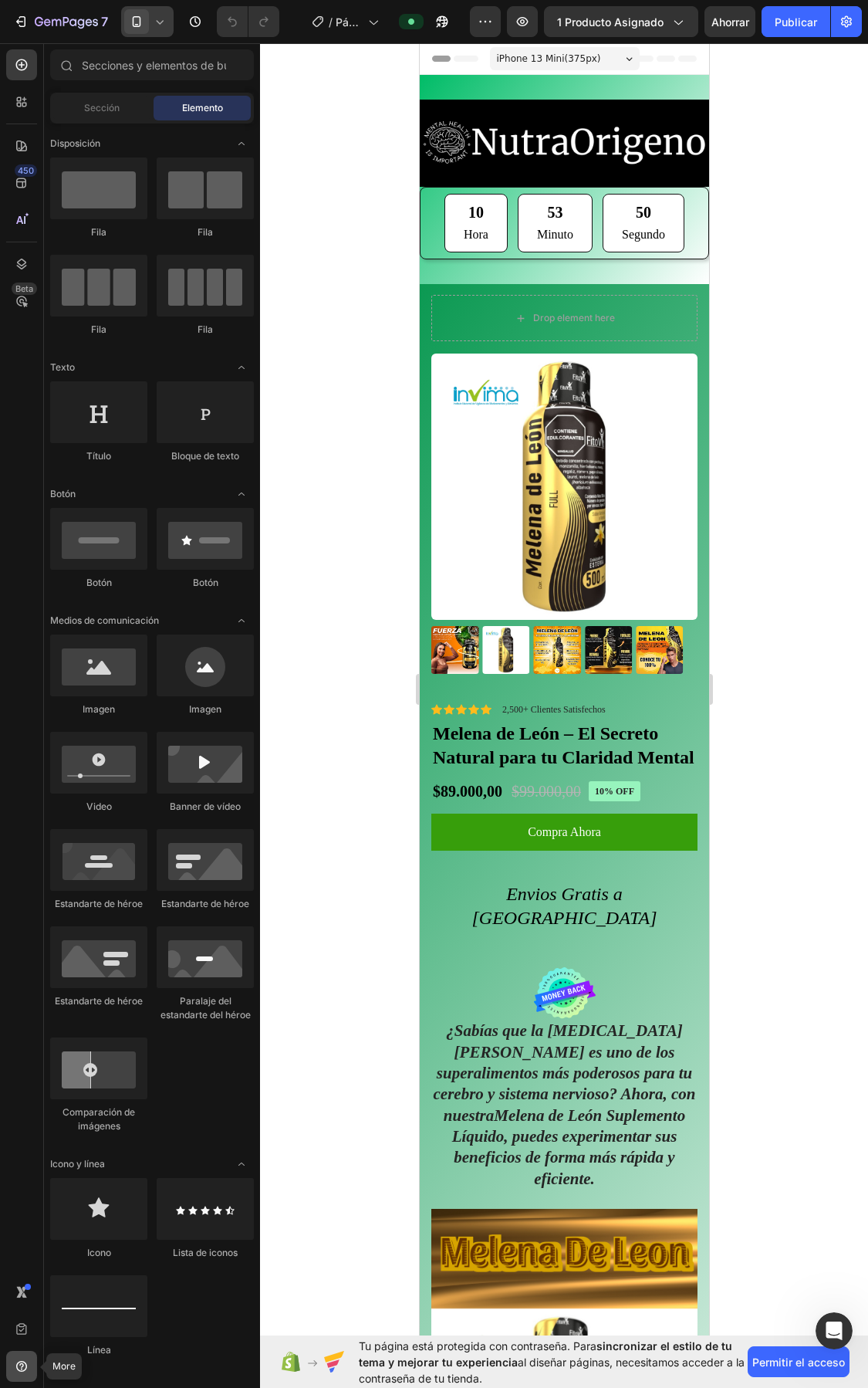
click at [27, 1372] on icon at bounding box center [21, 1367] width 15 height 15
click at [25, 1360] on icon at bounding box center [21, 1367] width 15 height 15
click at [20, 1293] on icon at bounding box center [19, 1292] width 7 height 12
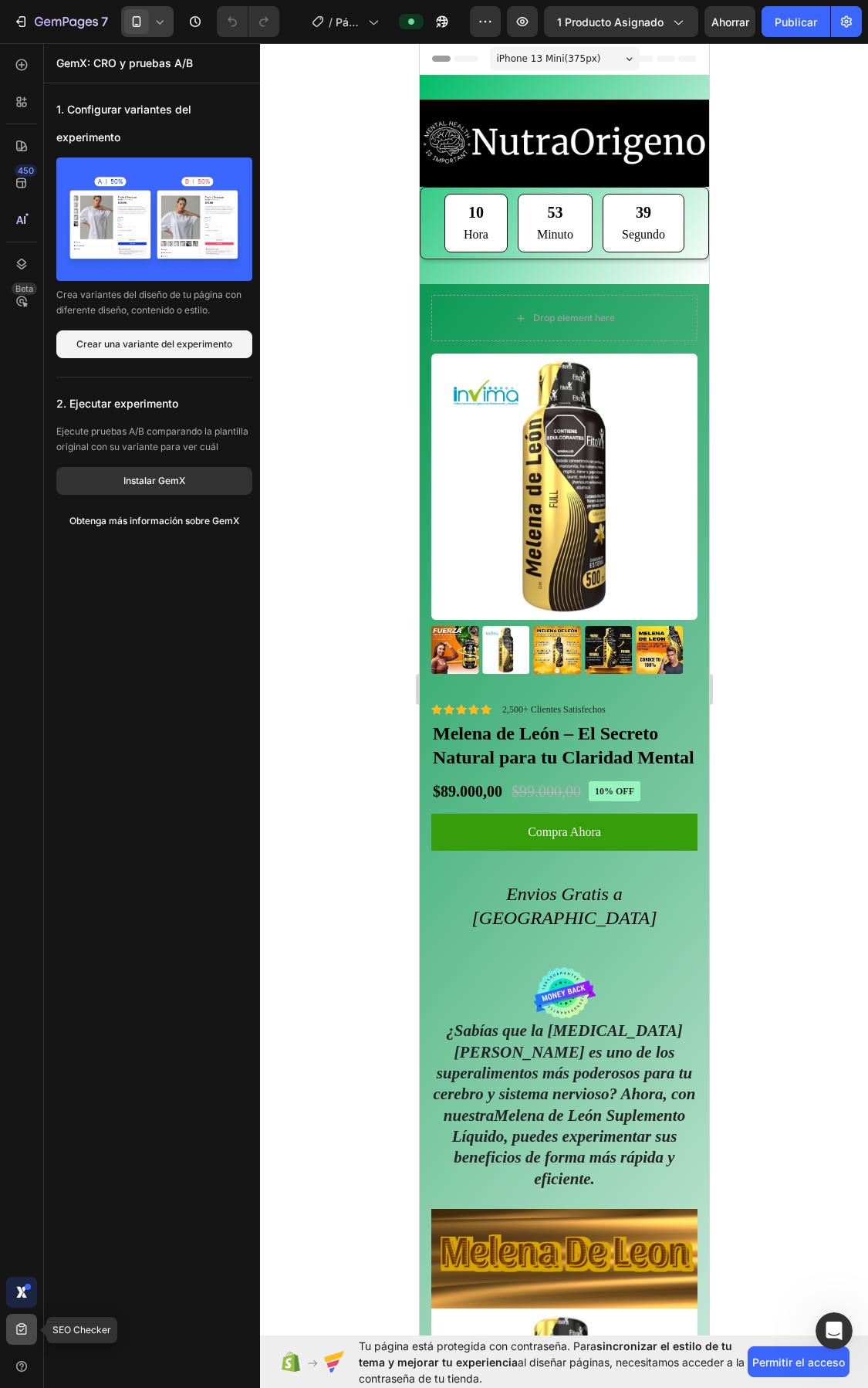
click at [14, 1325] on icon at bounding box center [21, 1329] width 15 height 15
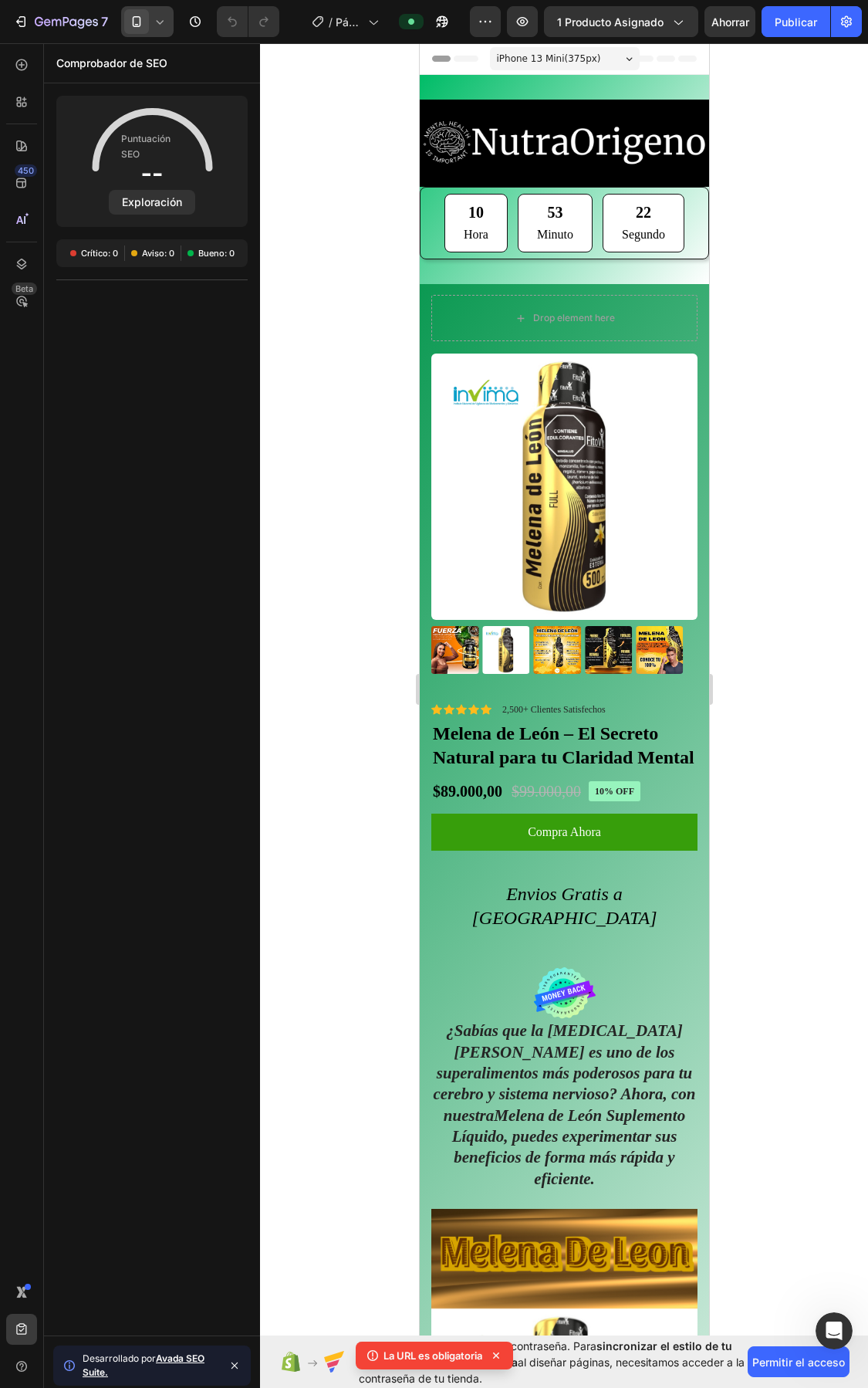
click at [504, 1356] on icon at bounding box center [496, 1356] width 15 height 15
click at [24, 91] on div at bounding box center [21, 102] width 31 height 31
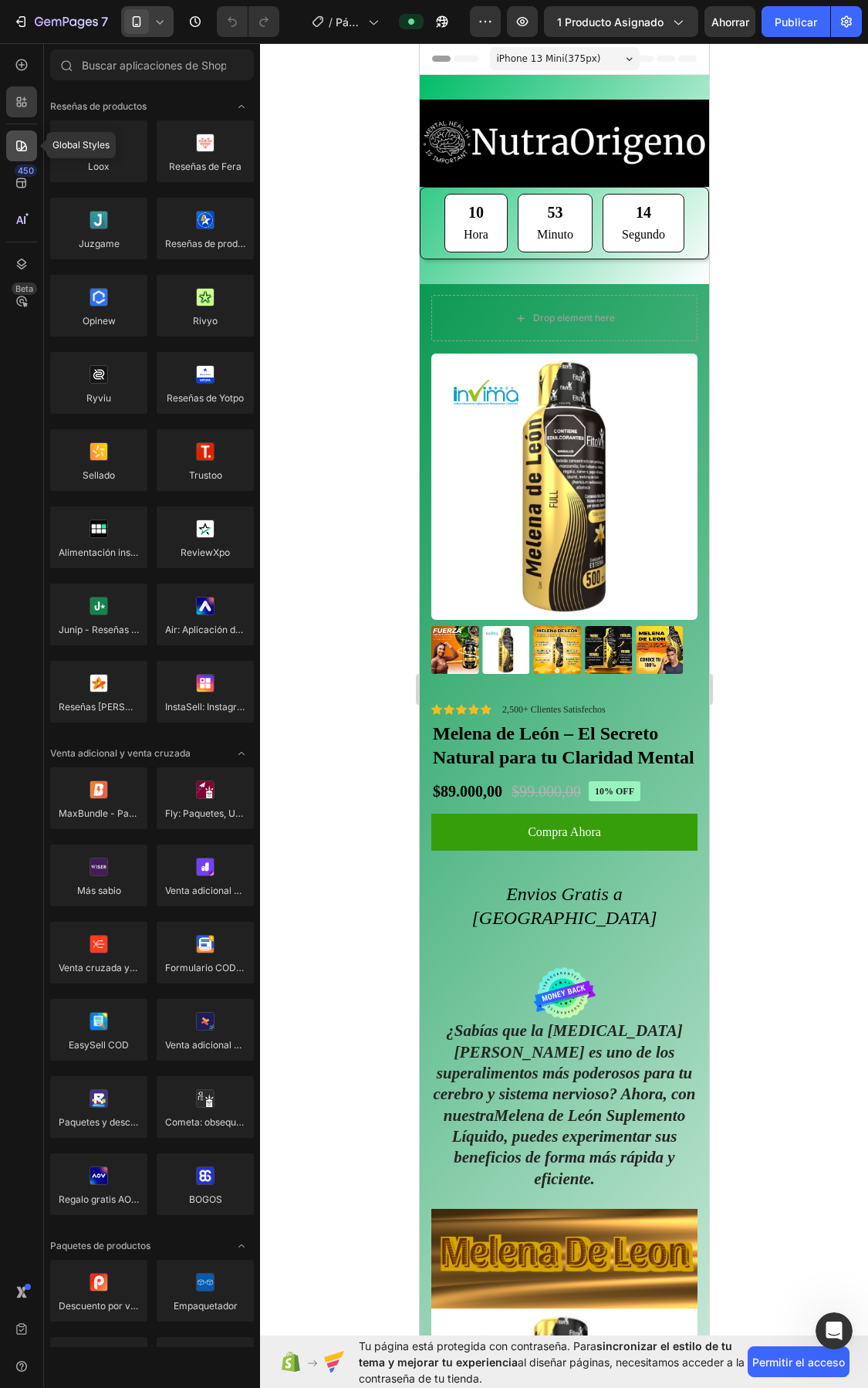
click at [23, 142] on icon at bounding box center [21, 146] width 15 height 15
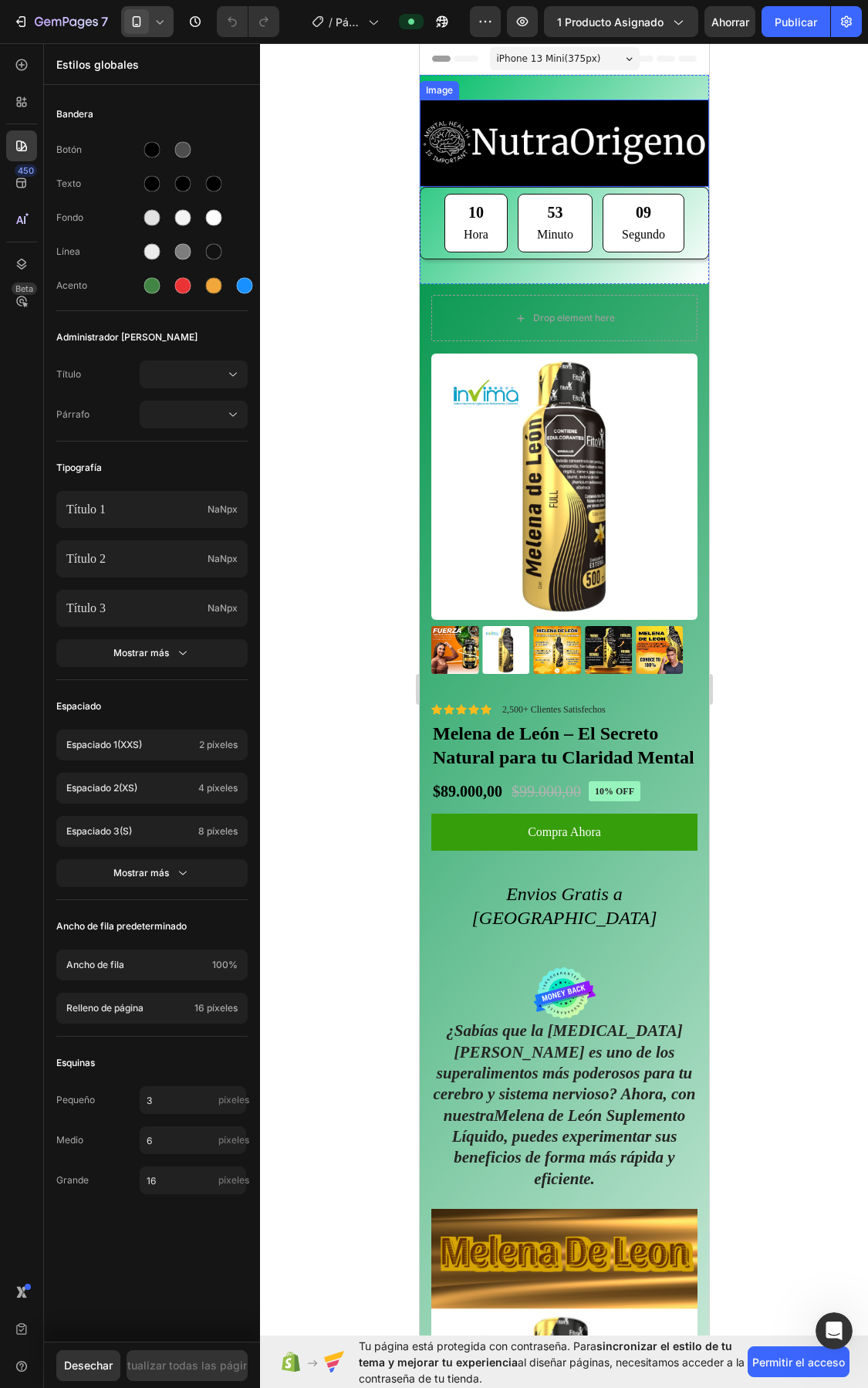
click at [616, 137] on img at bounding box center [563, 142] width 289 height 87
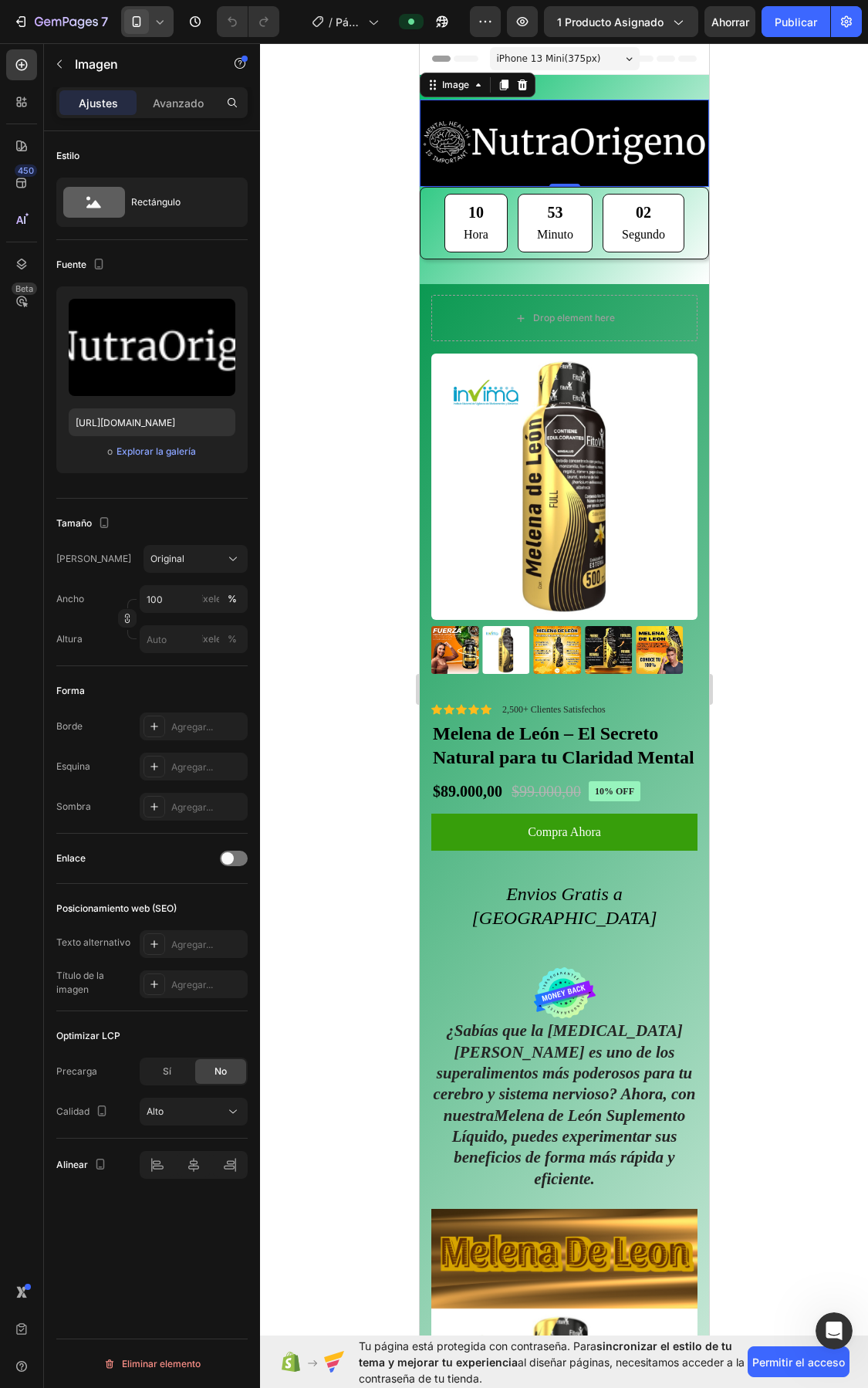
drag, startPoint x: 299, startPoint y: 168, endPoint x: 311, endPoint y: 163, distance: 13.0
click at [302, 167] on div at bounding box center [565, 716] width 609 height 1345
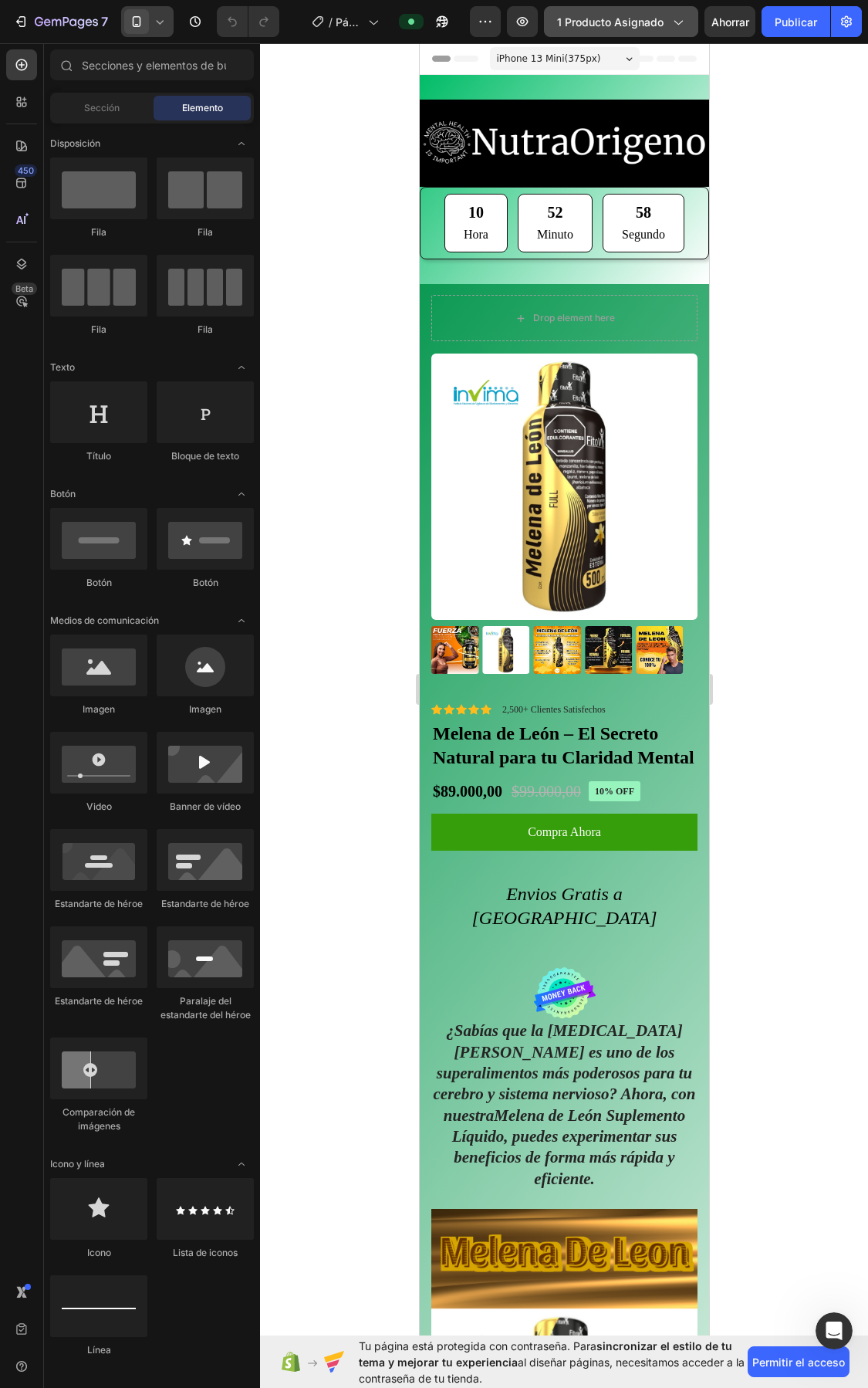
click at [660, 15] on font "1 producto asignado" at bounding box center [610, 21] width 107 height 13
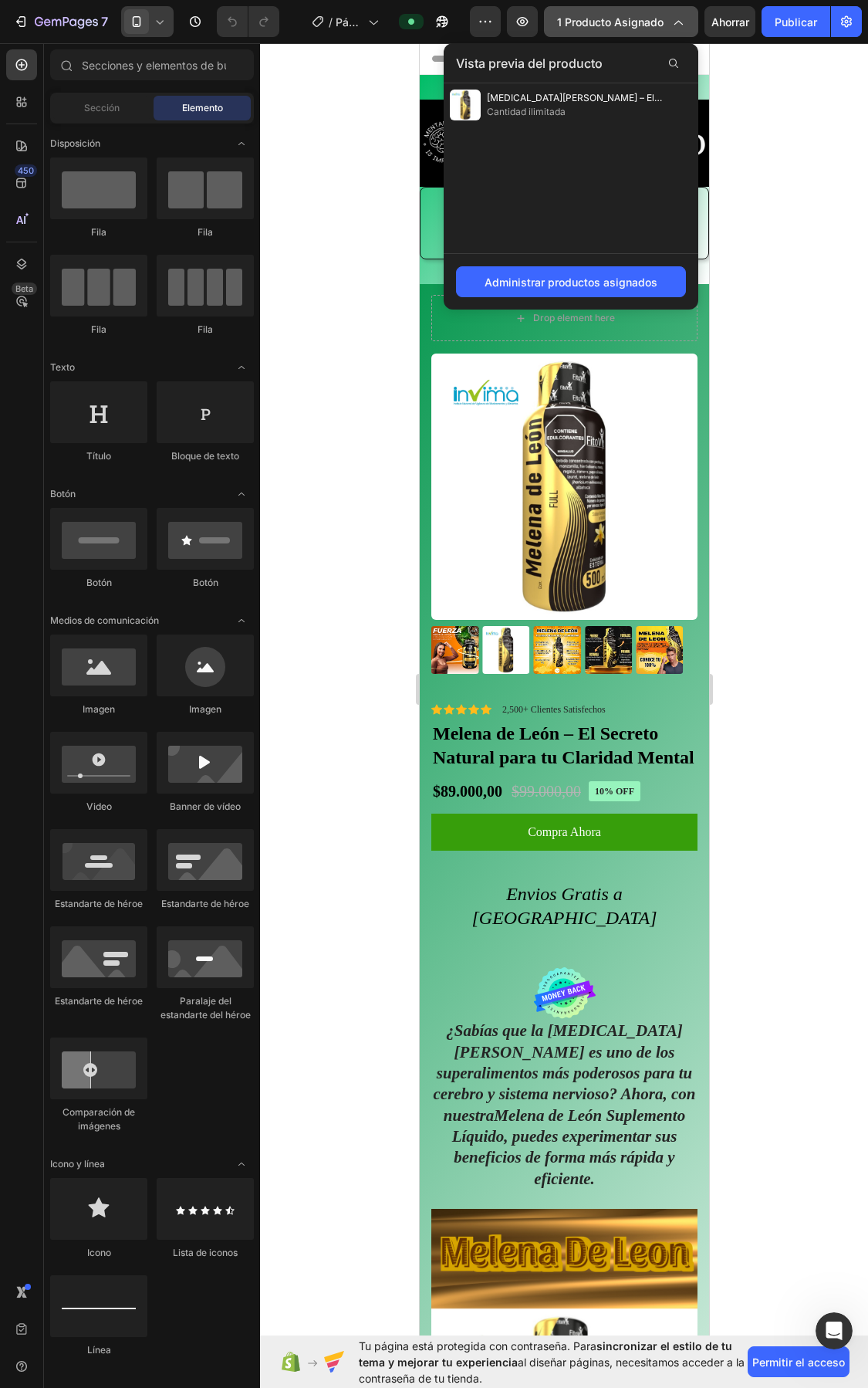
click at [666, 21] on div "1 producto asignado" at bounding box center [620, 21] width 128 height 16
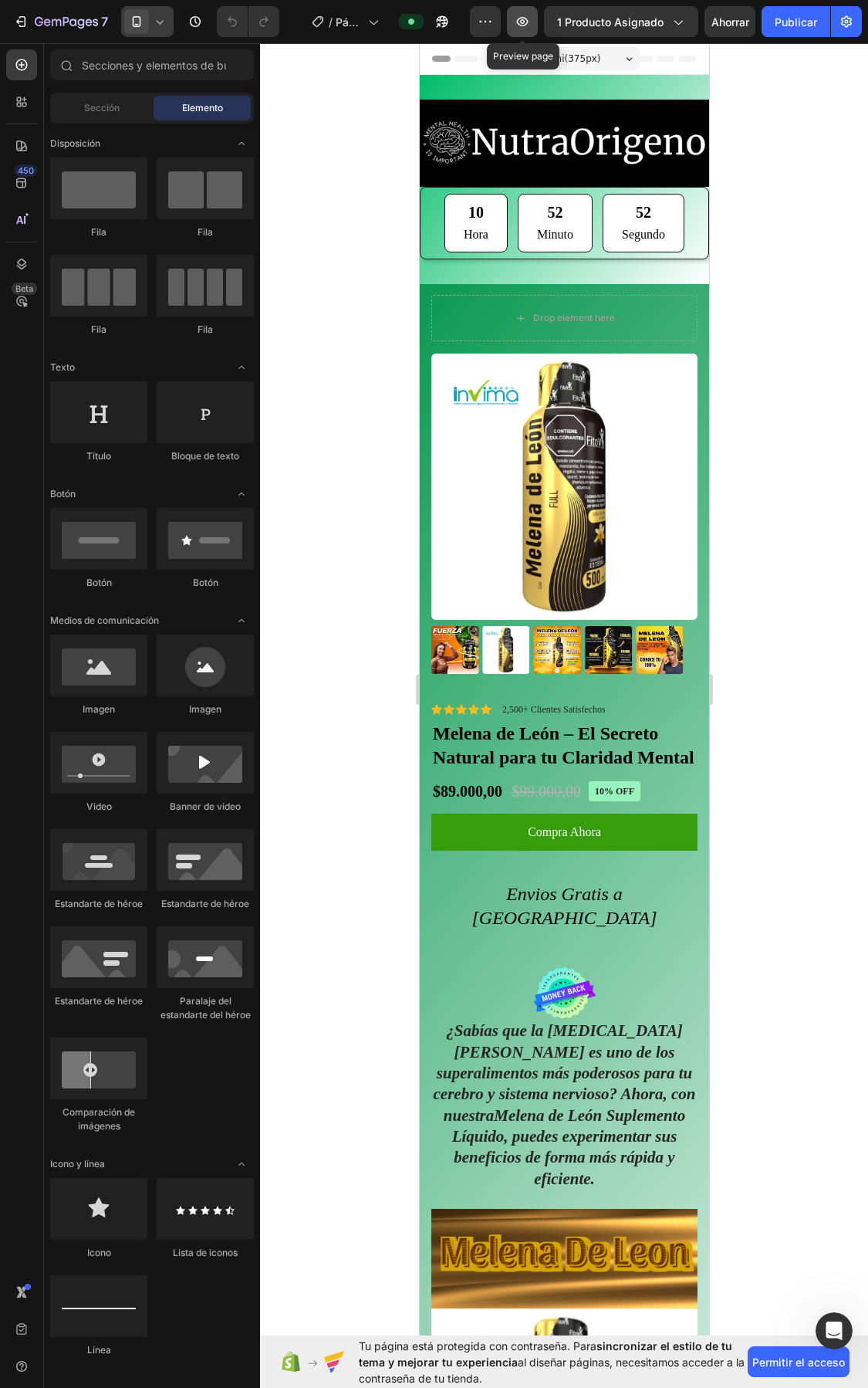
click at [522, 21] on icon "button" at bounding box center [522, 21] width 15 height 15
click at [164, 23] on icon at bounding box center [159, 21] width 15 height 15
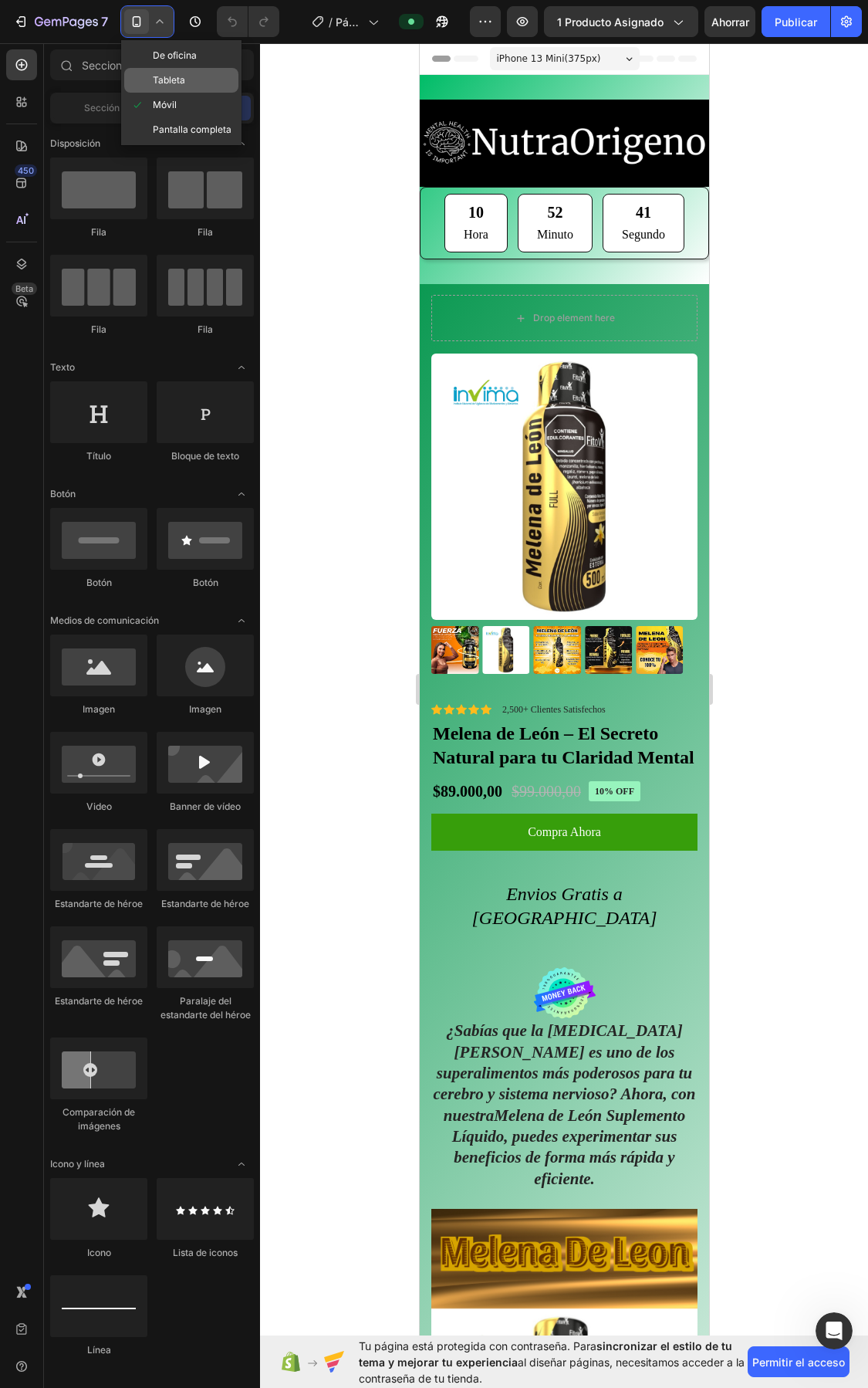
click at [163, 80] on font "Tableta" at bounding box center [169, 80] width 32 height 12
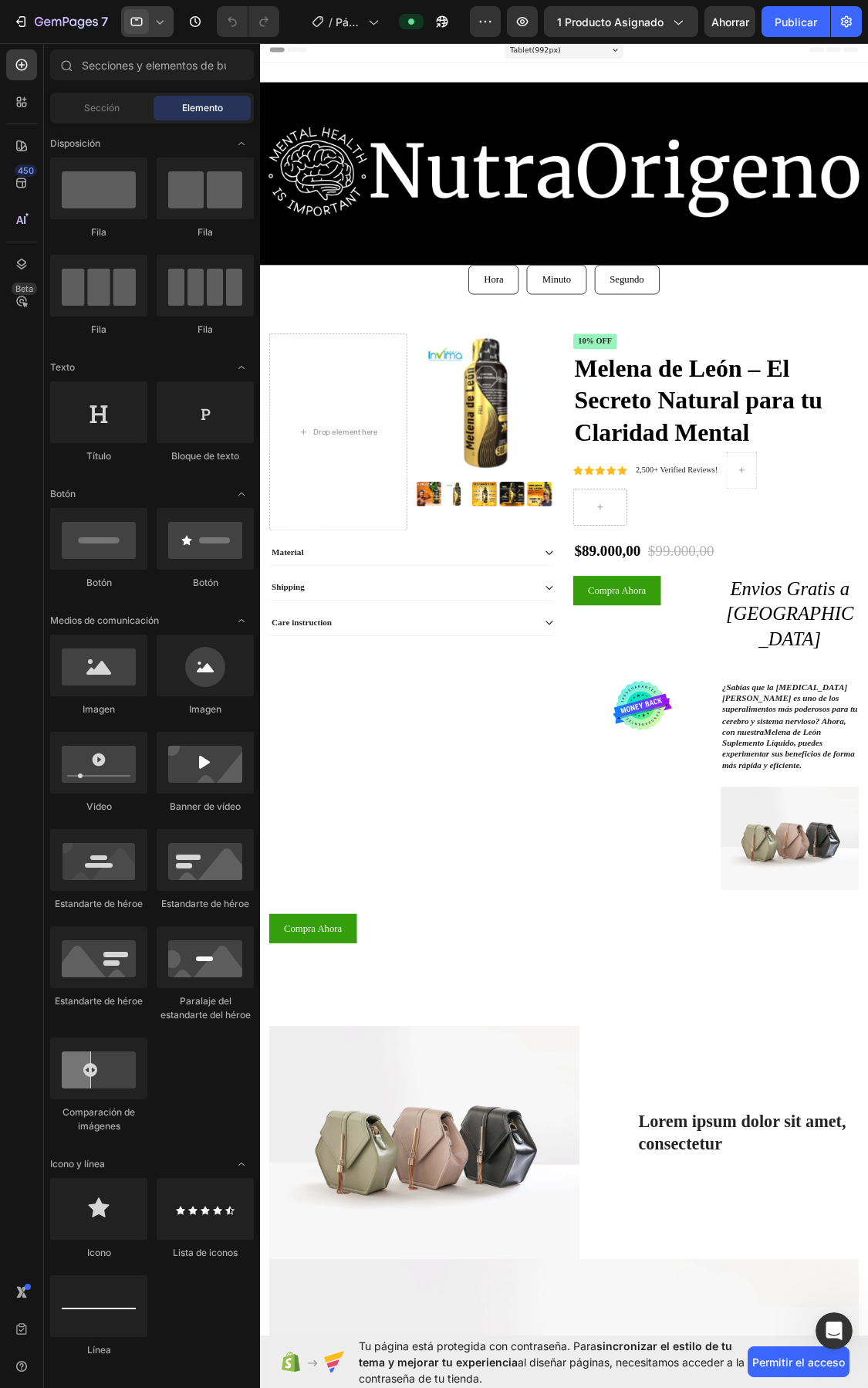
click at [160, 21] on icon at bounding box center [159, 21] width 15 height 15
click at [155, 99] on font "Móvil" at bounding box center [164, 105] width 24 height 12
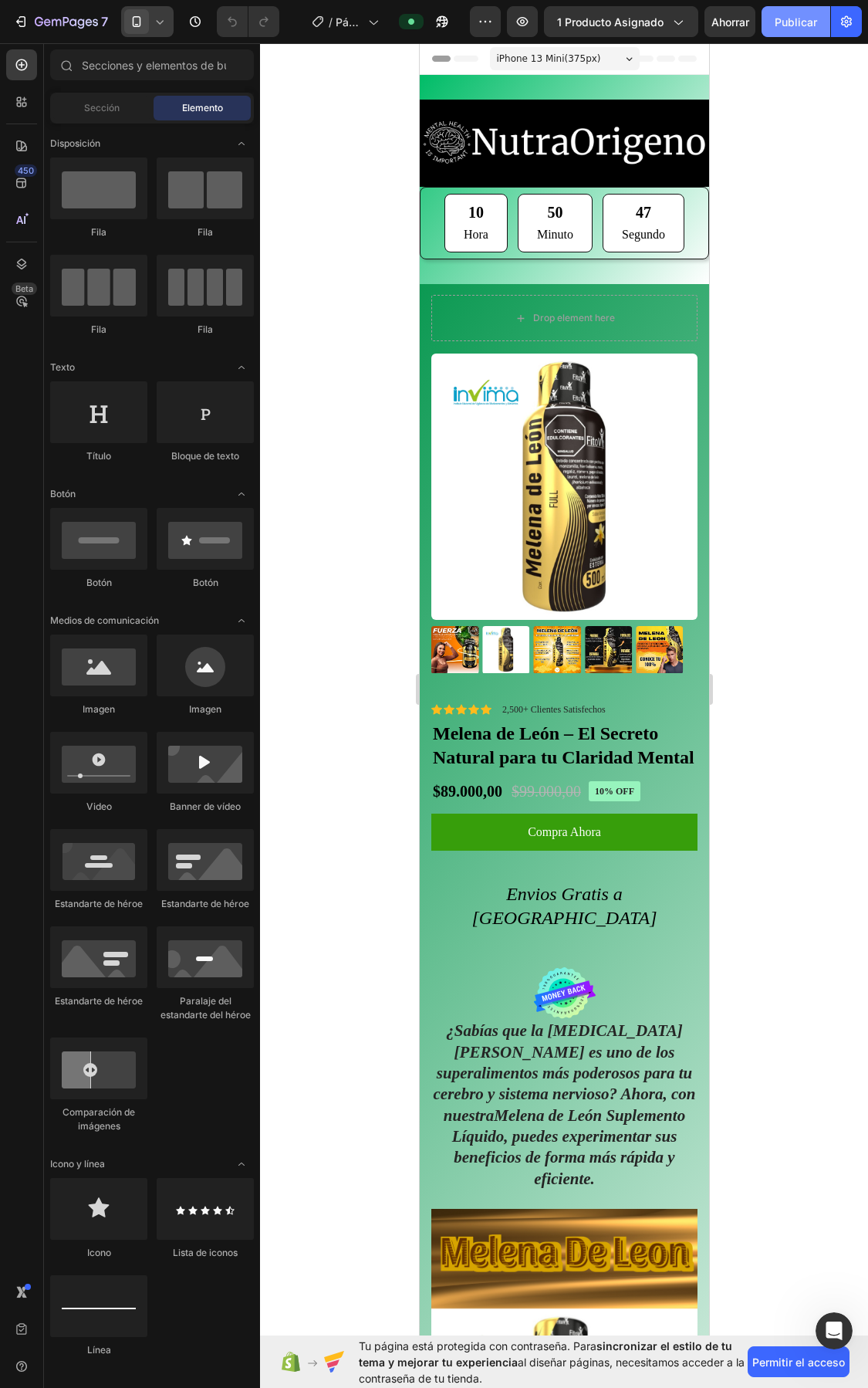
click at [788, 8] on button "Publicar" at bounding box center [796, 21] width 69 height 31
click at [438, 27] on icon "button" at bounding box center [442, 21] width 15 height 15
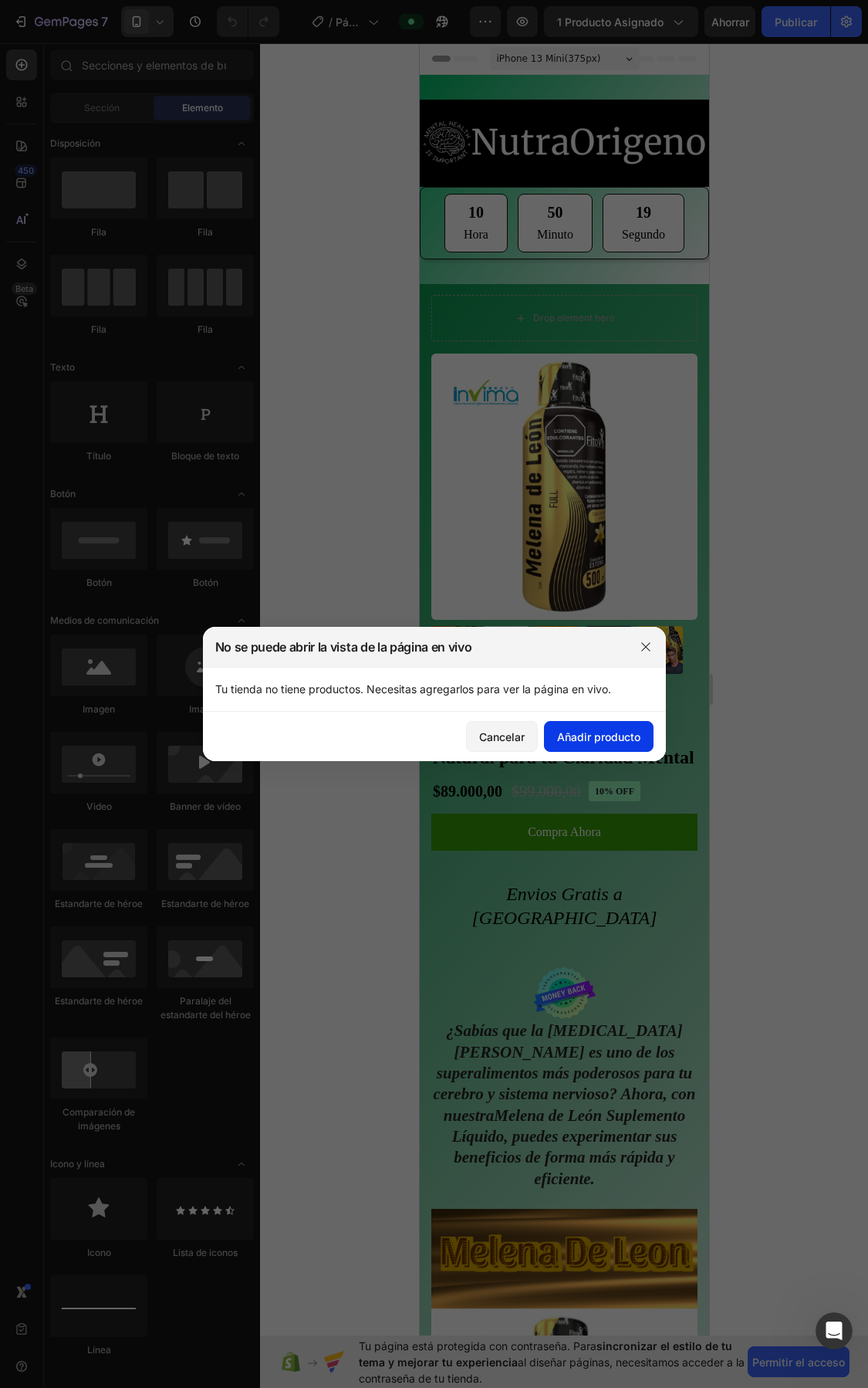
click at [603, 744] on font "Añadir producto" at bounding box center [598, 737] width 83 height 16
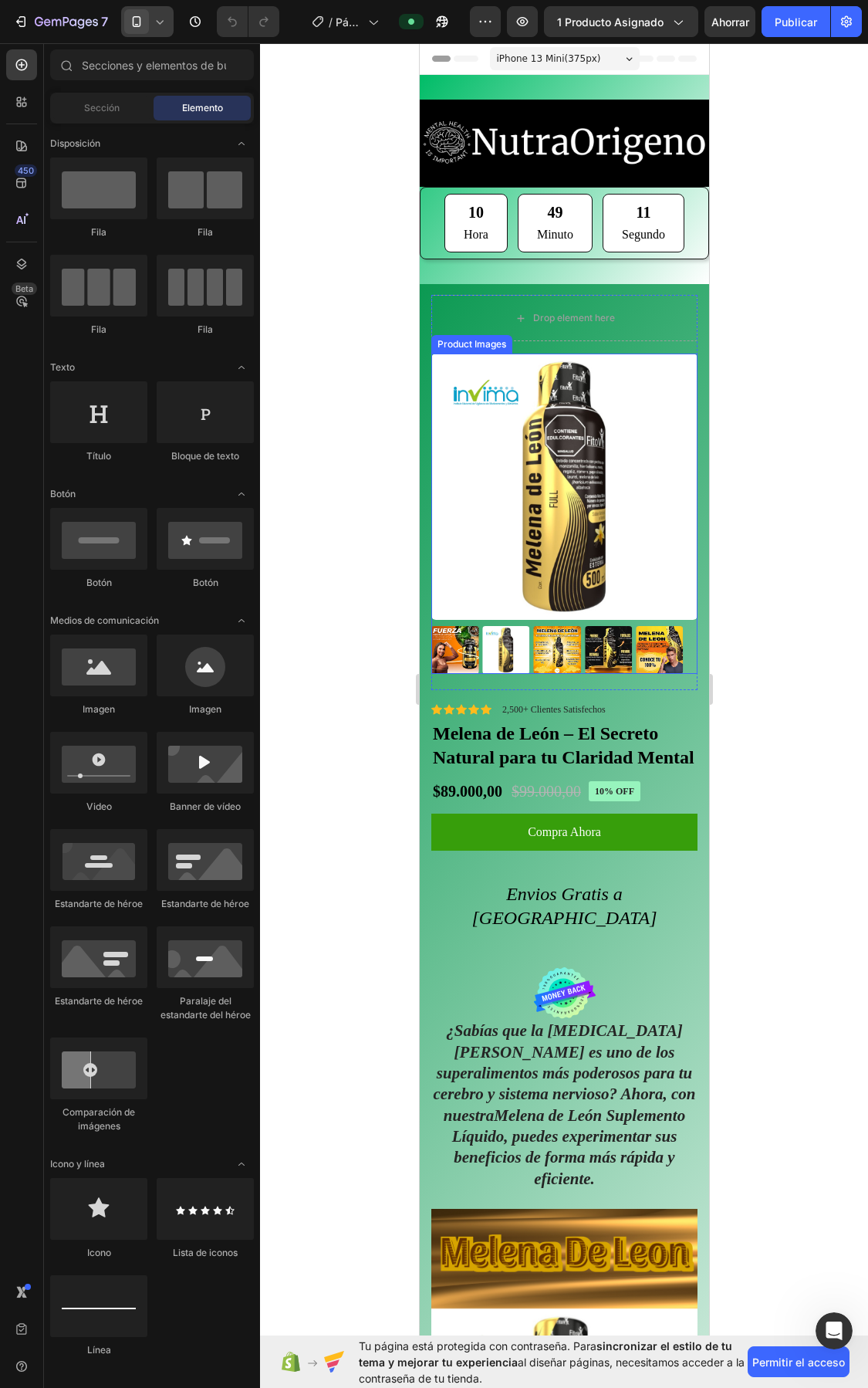
click at [551, 532] on img at bounding box center [564, 487] width 266 height 266
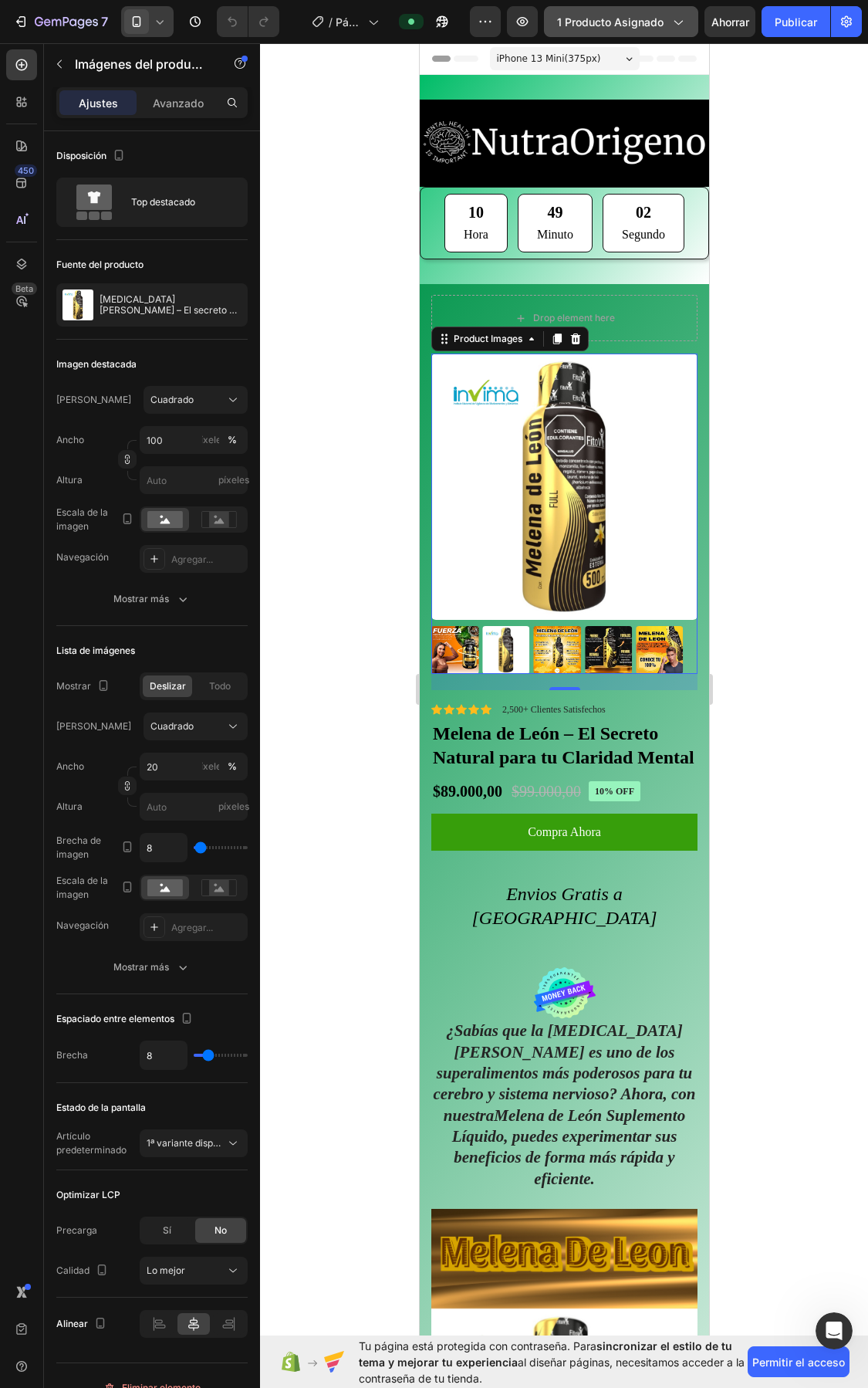
click at [670, 20] on icon "button" at bounding box center [677, 21] width 15 height 15
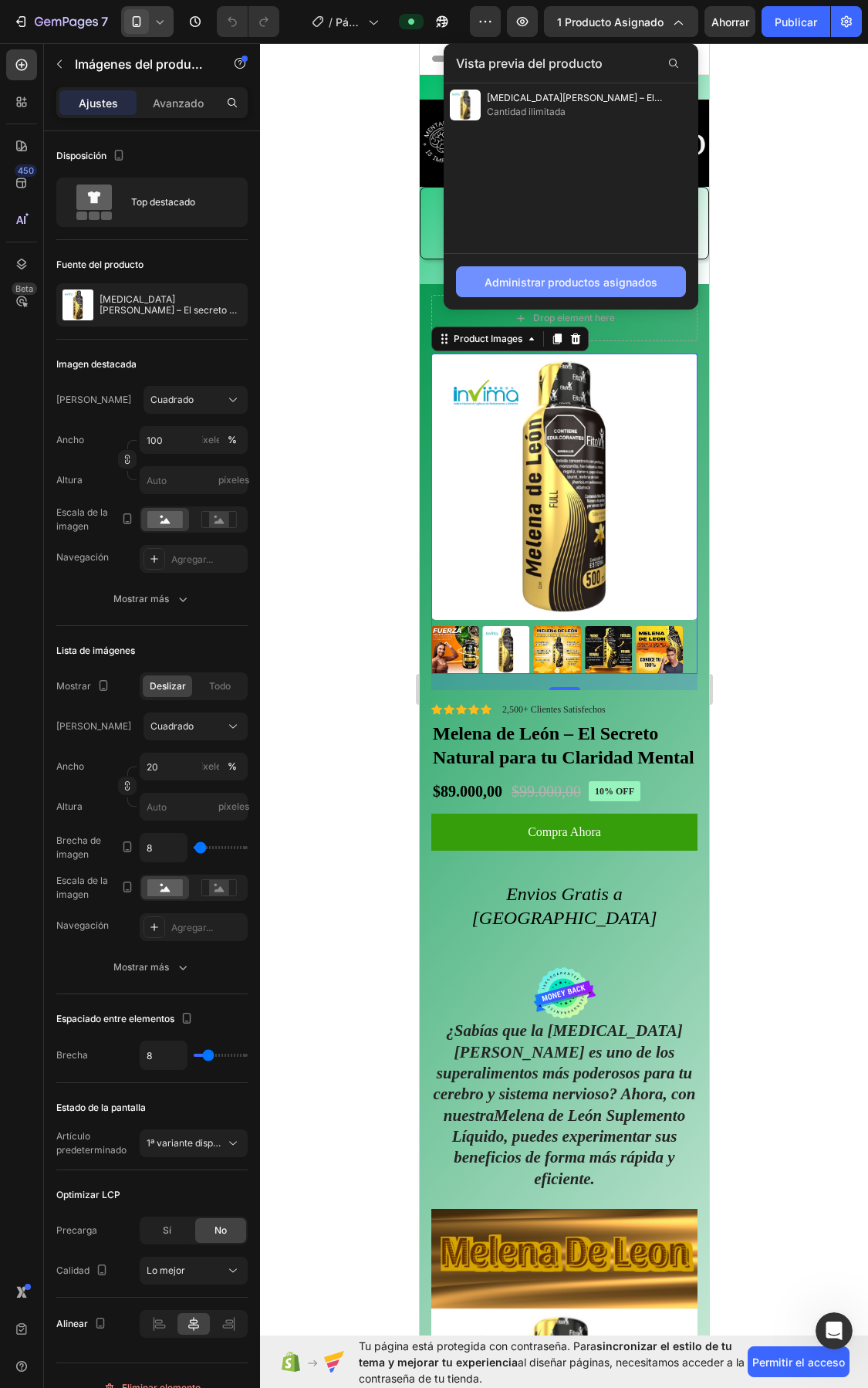
click at [609, 279] on font "Administrar productos asignados" at bounding box center [571, 282] width 173 height 13
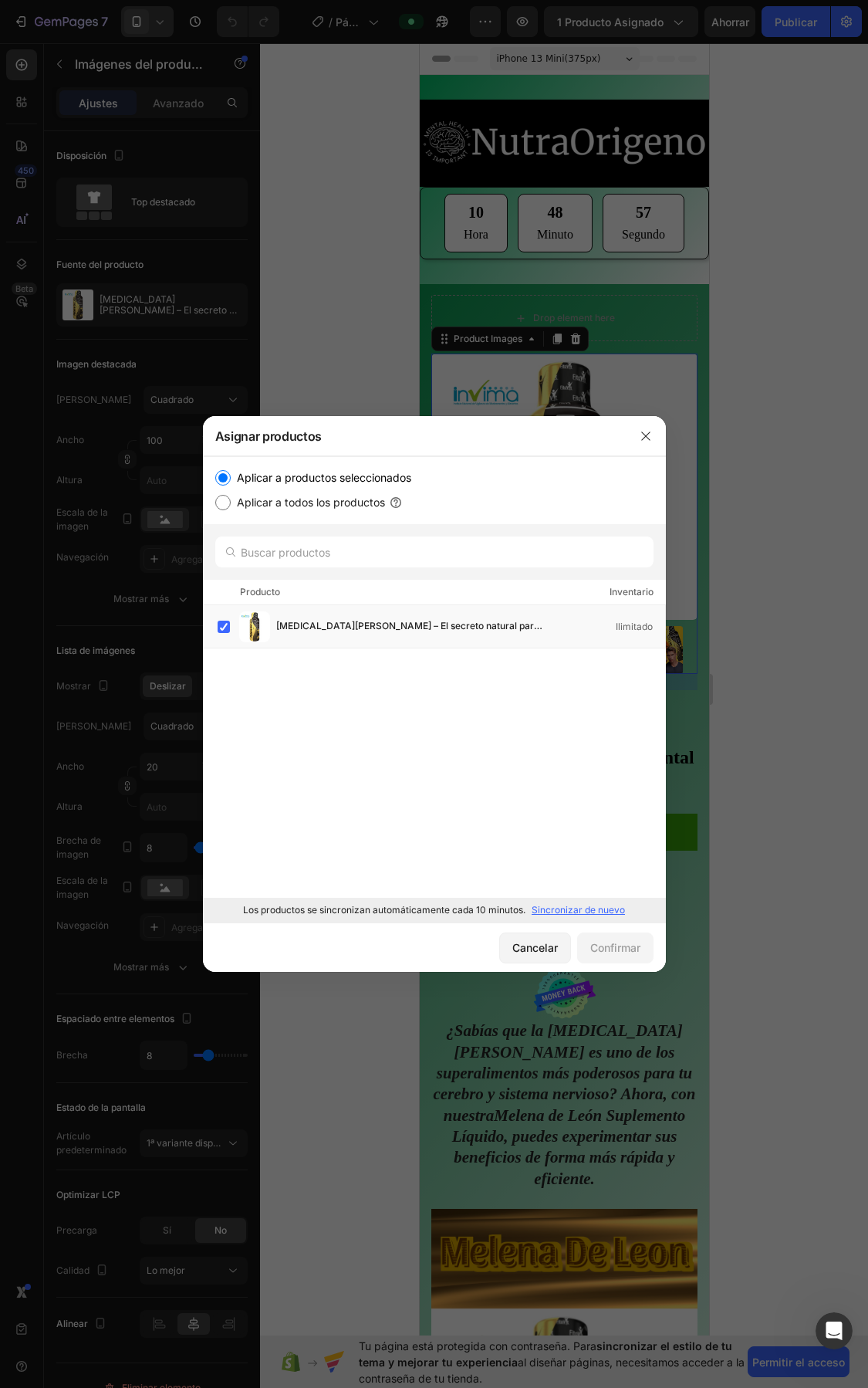
click at [234, 499] on label "Aplicar a todos los productos" at bounding box center [308, 503] width 154 height 19
click at [231, 499] on input "Aplicar a todos los productos" at bounding box center [223, 503] width 15 height 15
radio input "true"
click at [624, 942] on font "Confirmar" at bounding box center [615, 947] width 50 height 13
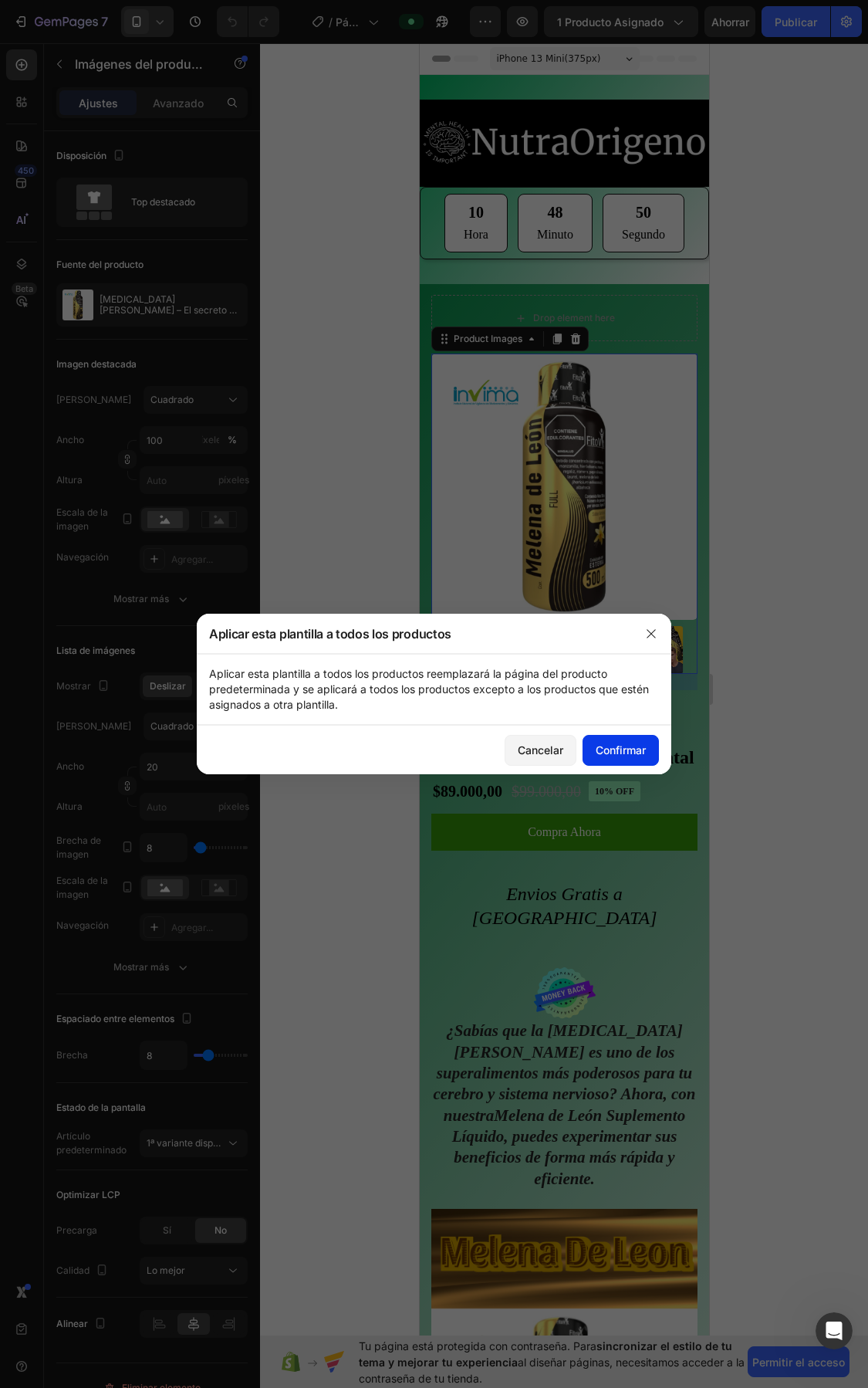
click at [612, 758] on button "Confirmar" at bounding box center [621, 750] width 76 height 31
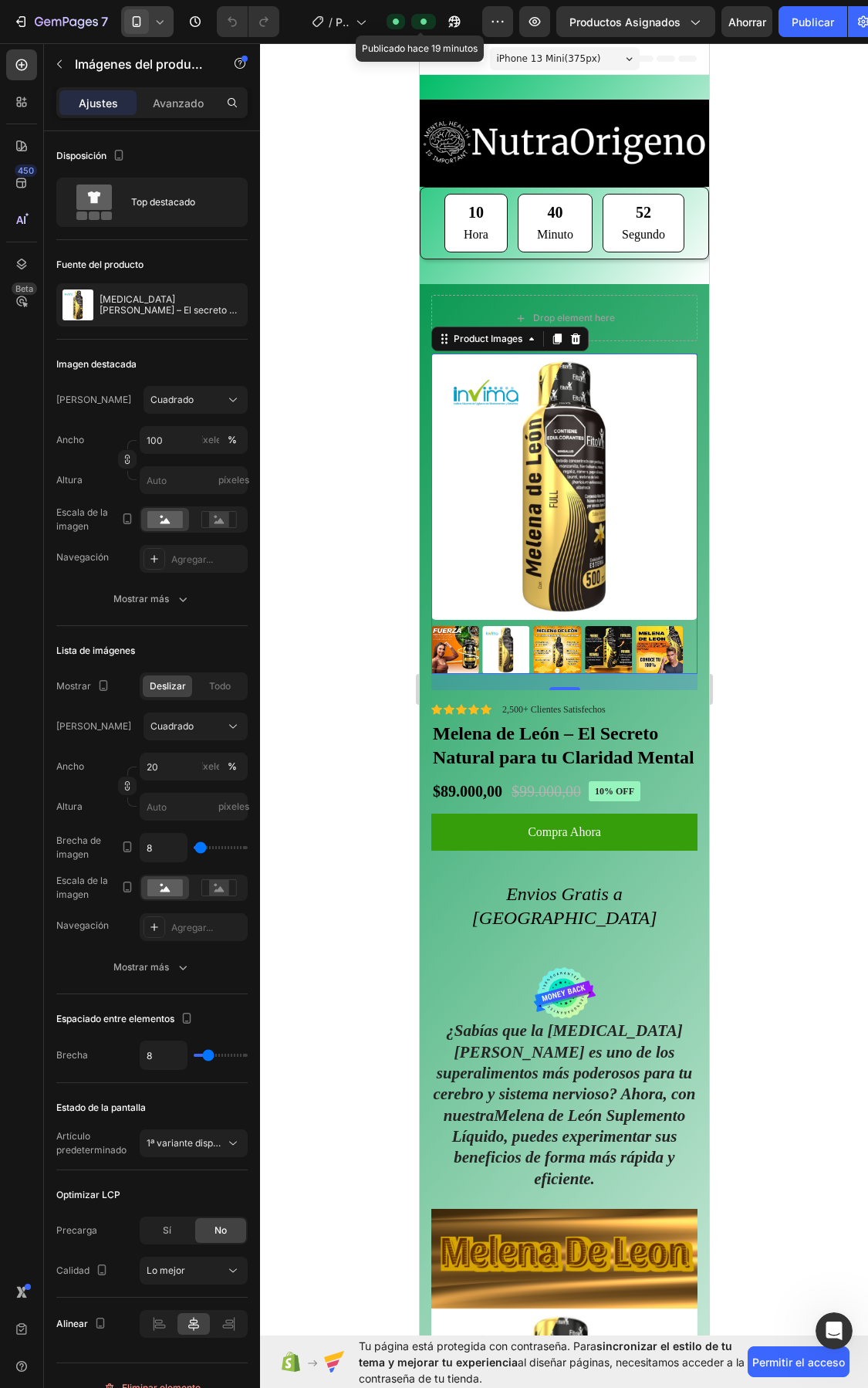
click at [411, 23] on div at bounding box center [423, 21] width 25 height 15
click at [387, 21] on div "Default" at bounding box center [396, 21] width 19 height 15
click at [453, 23] on icon "button" at bounding box center [451, 25] width 4 height 4
click at [358, 20] on icon at bounding box center [360, 21] width 15 height 15
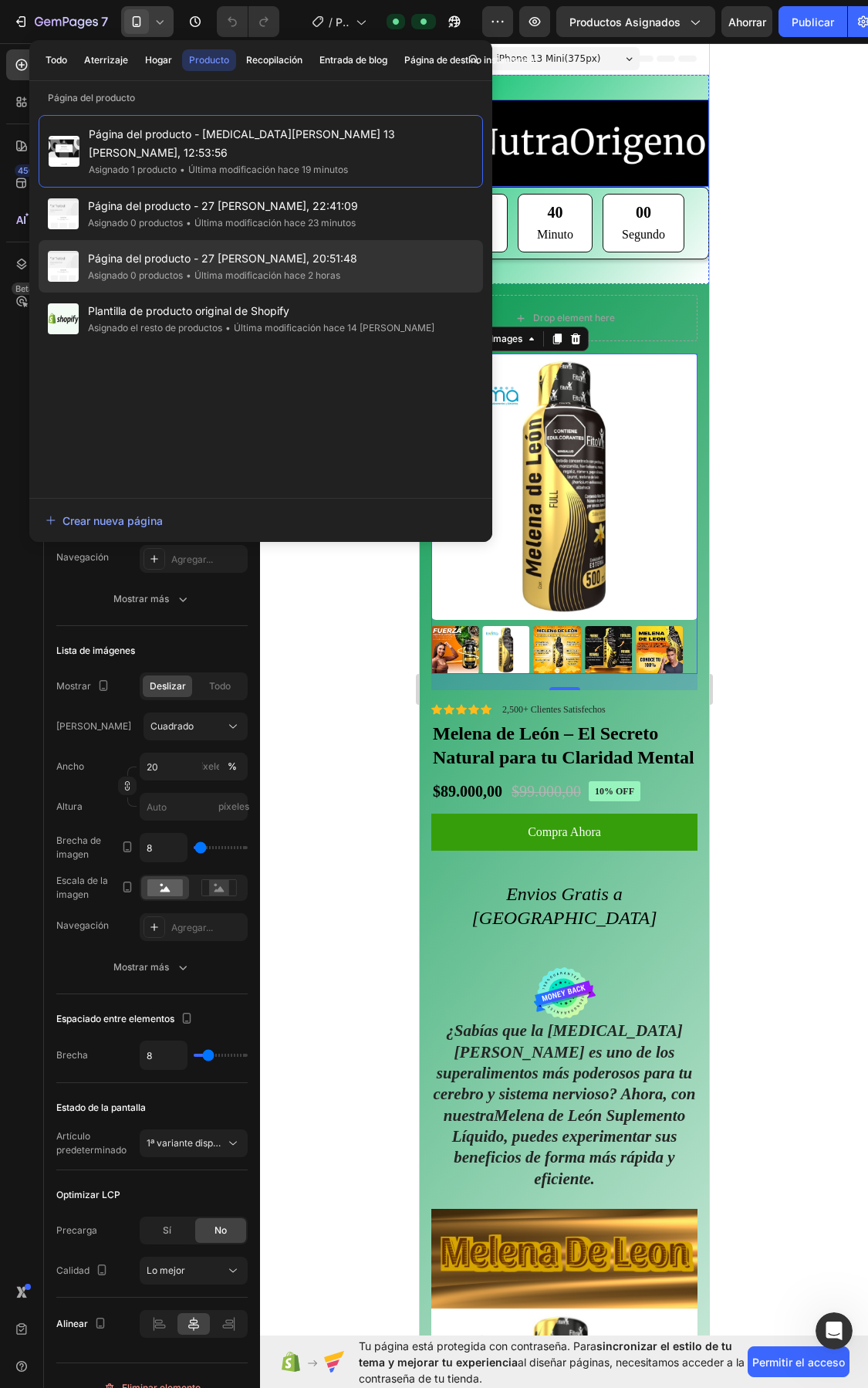
click at [169, 270] on font "Asignado 0 productos" at bounding box center [136, 276] width 95 height 12
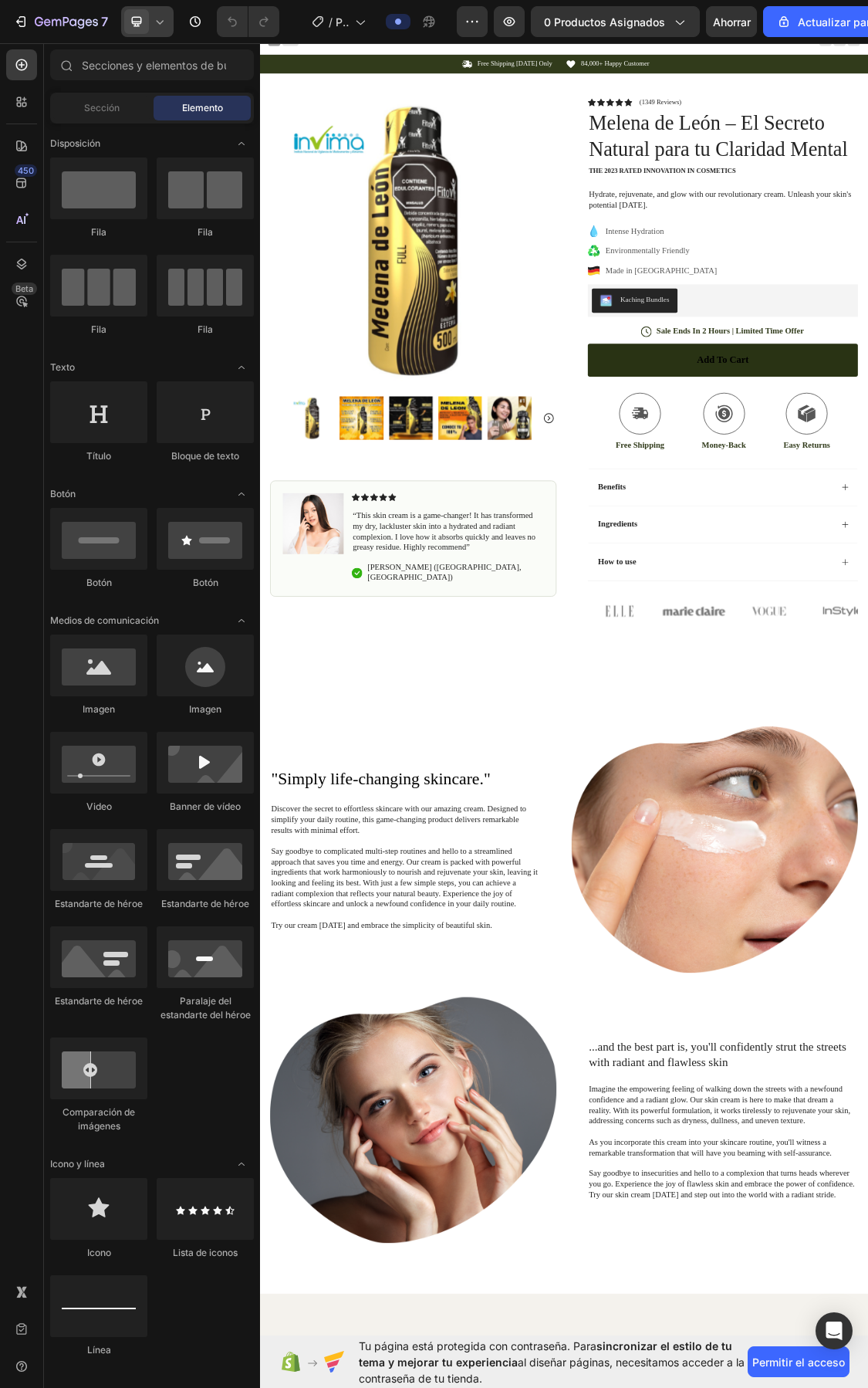
click at [155, 27] on icon at bounding box center [159, 21] width 15 height 15
click at [169, 125] on font "Pantalla completa" at bounding box center [192, 130] width 79 height 12
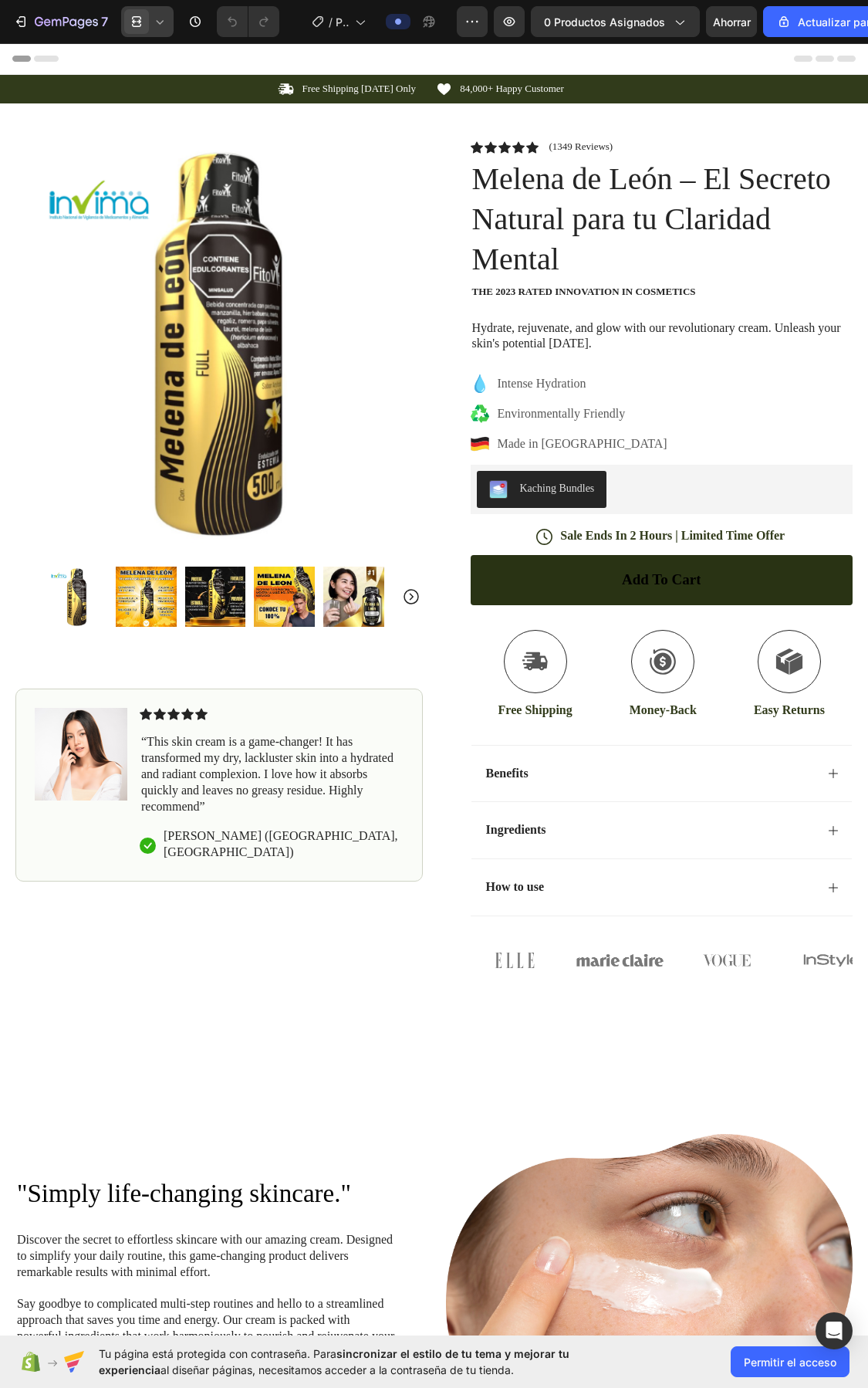
click at [164, 12] on div at bounding box center [147, 21] width 53 height 31
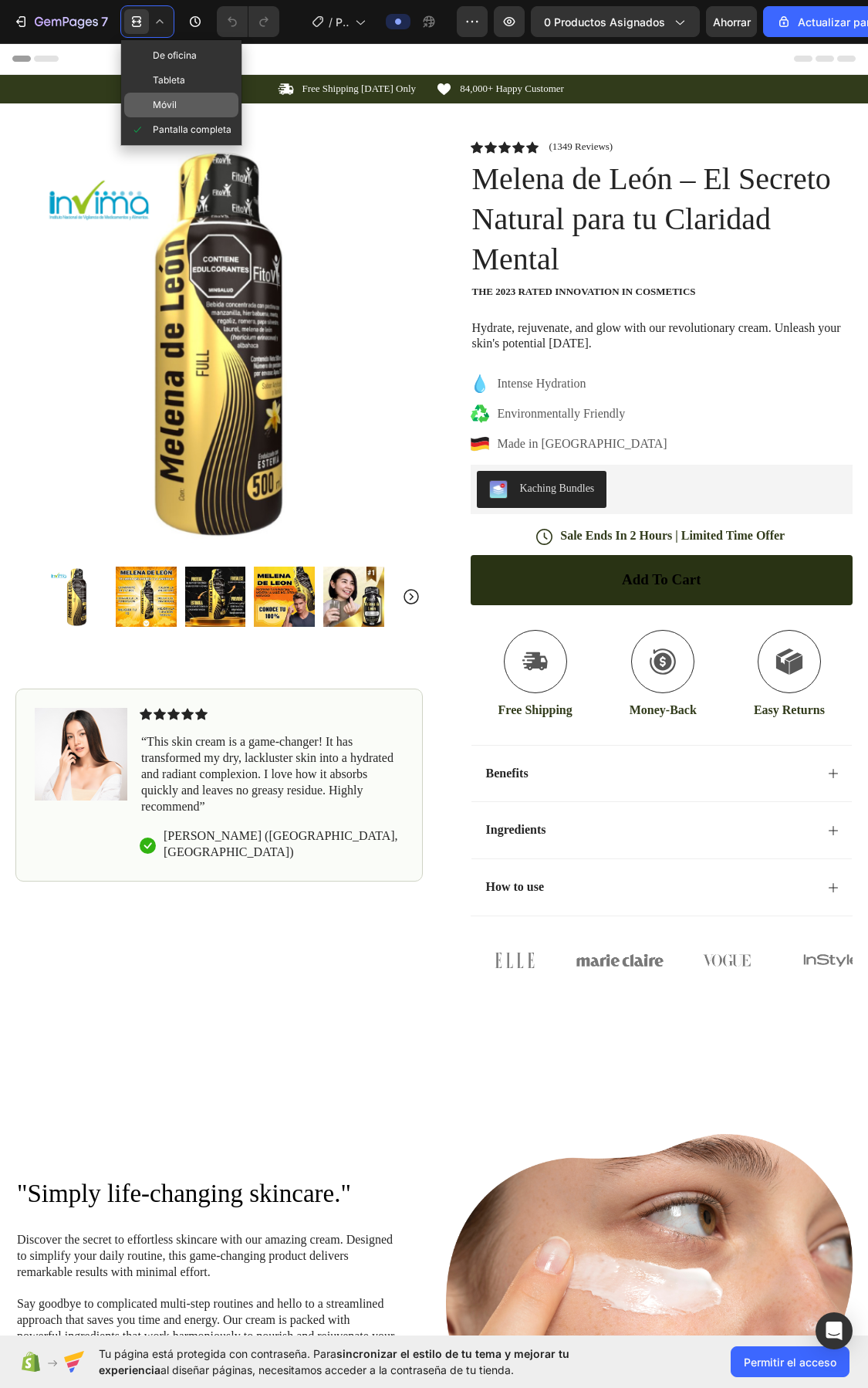
click at [166, 99] on font "Móvil" at bounding box center [164, 105] width 24 height 12
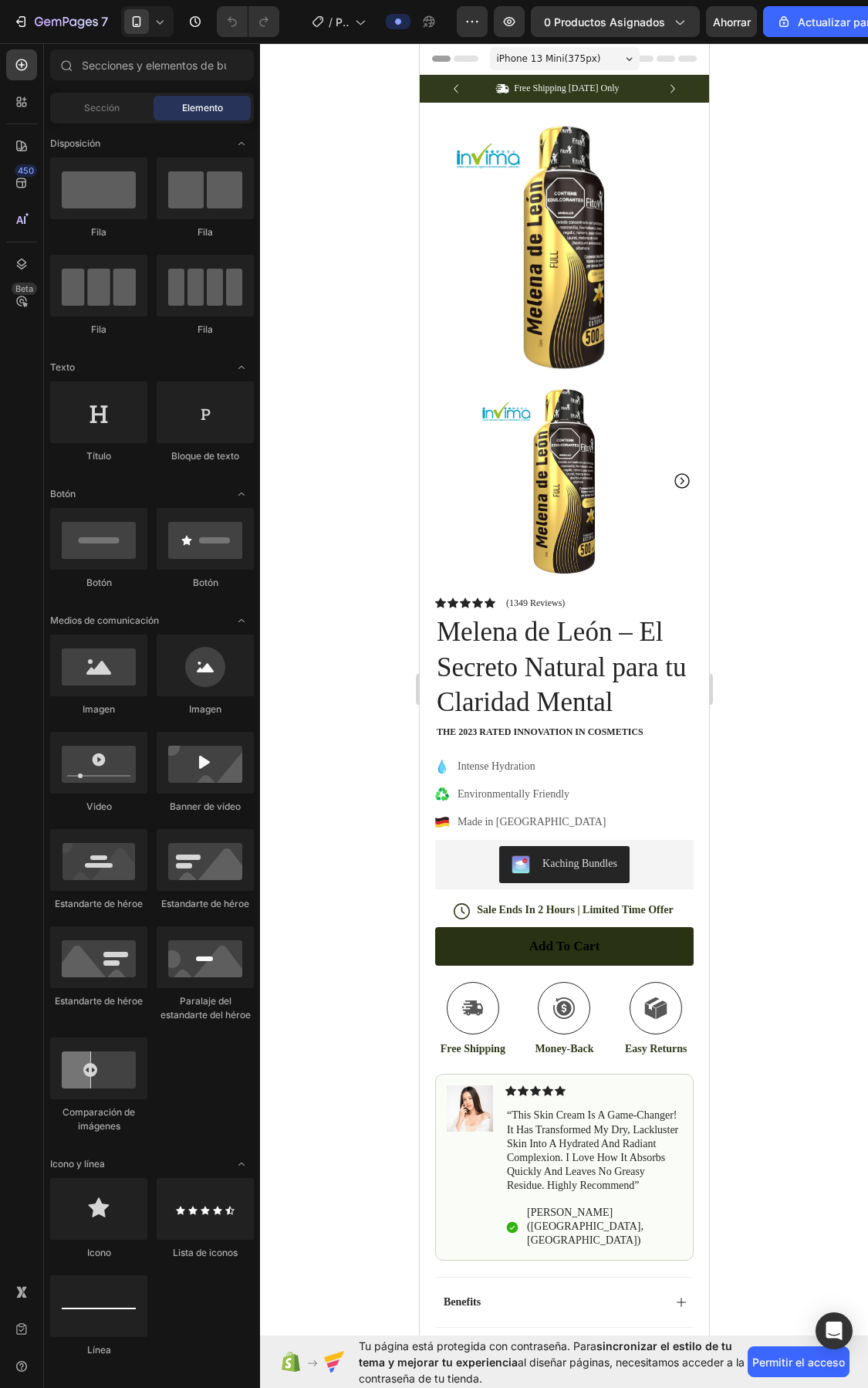
click at [164, 24] on icon at bounding box center [159, 21] width 15 height 15
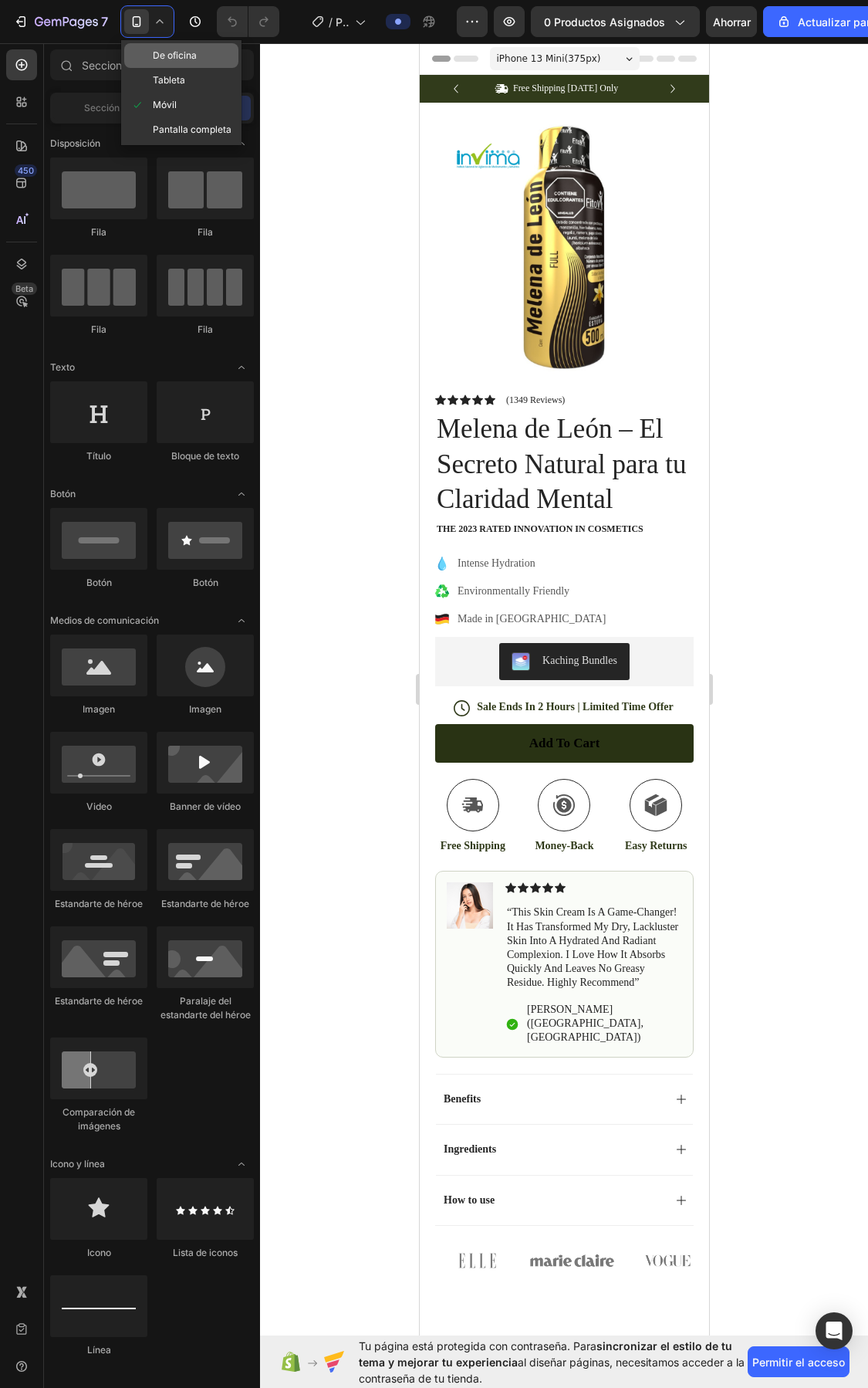
click at [174, 54] on font "De oficina" at bounding box center [175, 55] width 44 height 12
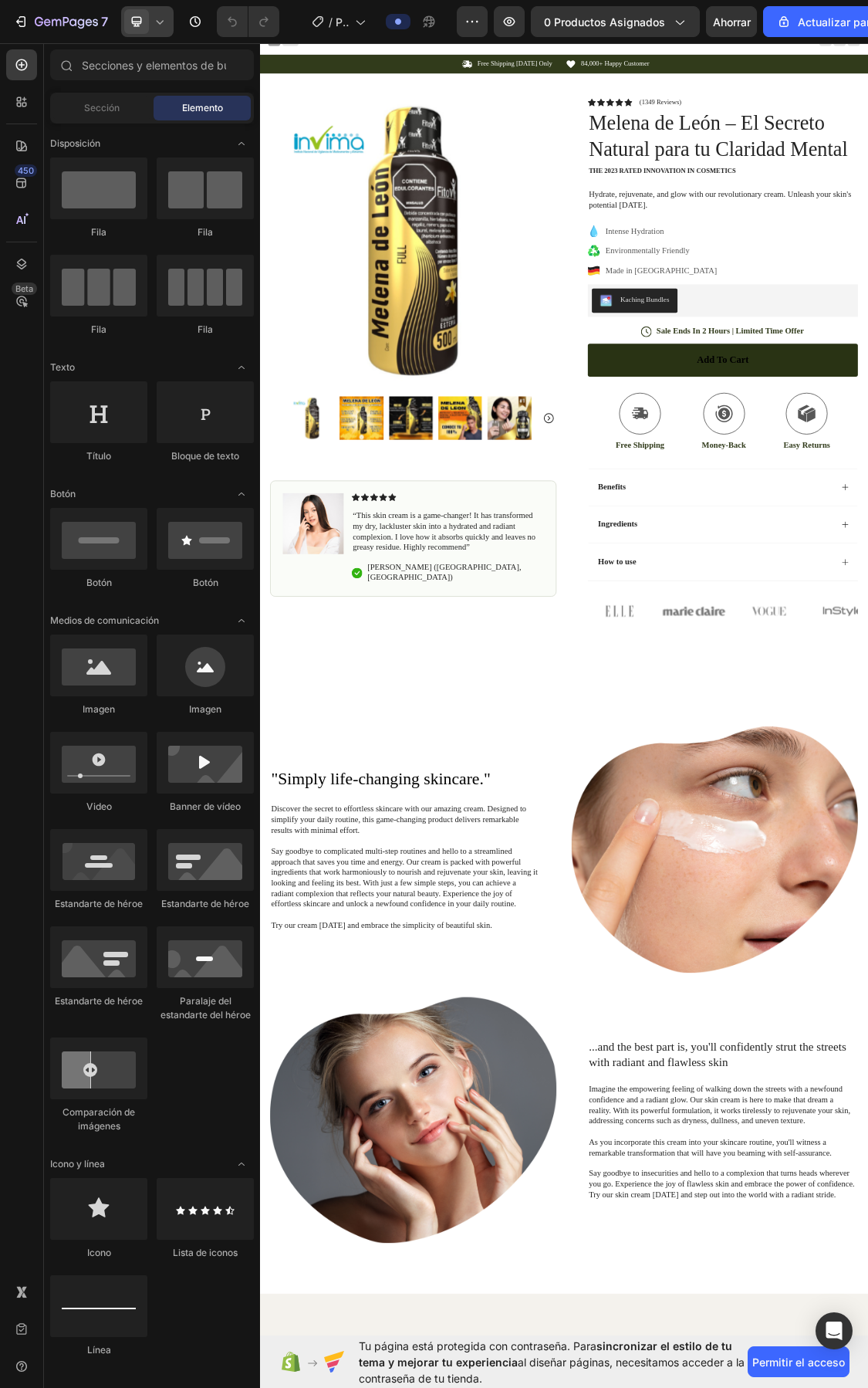
drag, startPoint x: 163, startPoint y: 6, endPoint x: 169, endPoint y: 15, distance: 10.8
click at [169, 15] on div at bounding box center [147, 21] width 53 height 31
click at [175, 109] on span "Móvil" at bounding box center [164, 105] width 24 height 15
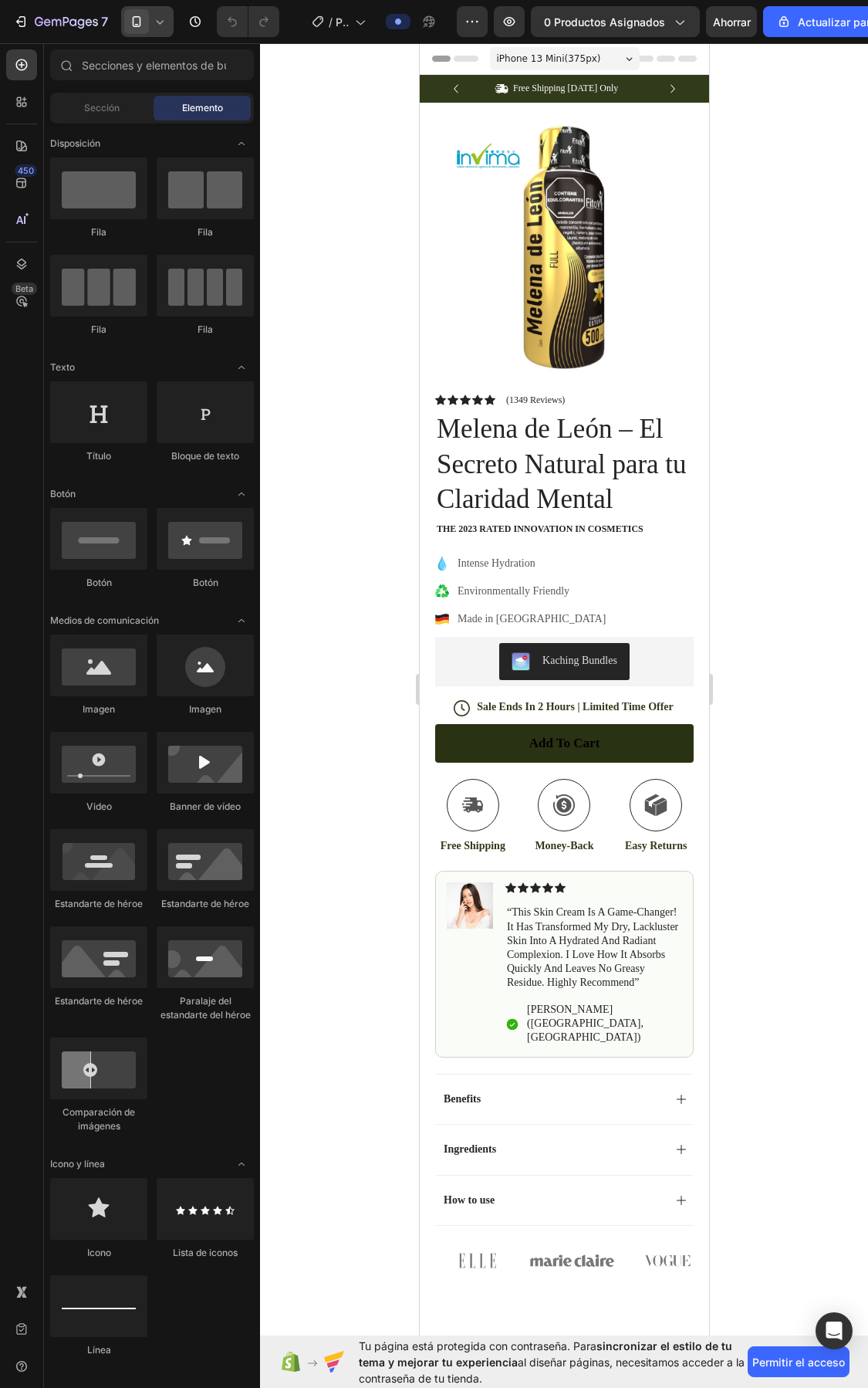
click at [169, 20] on div at bounding box center [147, 21] width 53 height 31
click at [177, 56] on font "De oficina" at bounding box center [175, 55] width 44 height 12
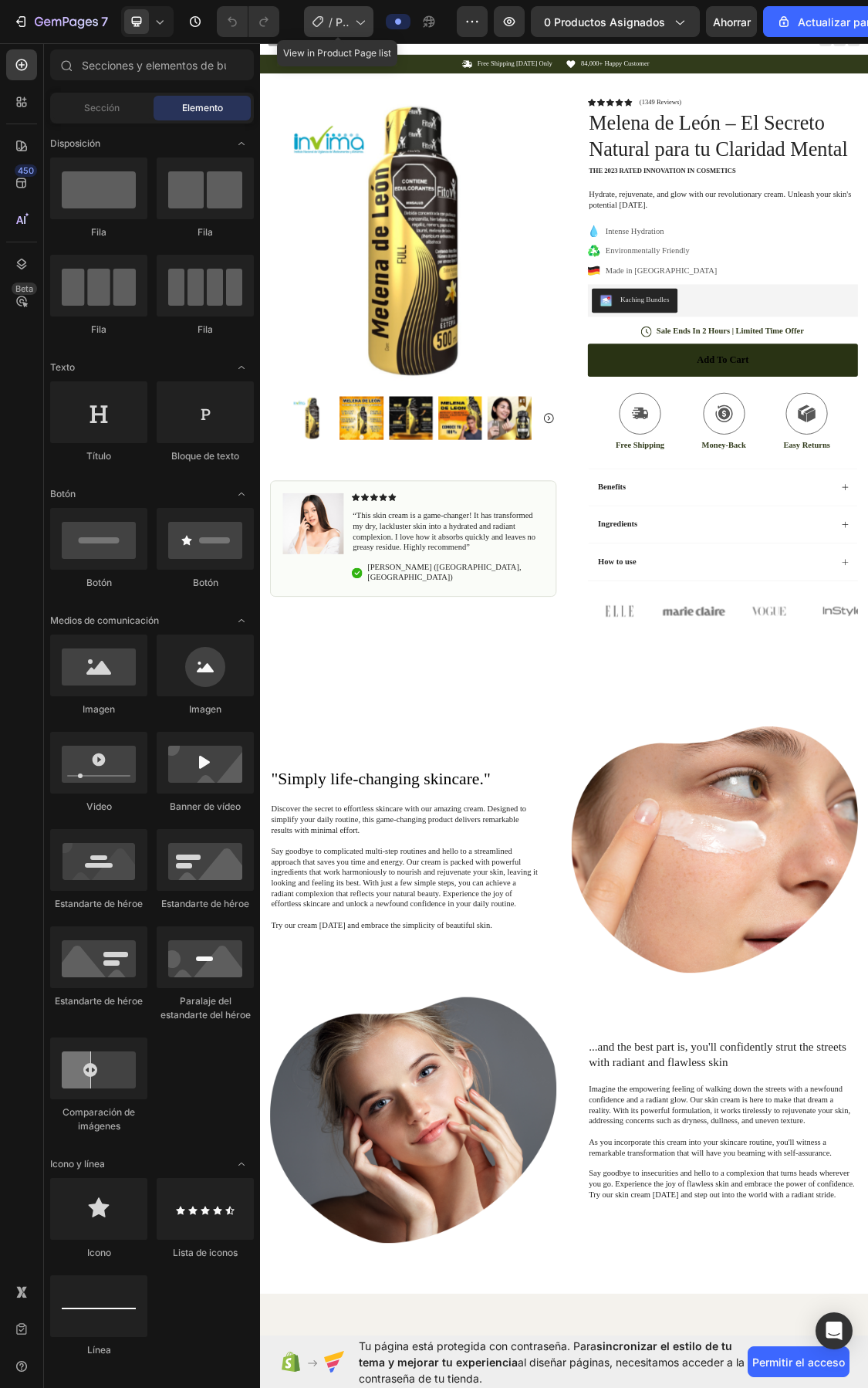
click at [358, 23] on icon at bounding box center [359, 21] width 15 height 15
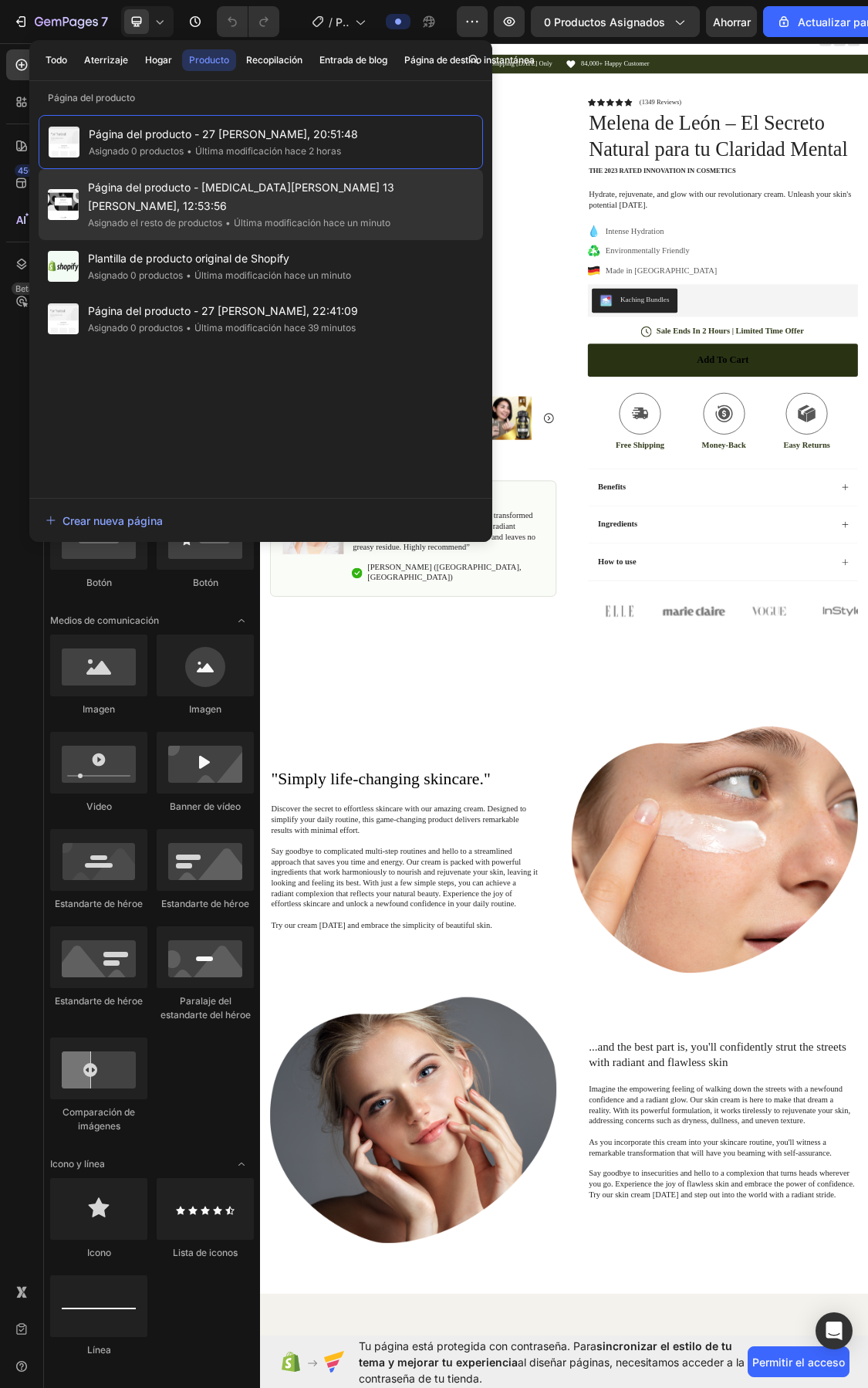
click at [249, 194] on span "Página del producto - [MEDICAL_DATA][PERSON_NAME] 13 [PERSON_NAME], 12:53:56" at bounding box center [281, 197] width 386 height 37
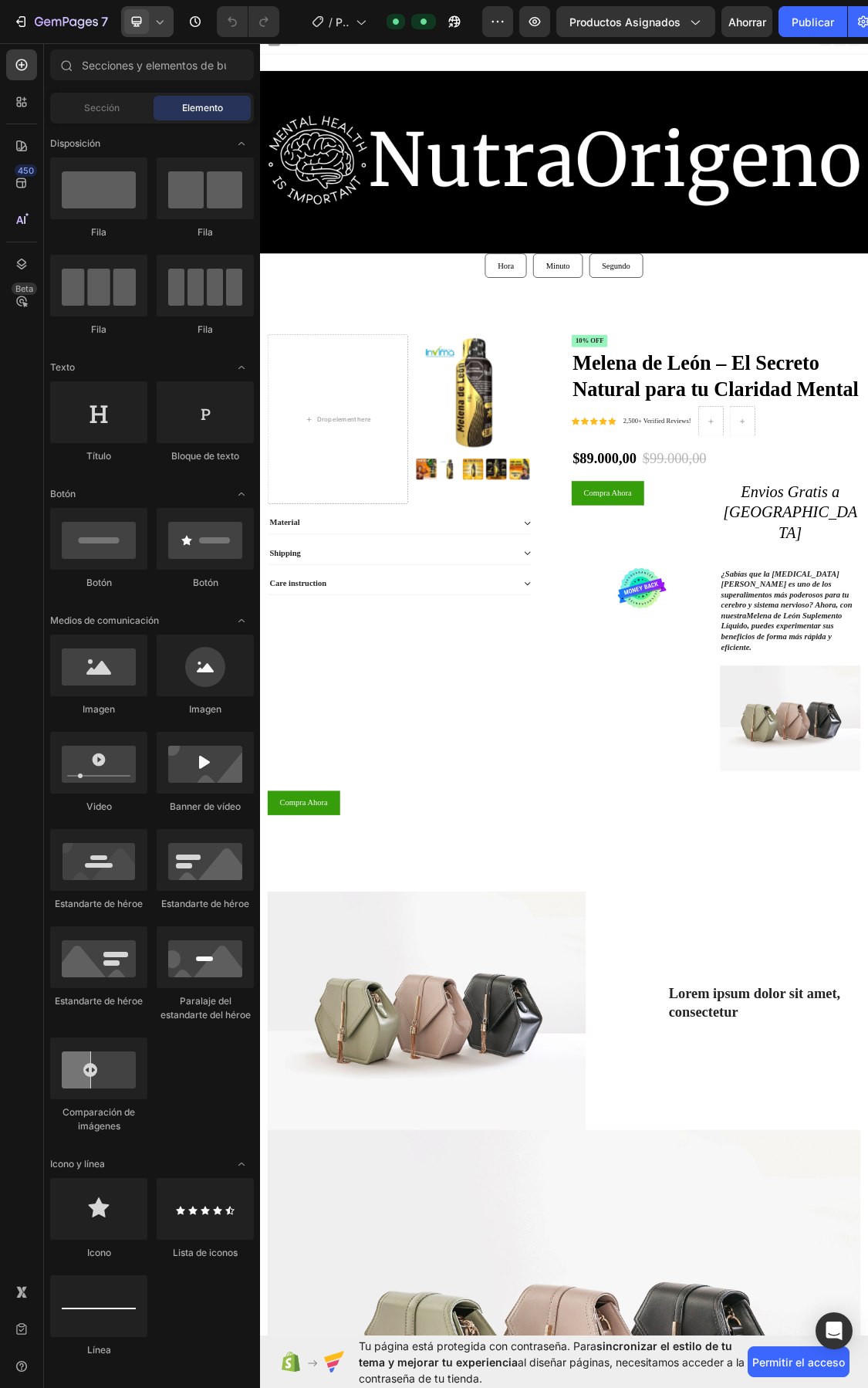
click at [168, 20] on icon at bounding box center [159, 21] width 15 height 15
click at [169, 75] on font "Tableta" at bounding box center [169, 80] width 32 height 12
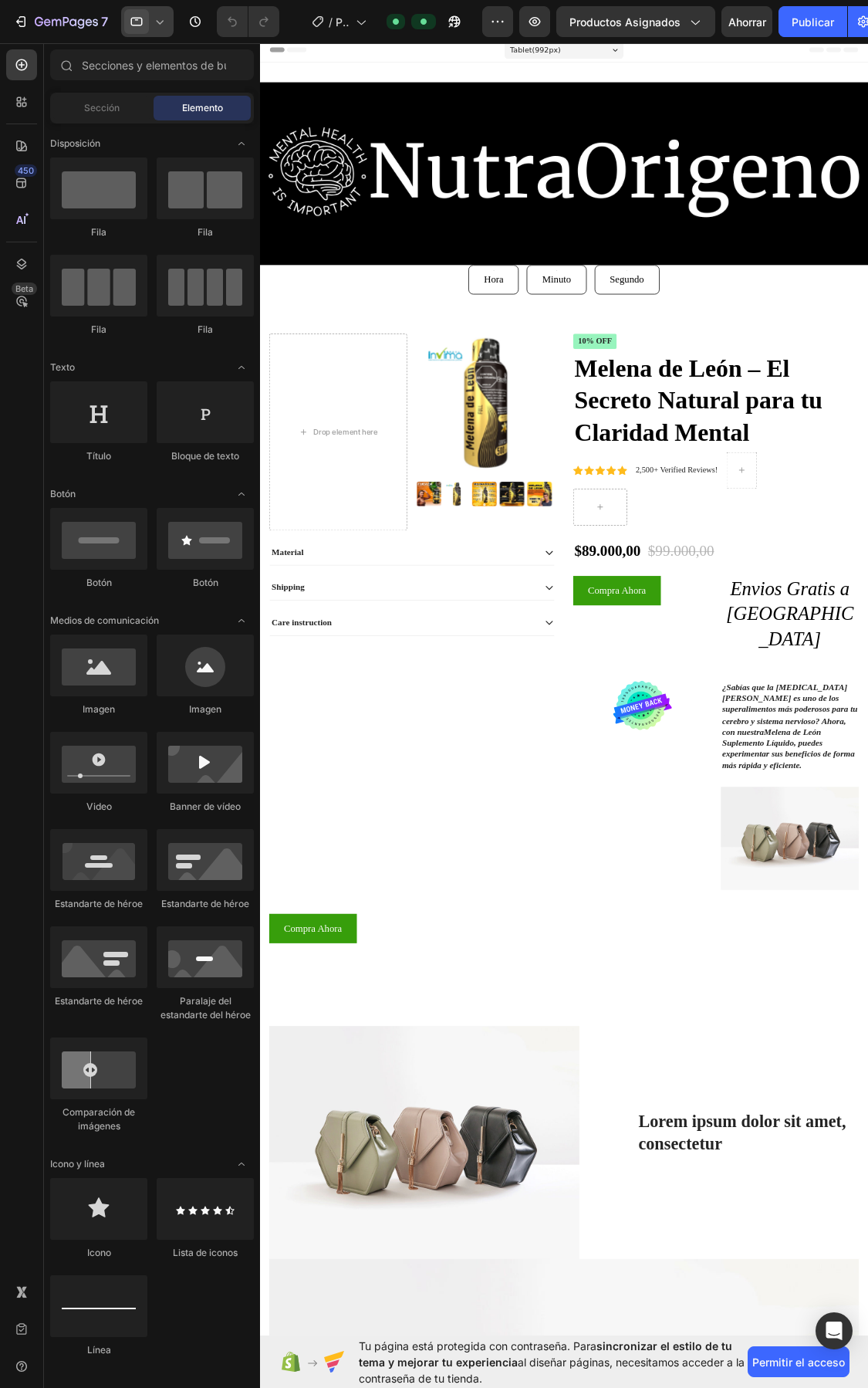
click at [162, 18] on icon at bounding box center [159, 21] width 15 height 15
click at [166, 117] on div "Móvil" at bounding box center [181, 129] width 114 height 25
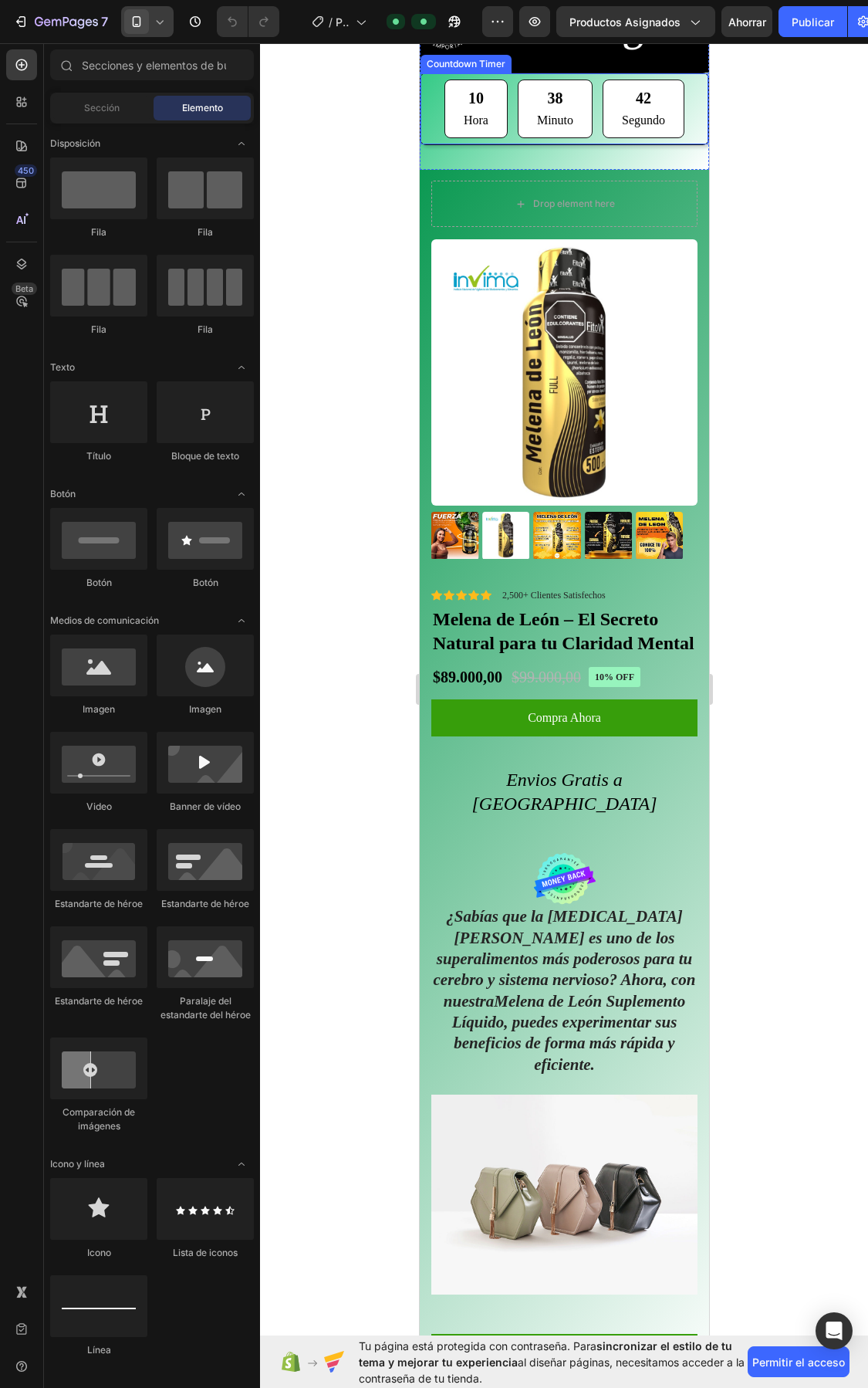
scroll to position [13, 0]
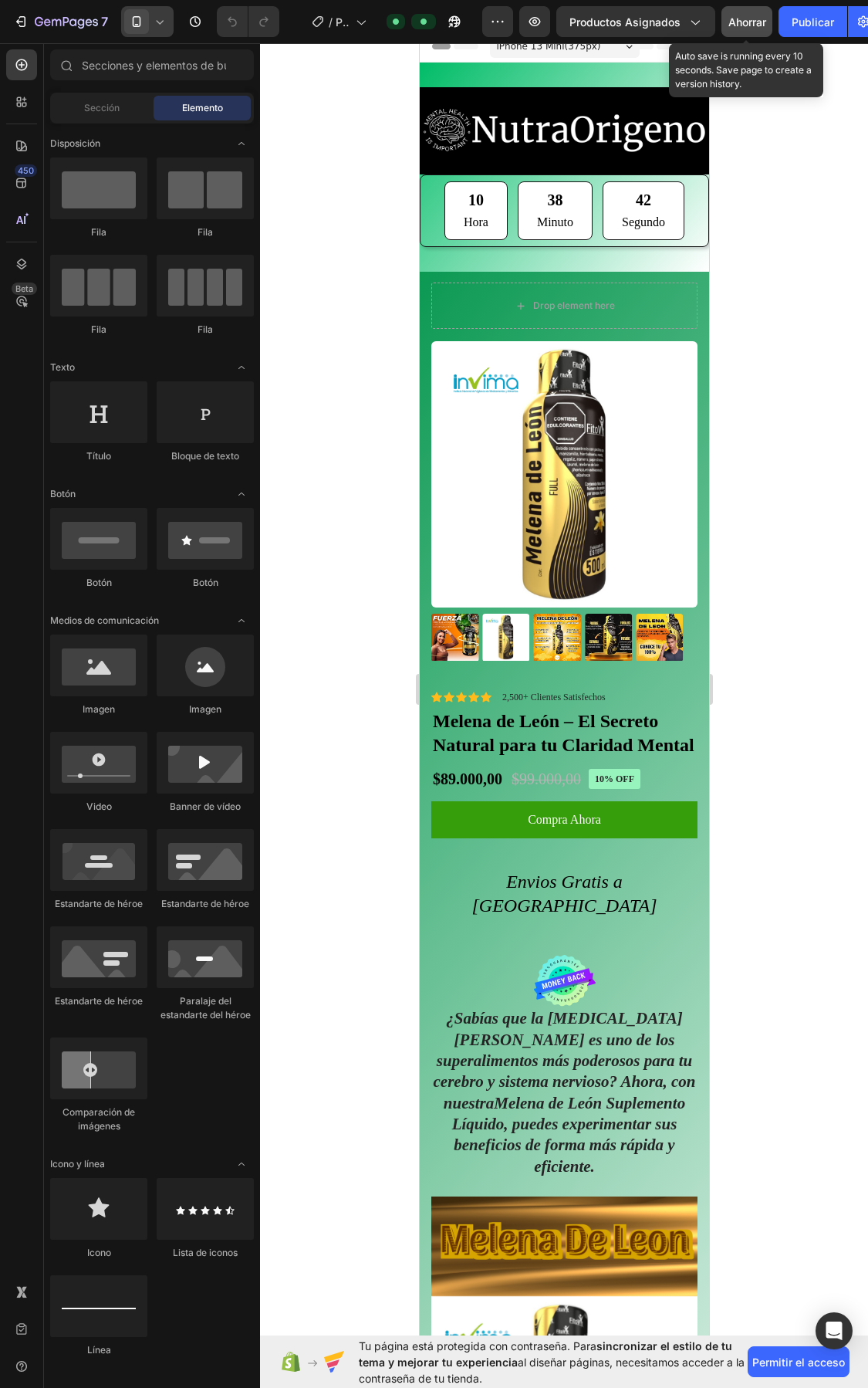
click at [743, 20] on font "Ahorrar" at bounding box center [748, 21] width 38 height 13
click at [867, 25] on icon "button" at bounding box center [864, 21] width 15 height 15
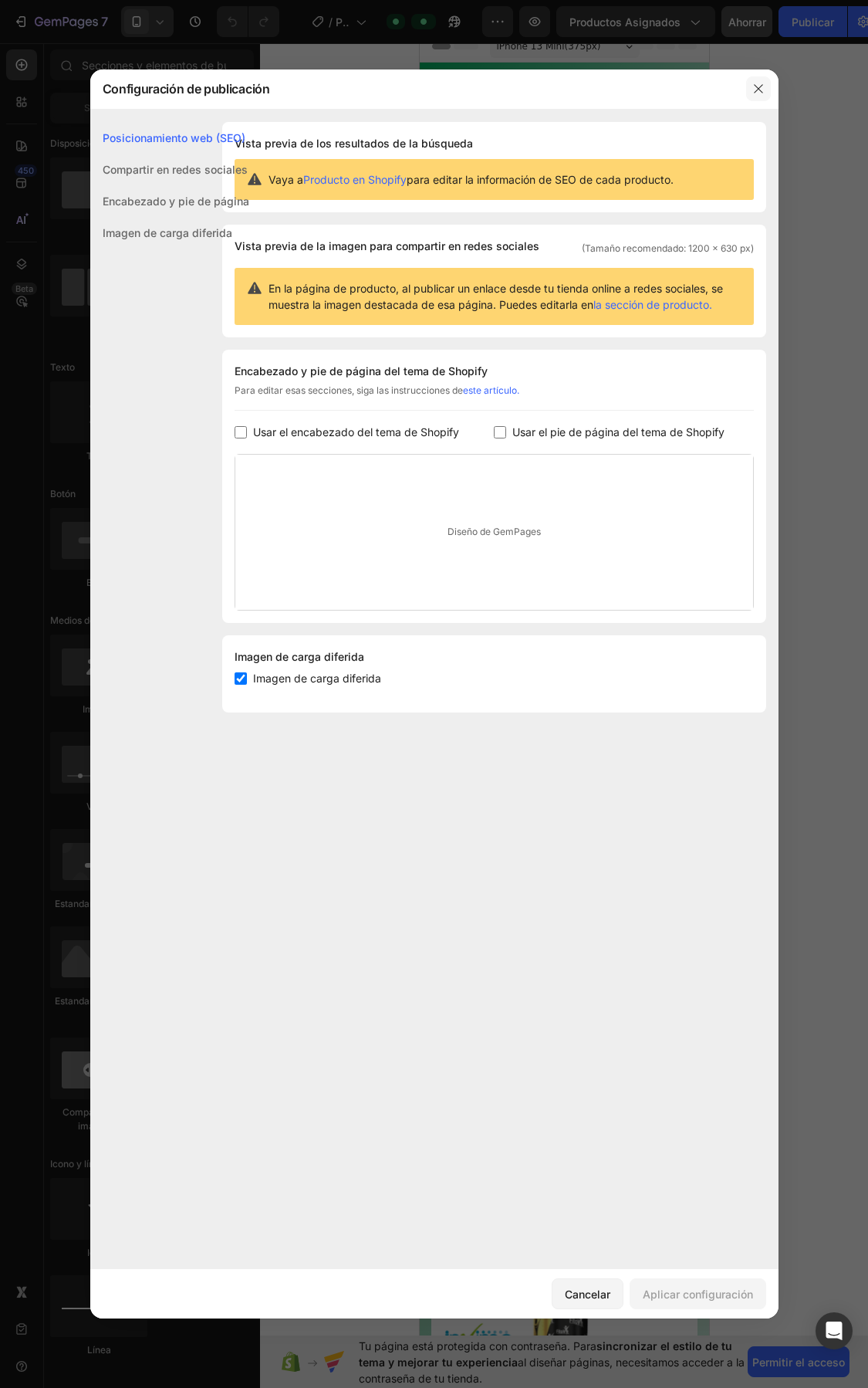
click at [753, 87] on icon "button" at bounding box center [759, 88] width 13 height 13
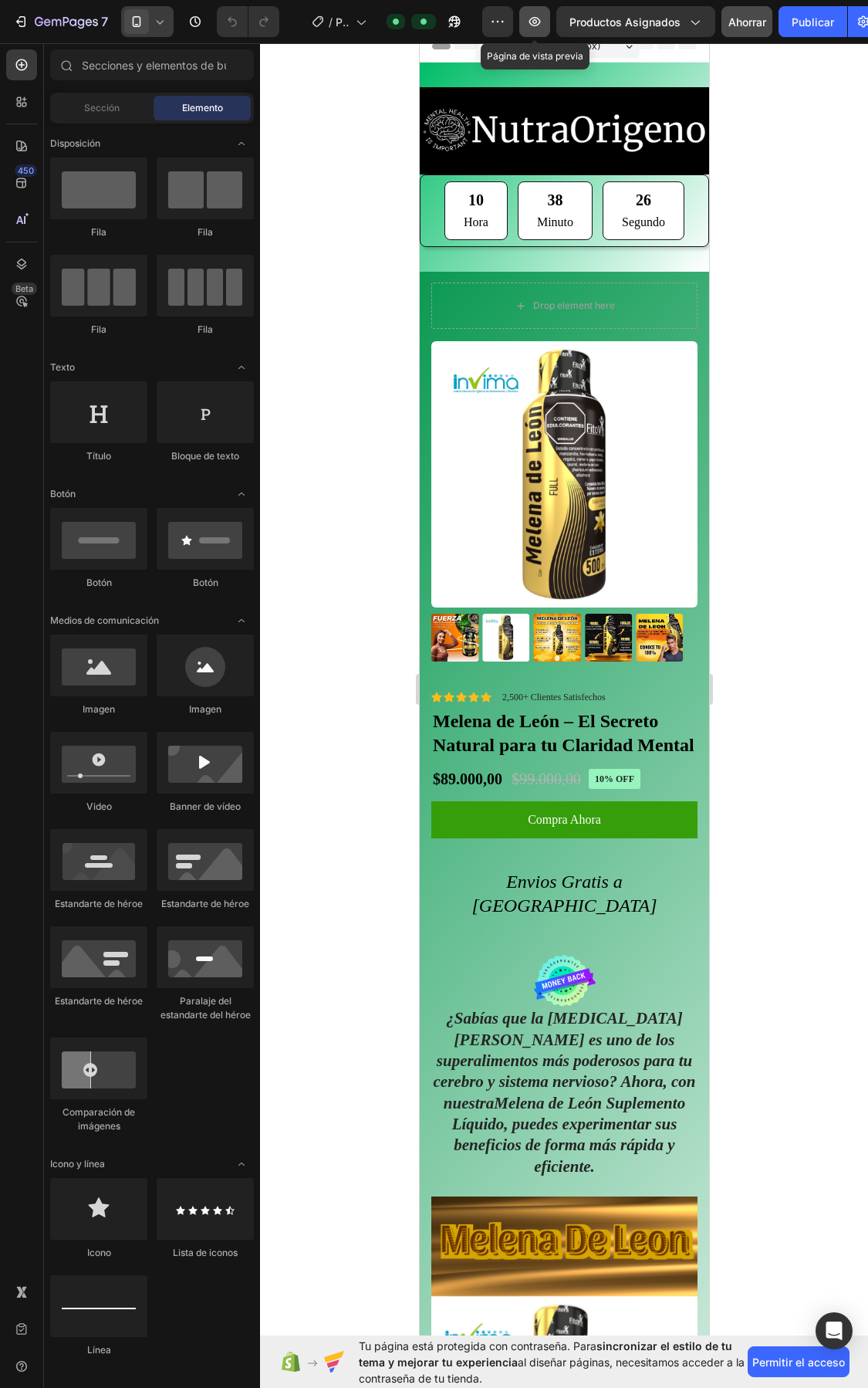
click at [542, 31] on button "button" at bounding box center [535, 21] width 31 height 31
click at [353, 27] on icon at bounding box center [360, 21] width 15 height 15
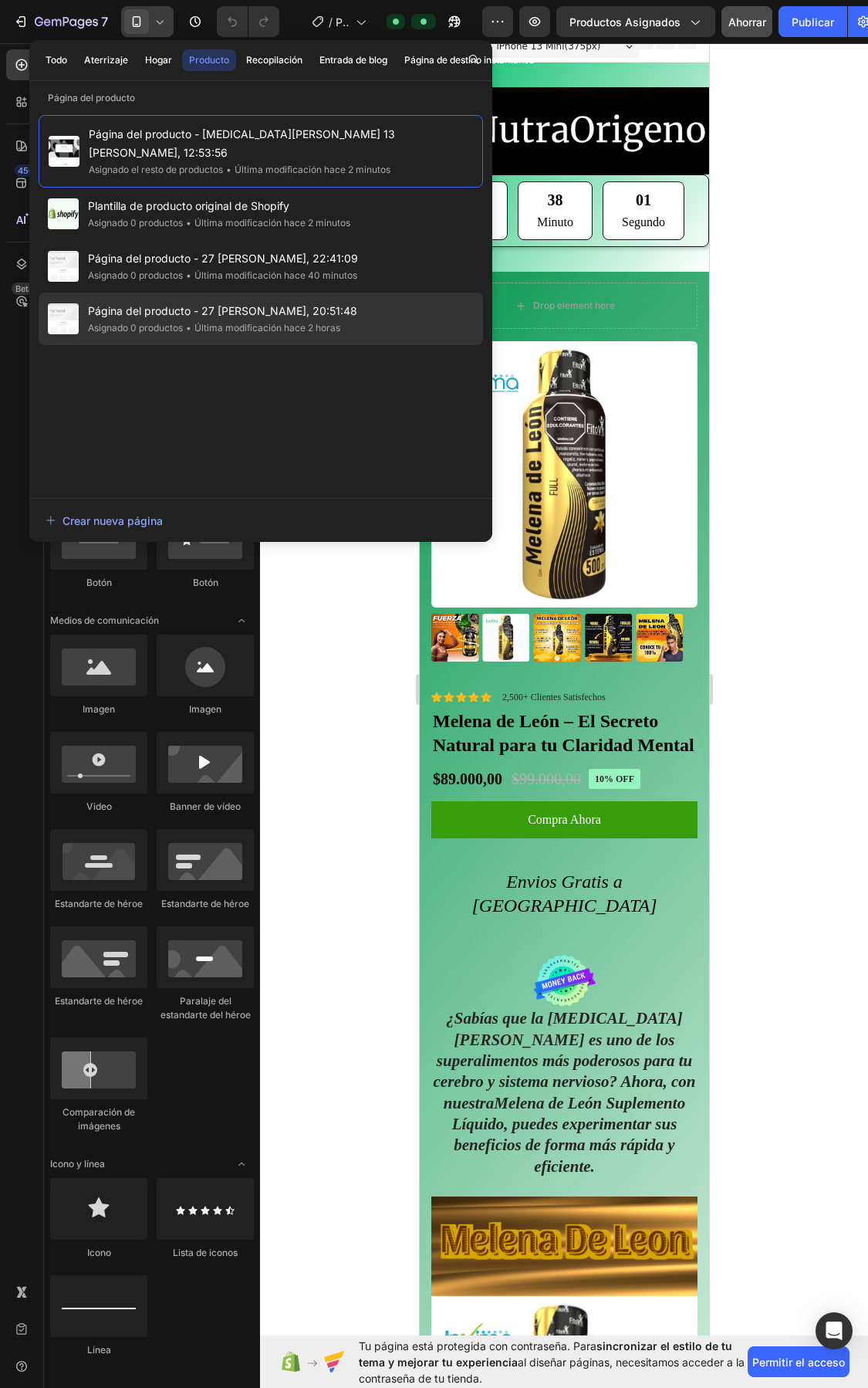
click at [234, 302] on span "Página del producto - 27 [PERSON_NAME], 20:51:48" at bounding box center [223, 311] width 270 height 19
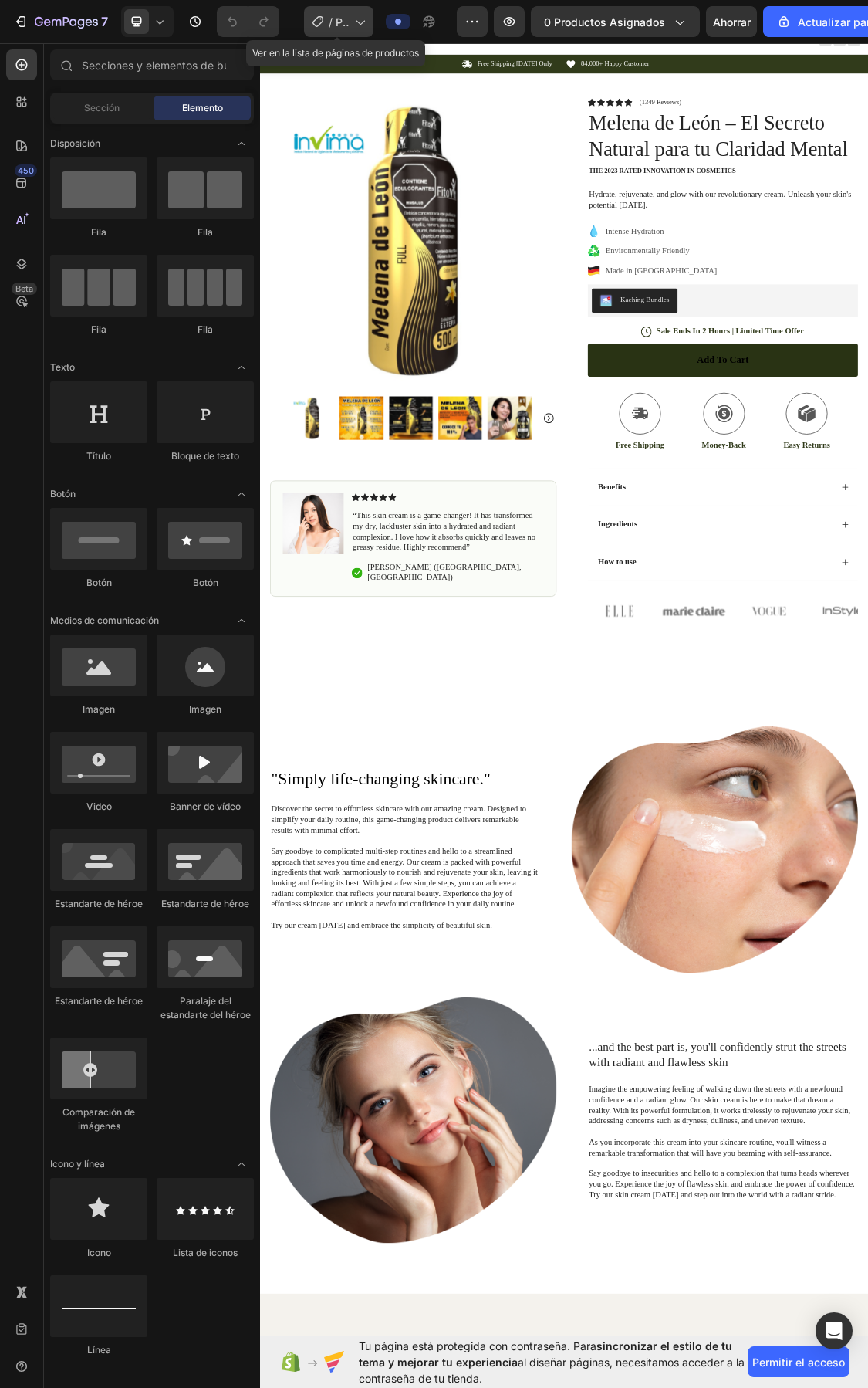
click at [363, 20] on icon at bounding box center [359, 21] width 15 height 15
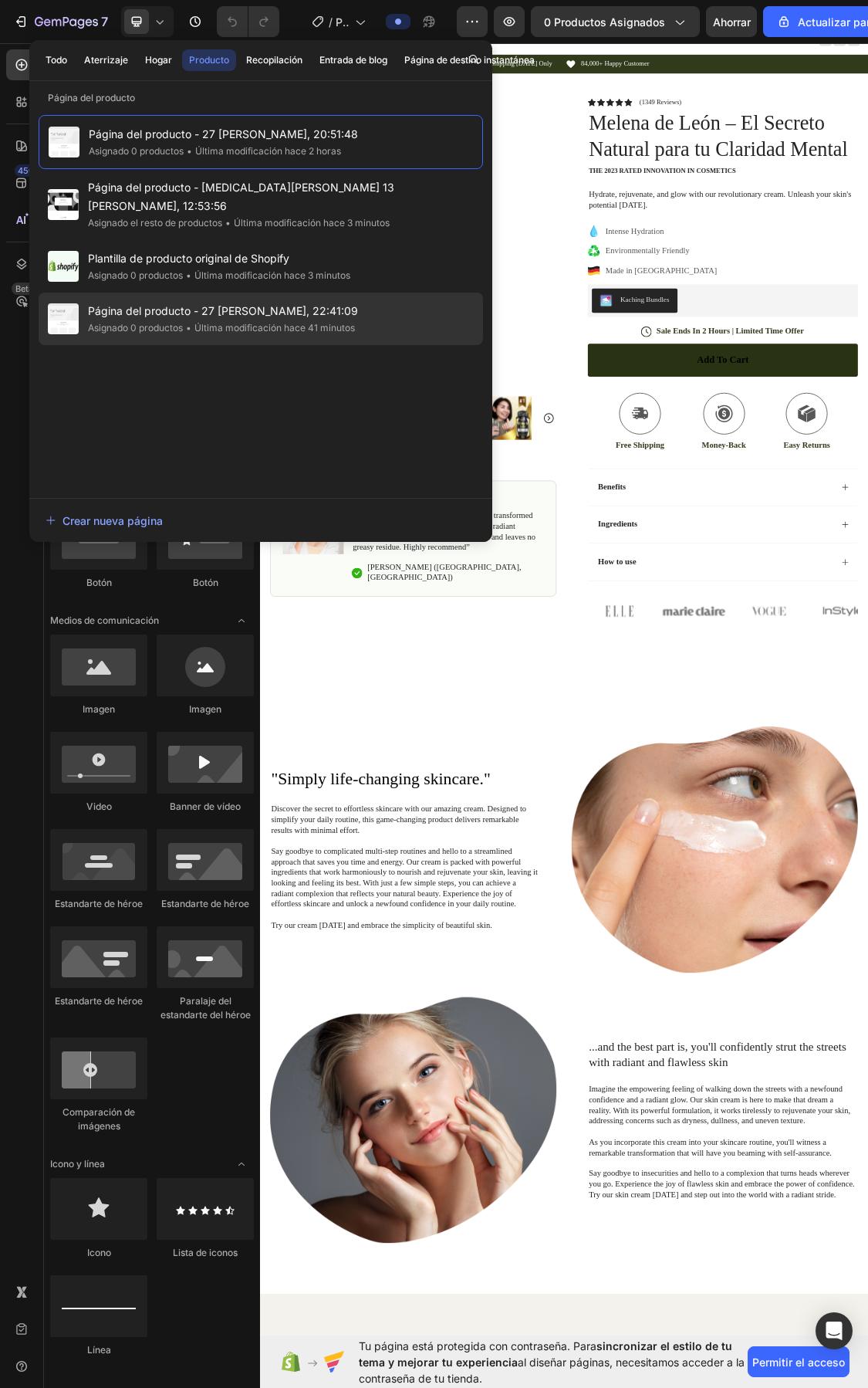
click at [234, 322] on font "Última modificación hace 41 minutos" at bounding box center [274, 328] width 160 height 12
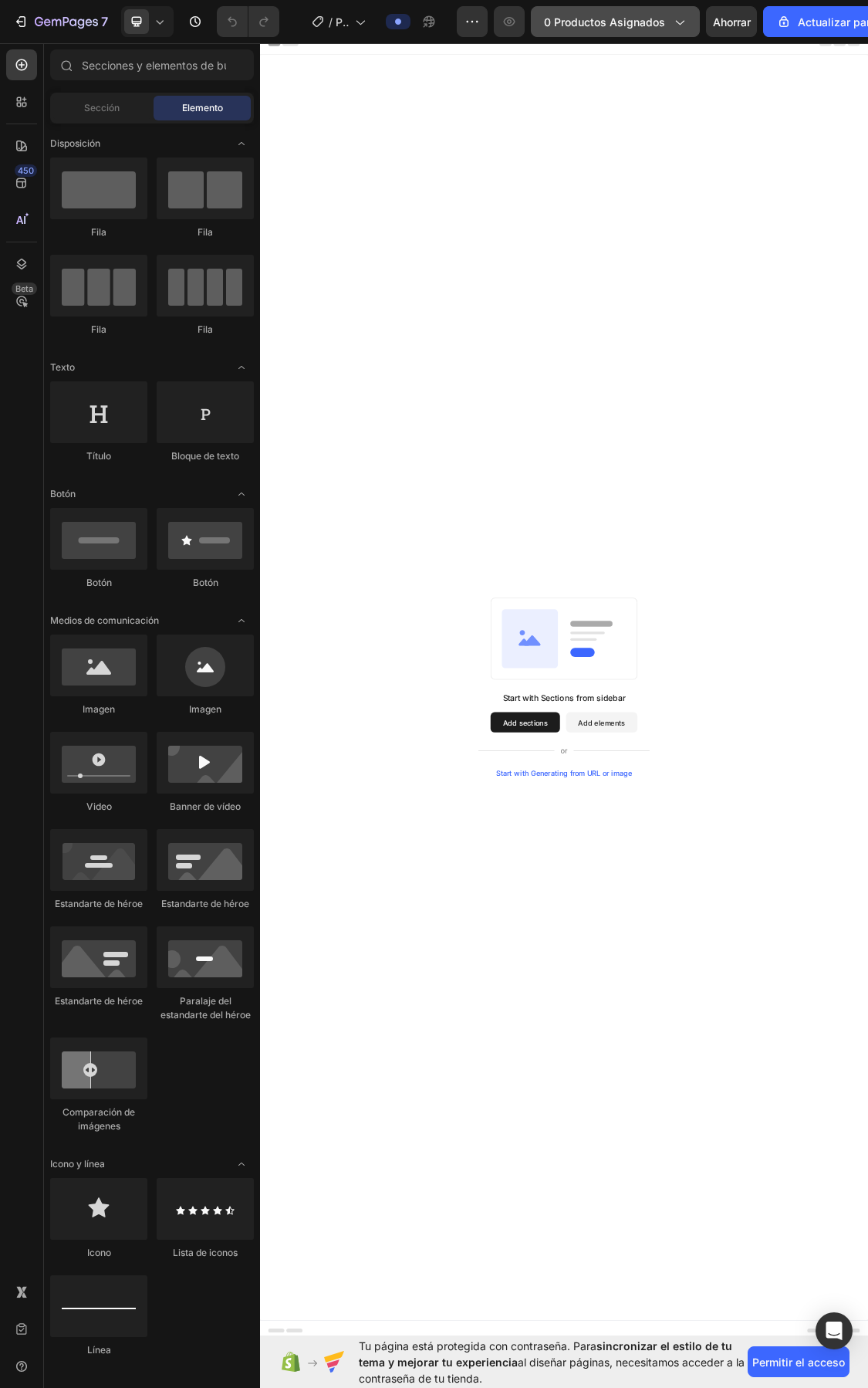
click at [671, 20] on icon "button" at bounding box center [679, 21] width 15 height 15
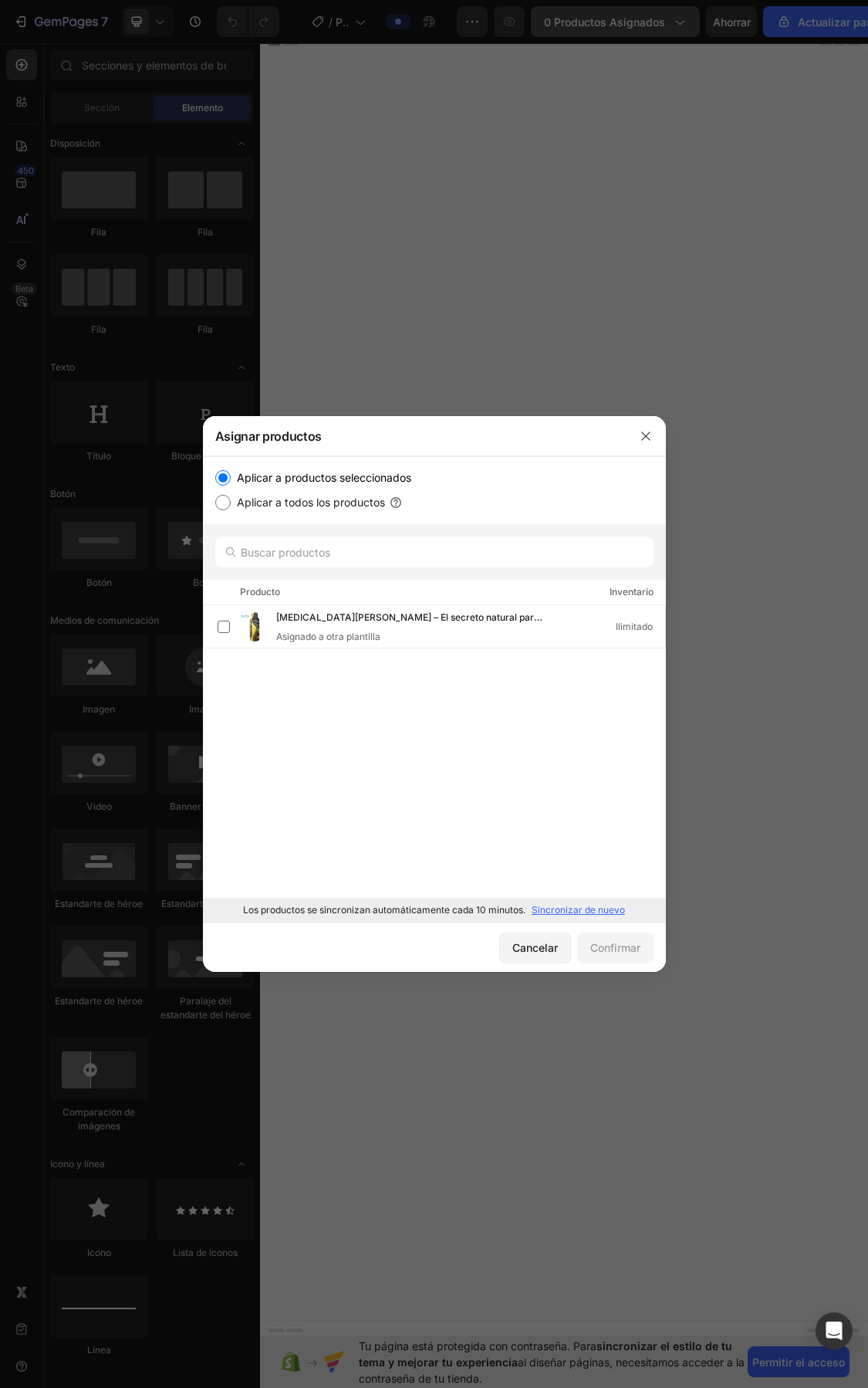
click at [669, 20] on div at bounding box center [434, 694] width 868 height 1388
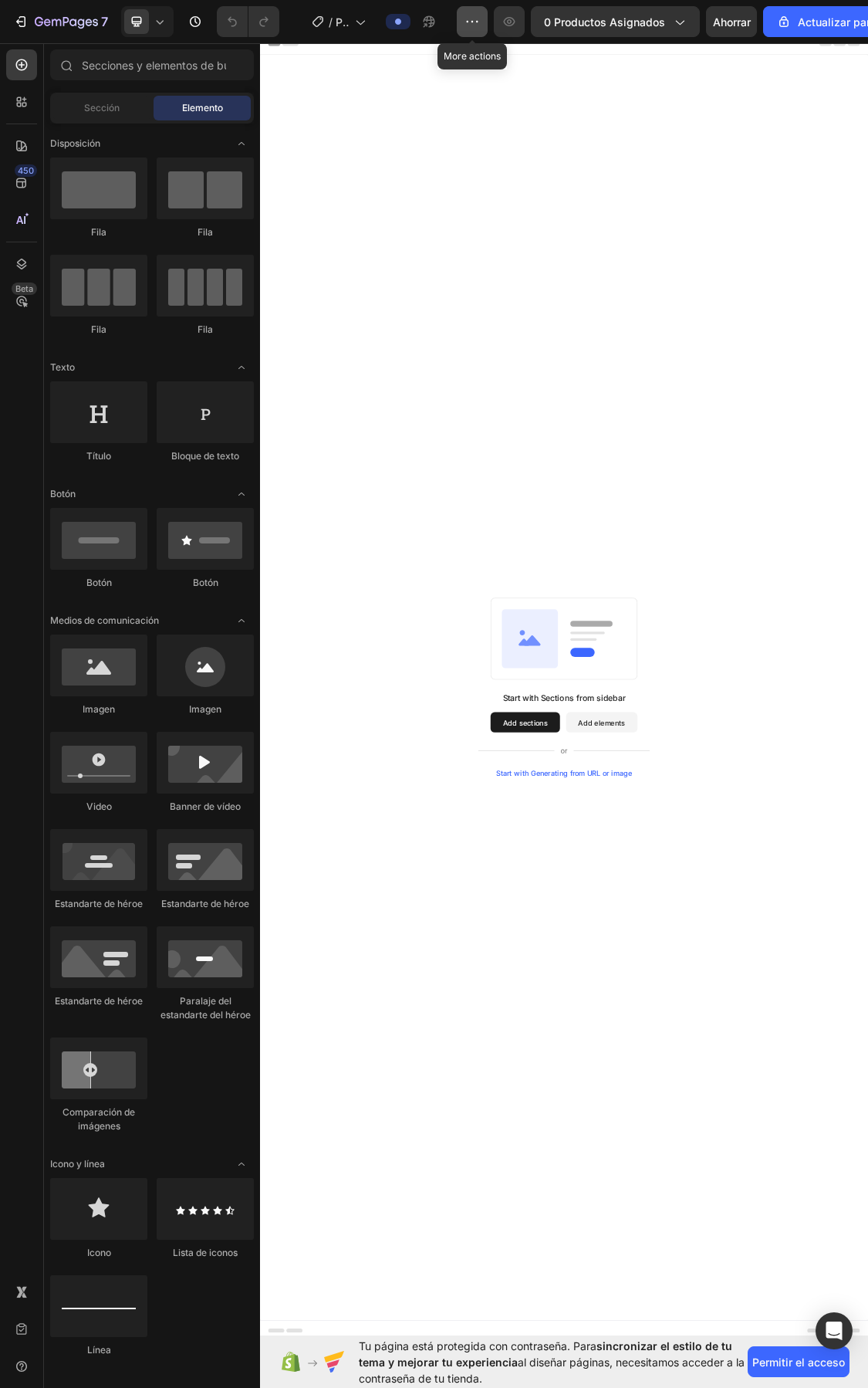
click at [473, 21] on icon "button" at bounding box center [472, 22] width 3 height 2
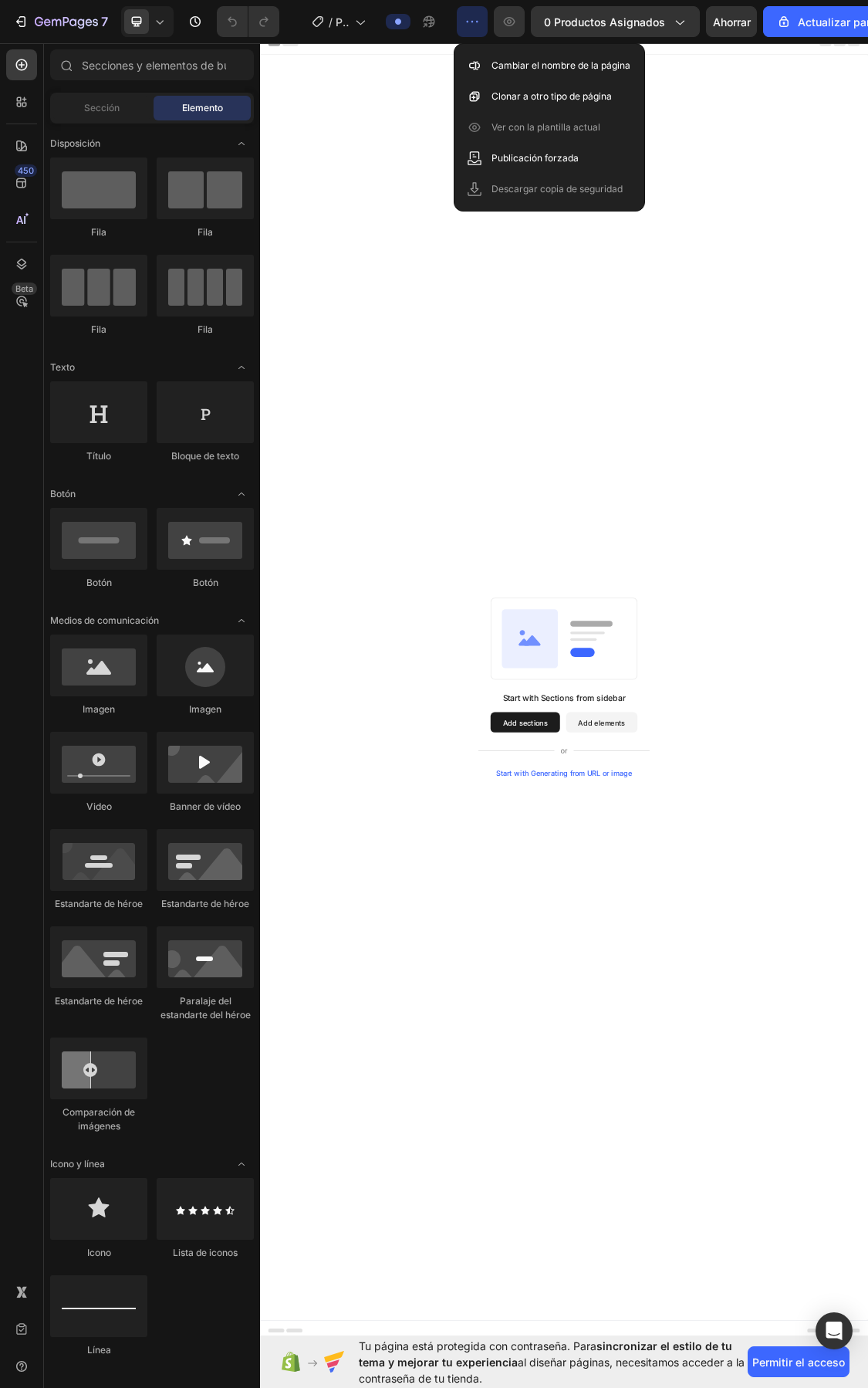
click at [494, 308] on div "Start with Sections from sidebar Add sections Add elements Start with Generatin…" at bounding box center [723, 1028] width 926 height 1927
click at [481, 13] on button "button" at bounding box center [472, 21] width 31 height 31
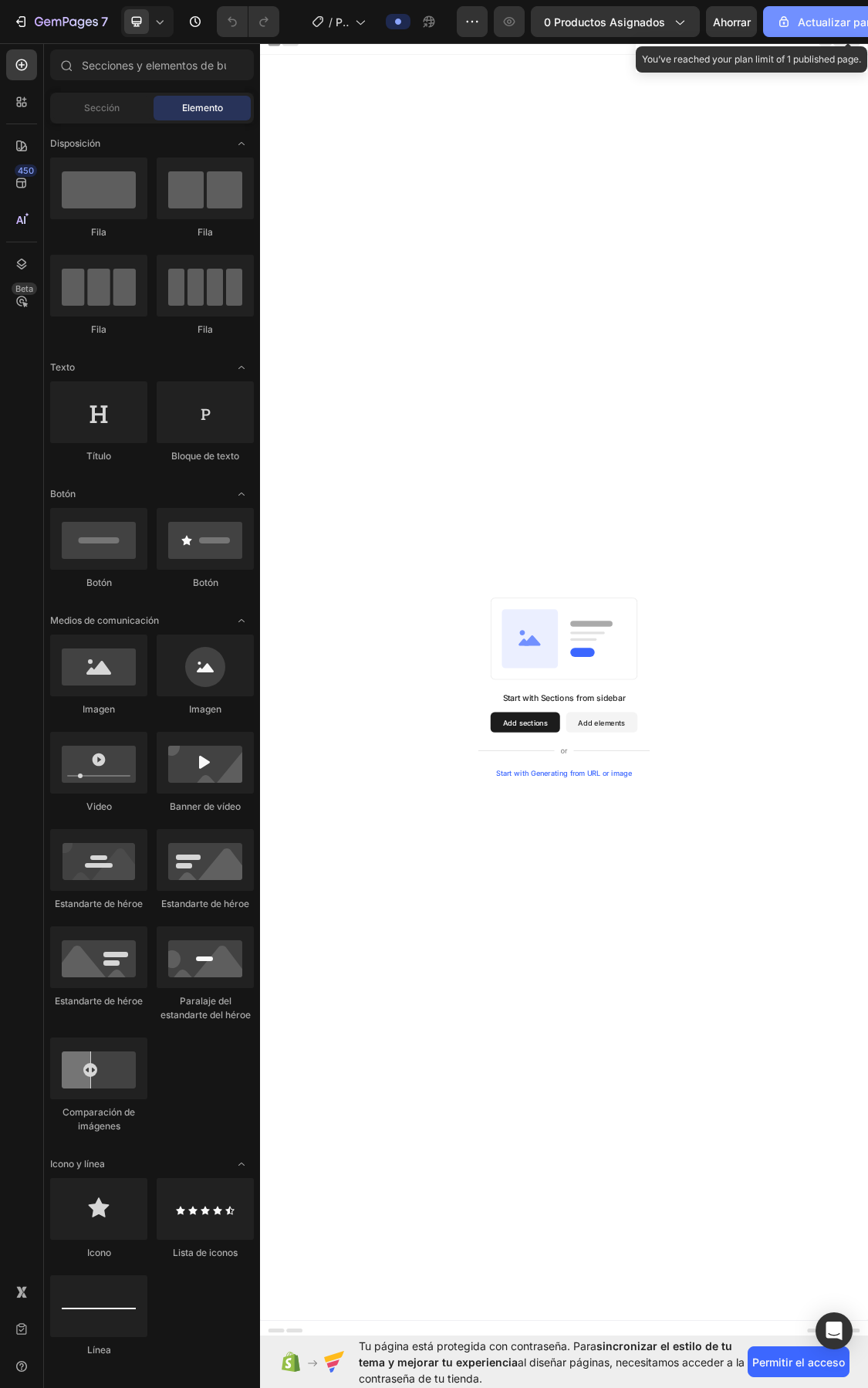
click at [828, 24] on font "Actualizar para publicar" at bounding box center [860, 21] width 125 height 13
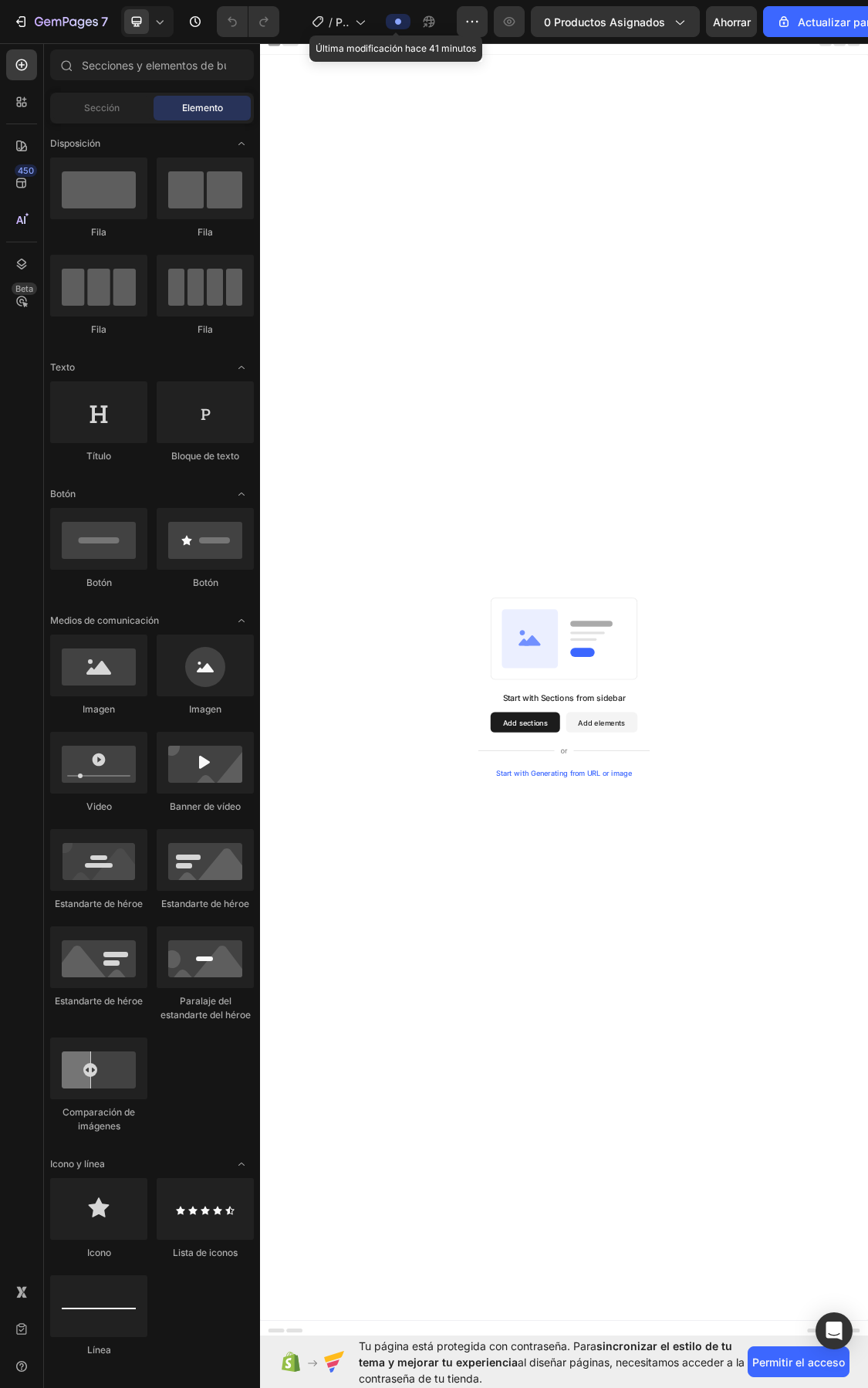
click at [398, 20] on icon at bounding box center [398, 21] width 6 height 6
click at [163, 17] on icon at bounding box center [159, 21] width 15 height 15
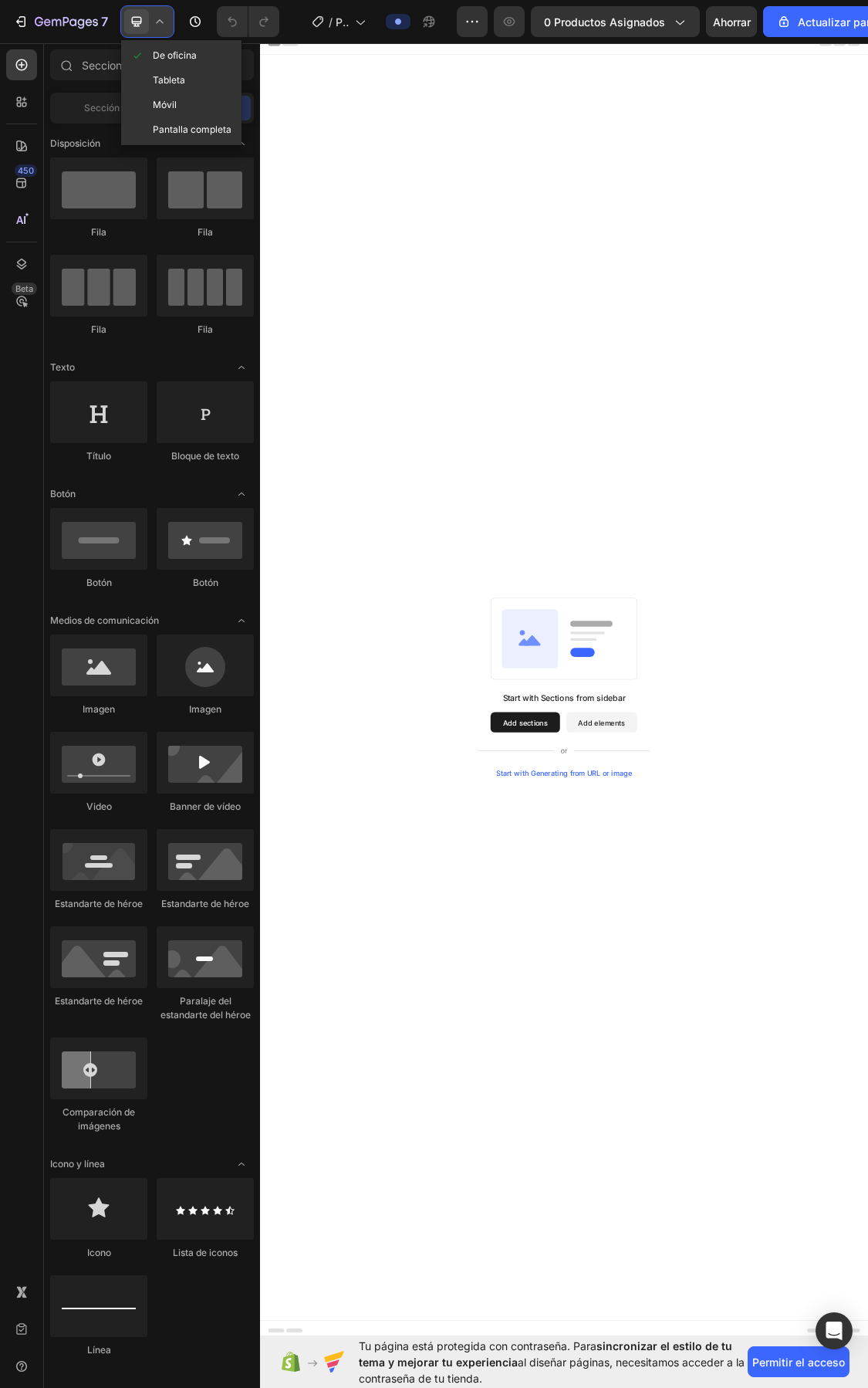
click at [164, 18] on icon at bounding box center [159, 21] width 15 height 15
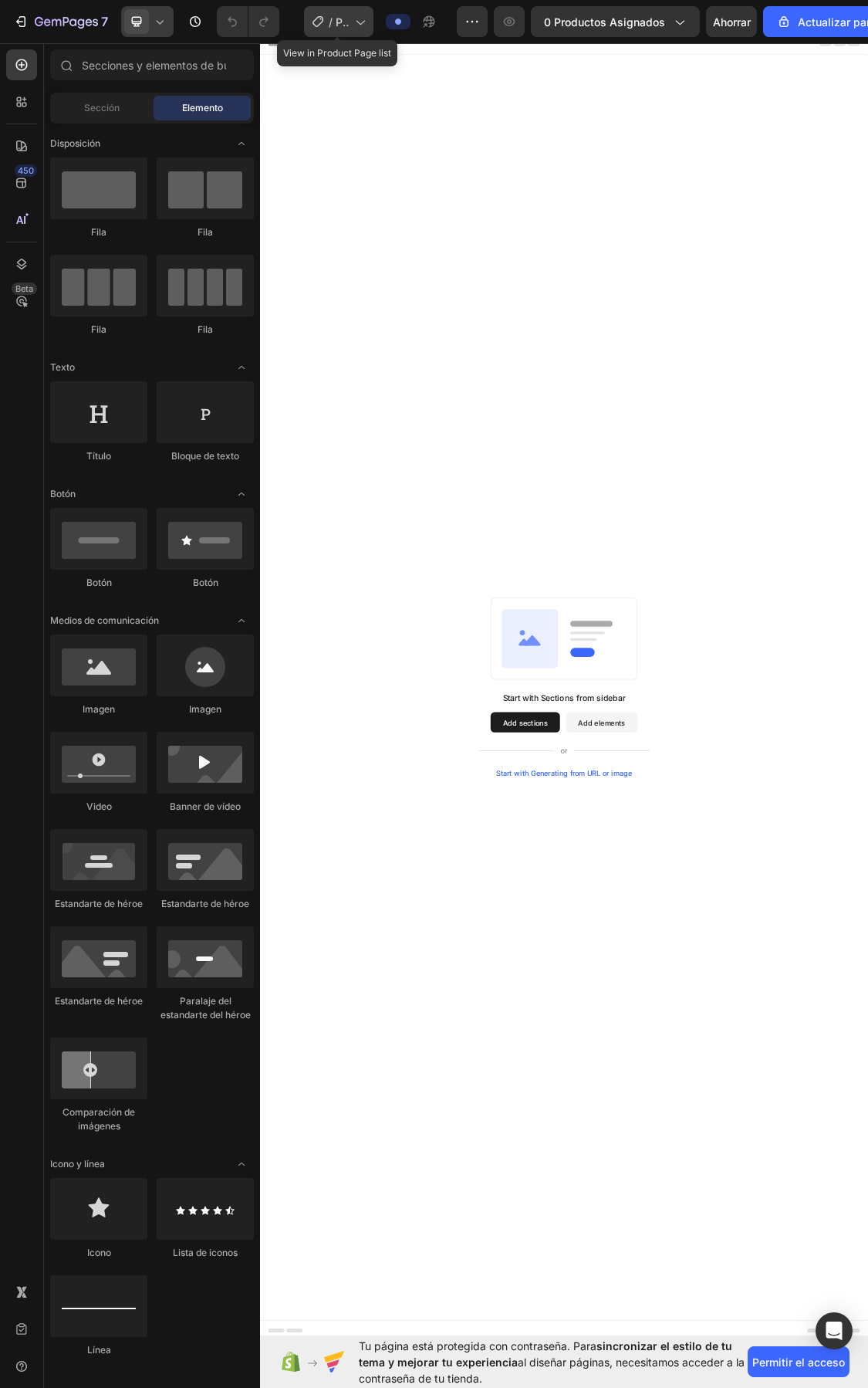
click at [359, 16] on icon at bounding box center [359, 21] width 15 height 15
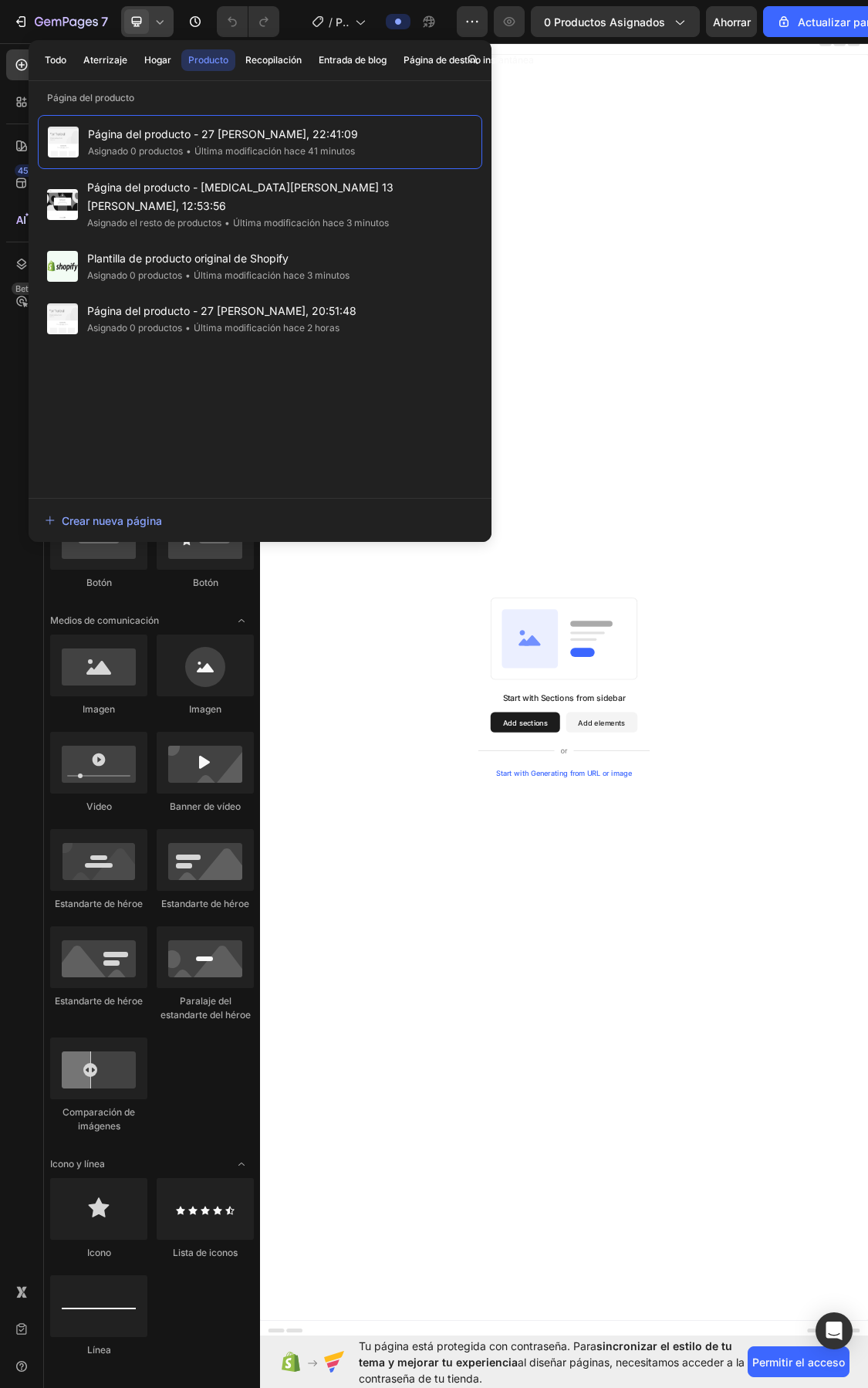
drag, startPoint x: 605, startPoint y: 164, endPoint x: 815, endPoint y: 142, distance: 211.1
click at [815, 142] on div "Start with Sections from sidebar Add sections Add elements Start with Generatin…" at bounding box center [723, 1028] width 926 height 1927
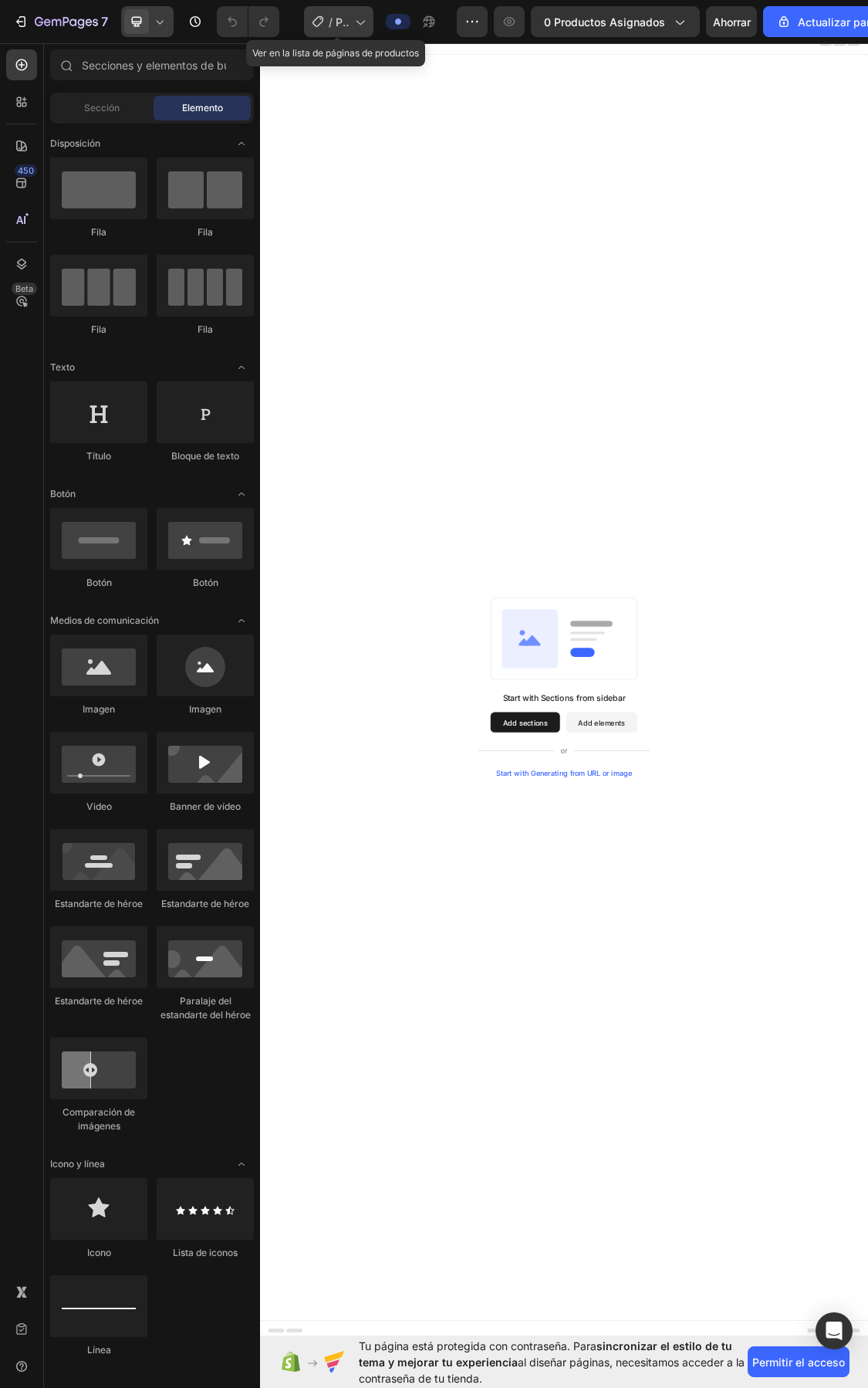
click at [363, 23] on icon at bounding box center [359, 21] width 15 height 15
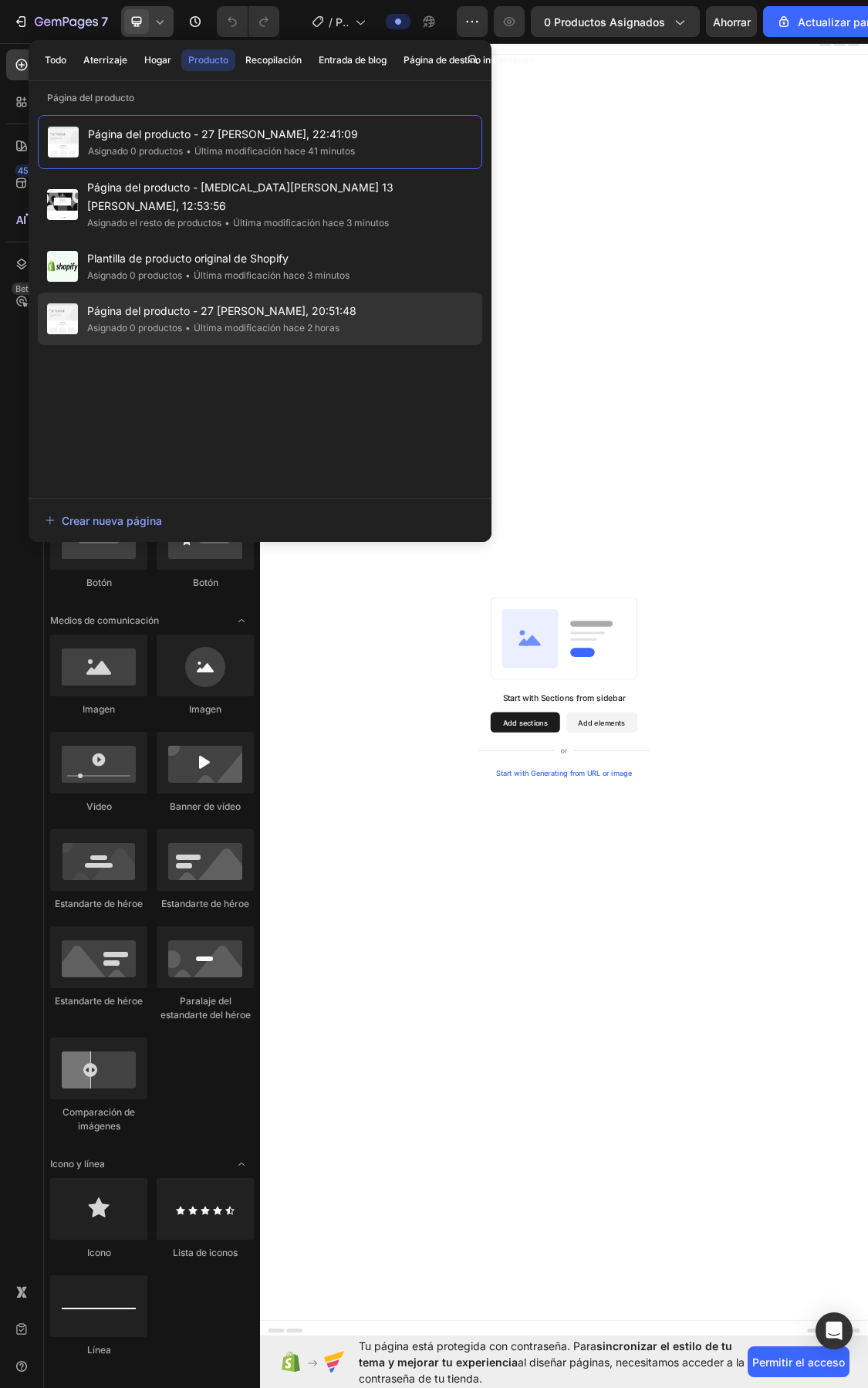
click at [209, 304] on font "Página del producto - 27 [PERSON_NAME], 20:51:48" at bounding box center [222, 310] width 270 height 13
